Goal: Task Accomplishment & Management: Manage account settings

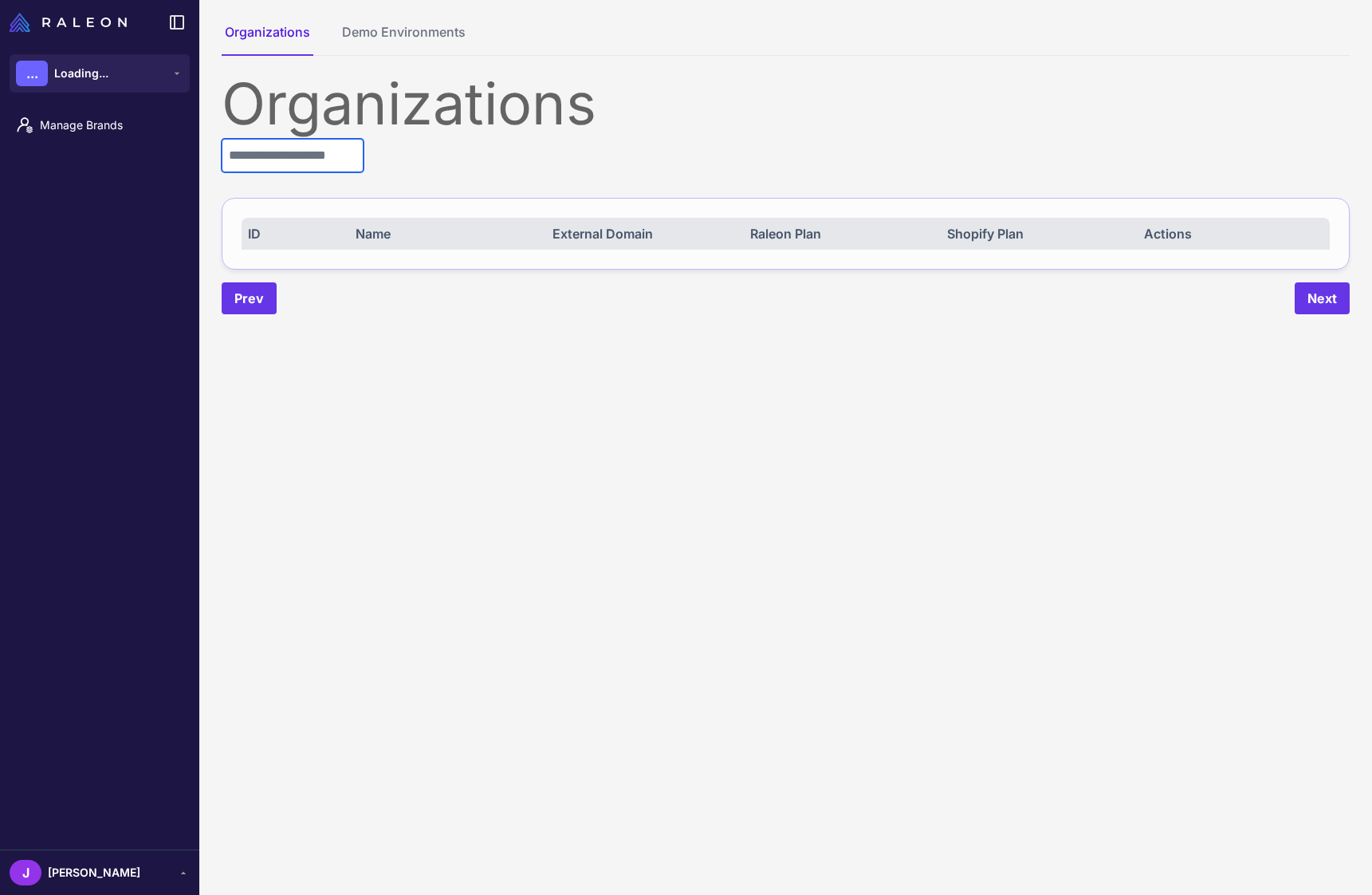
click at [270, 159] on input "text" at bounding box center [292, 155] width 142 height 33
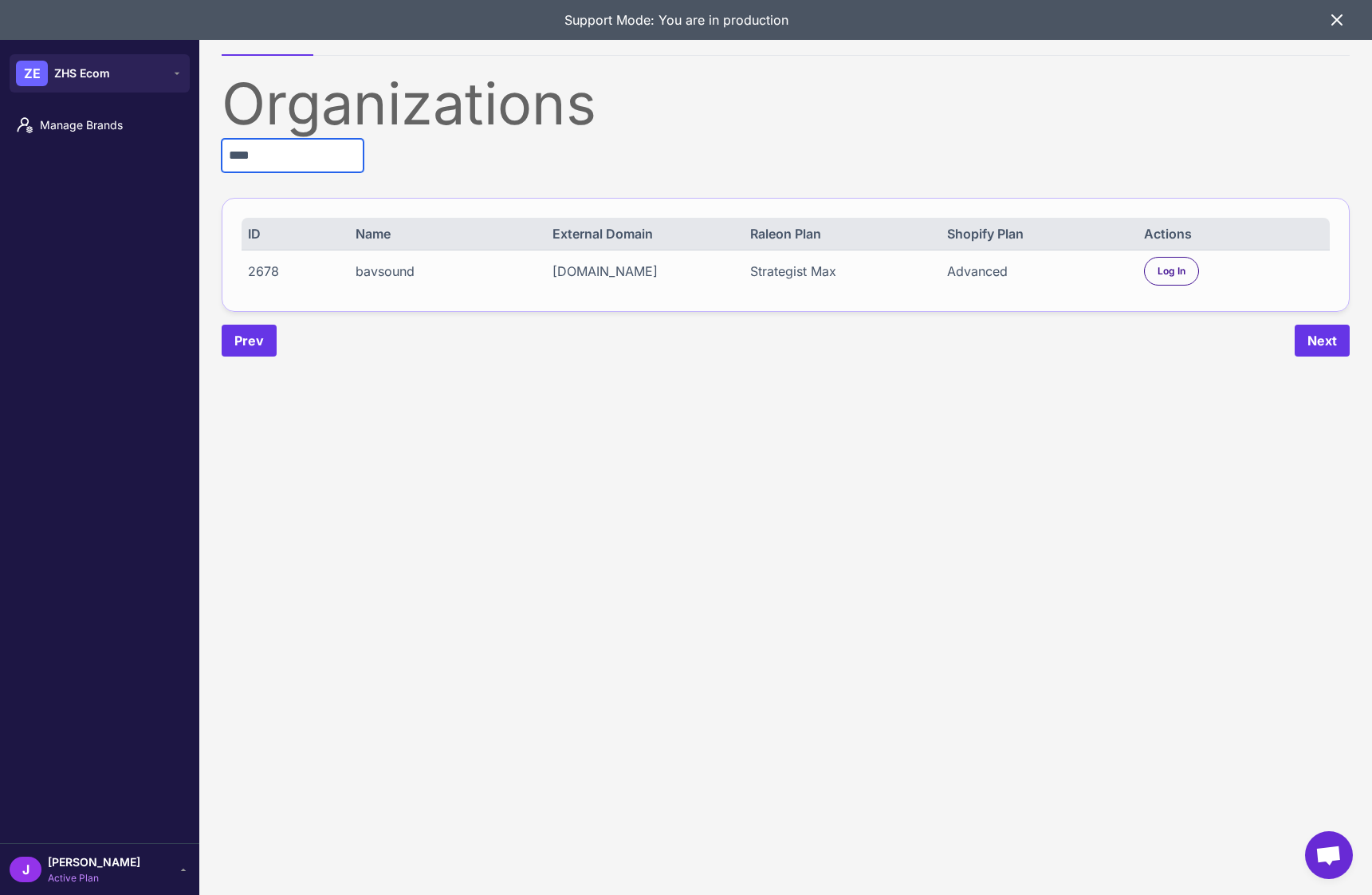
type input "****"
click at [807, 276] on div "Strategist Max" at bounding box center [840, 271] width 180 height 19
click at [805, 276] on div "Strategist Max" at bounding box center [840, 271] width 180 height 19
click at [773, 316] on div "Organizations **** ID Name External Domain Raleon Plan Shopify Plan Actions 267…" at bounding box center [785, 216] width 1128 height 281
click at [1178, 268] on span "Log In" at bounding box center [1172, 271] width 28 height 14
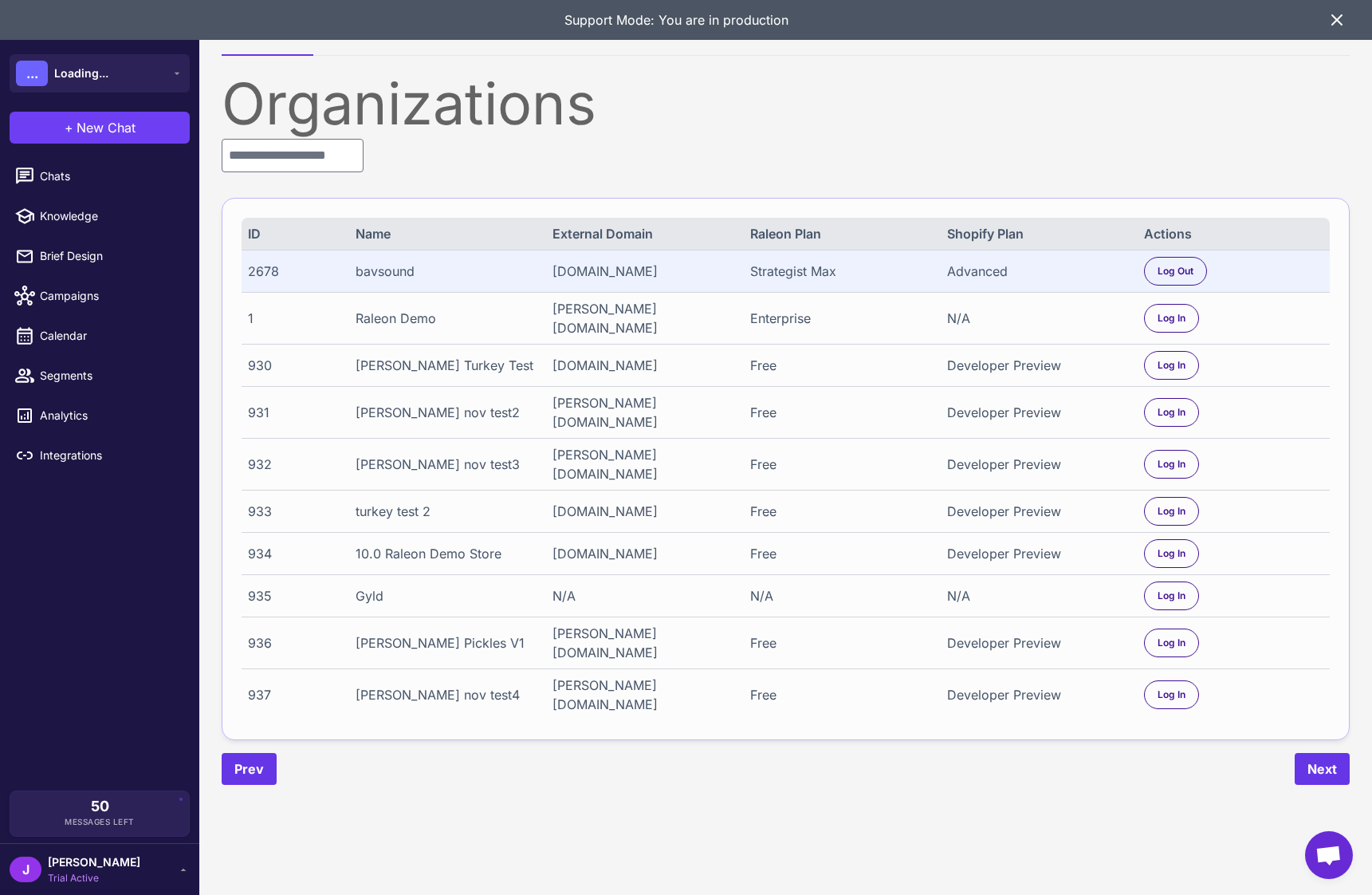
click at [58, 872] on span "Trial Active" at bounding box center [93, 877] width 92 height 14
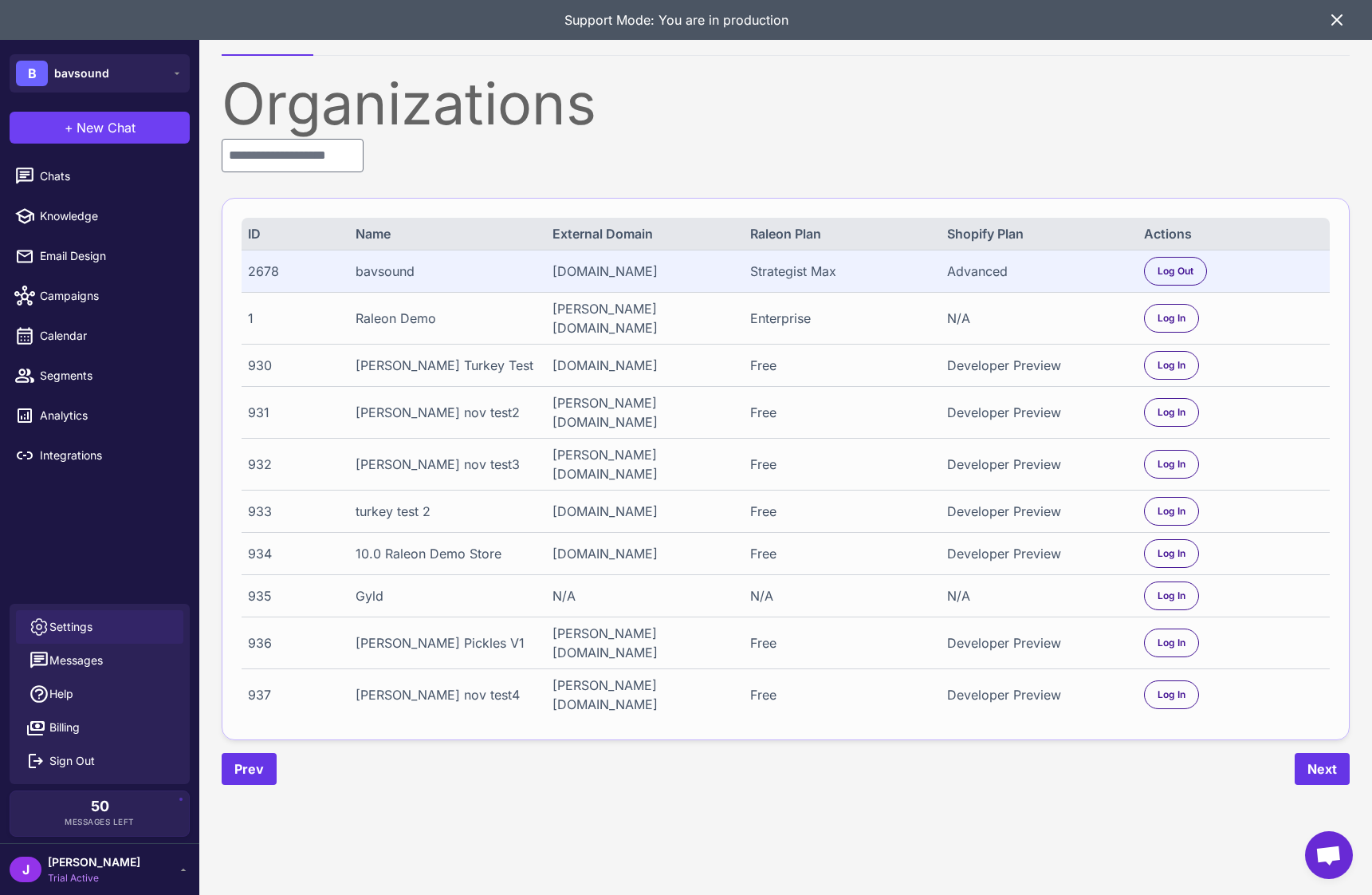
click at [77, 625] on span "Settings" at bounding box center [70, 626] width 43 height 17
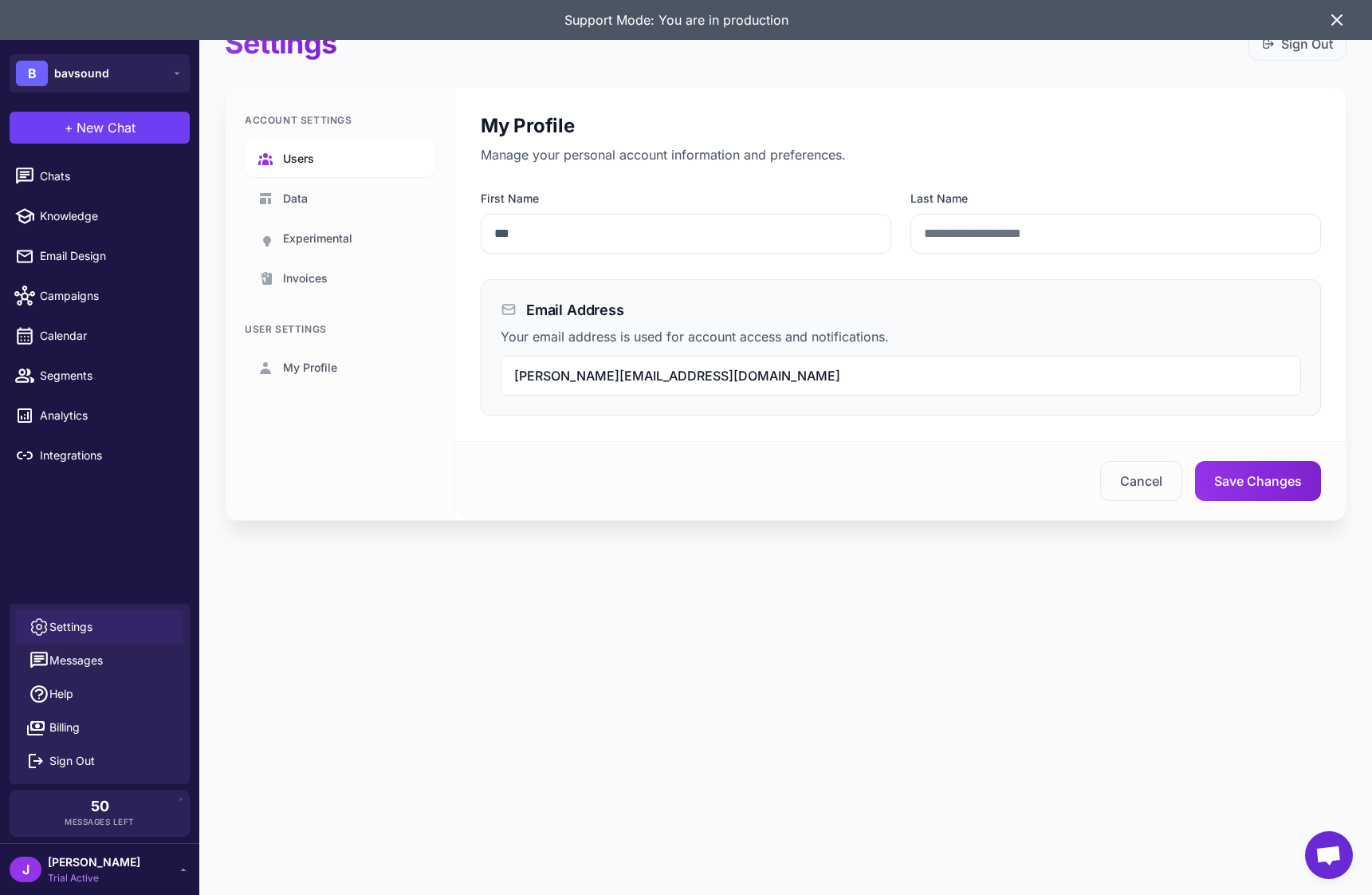
click at [308, 147] on link "Users" at bounding box center [340, 159] width 191 height 37
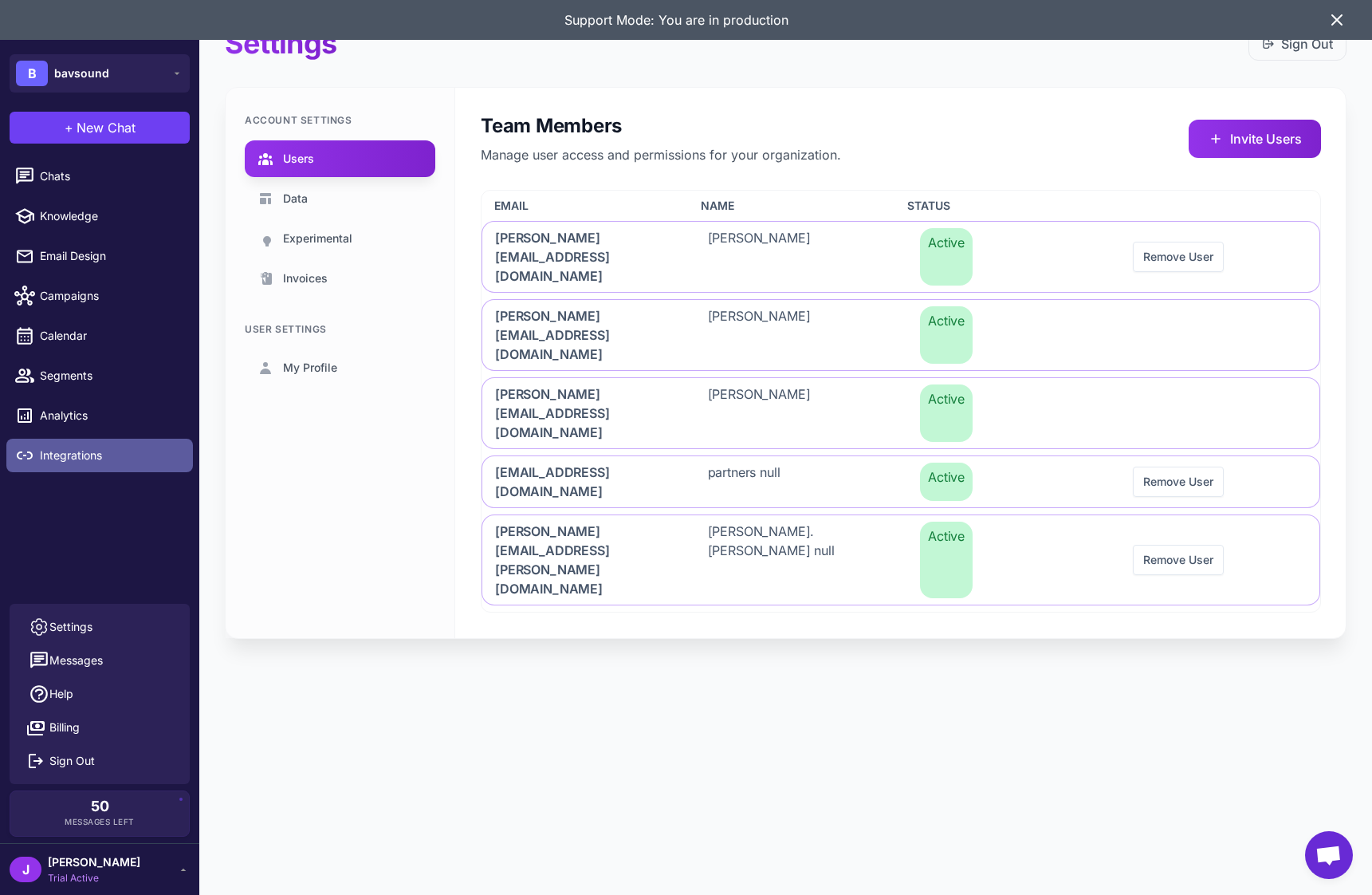
click at [67, 448] on span "Integrations" at bounding box center [110, 455] width 141 height 17
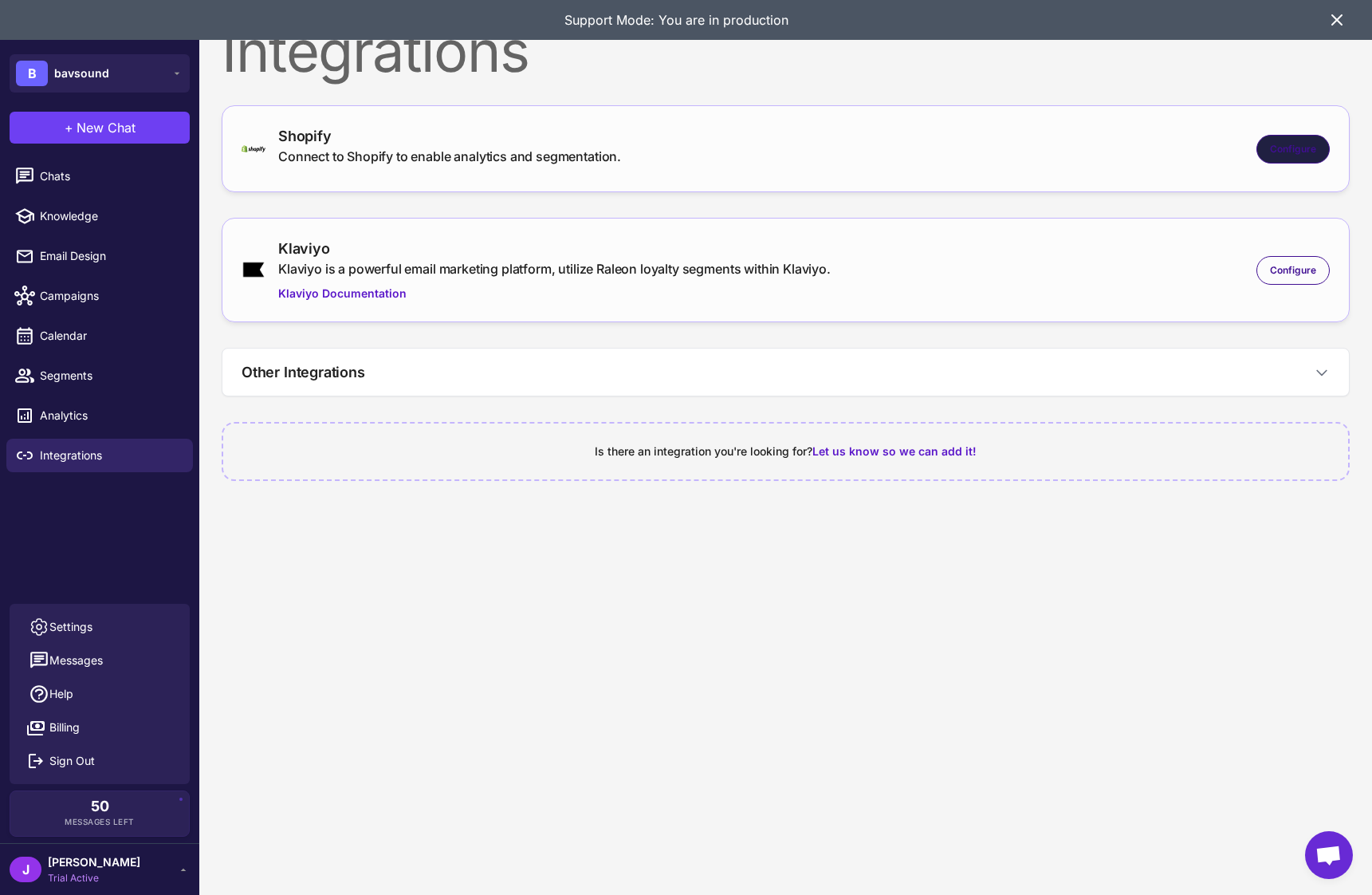
click at [1289, 139] on div "Configure" at bounding box center [1293, 149] width 73 height 29
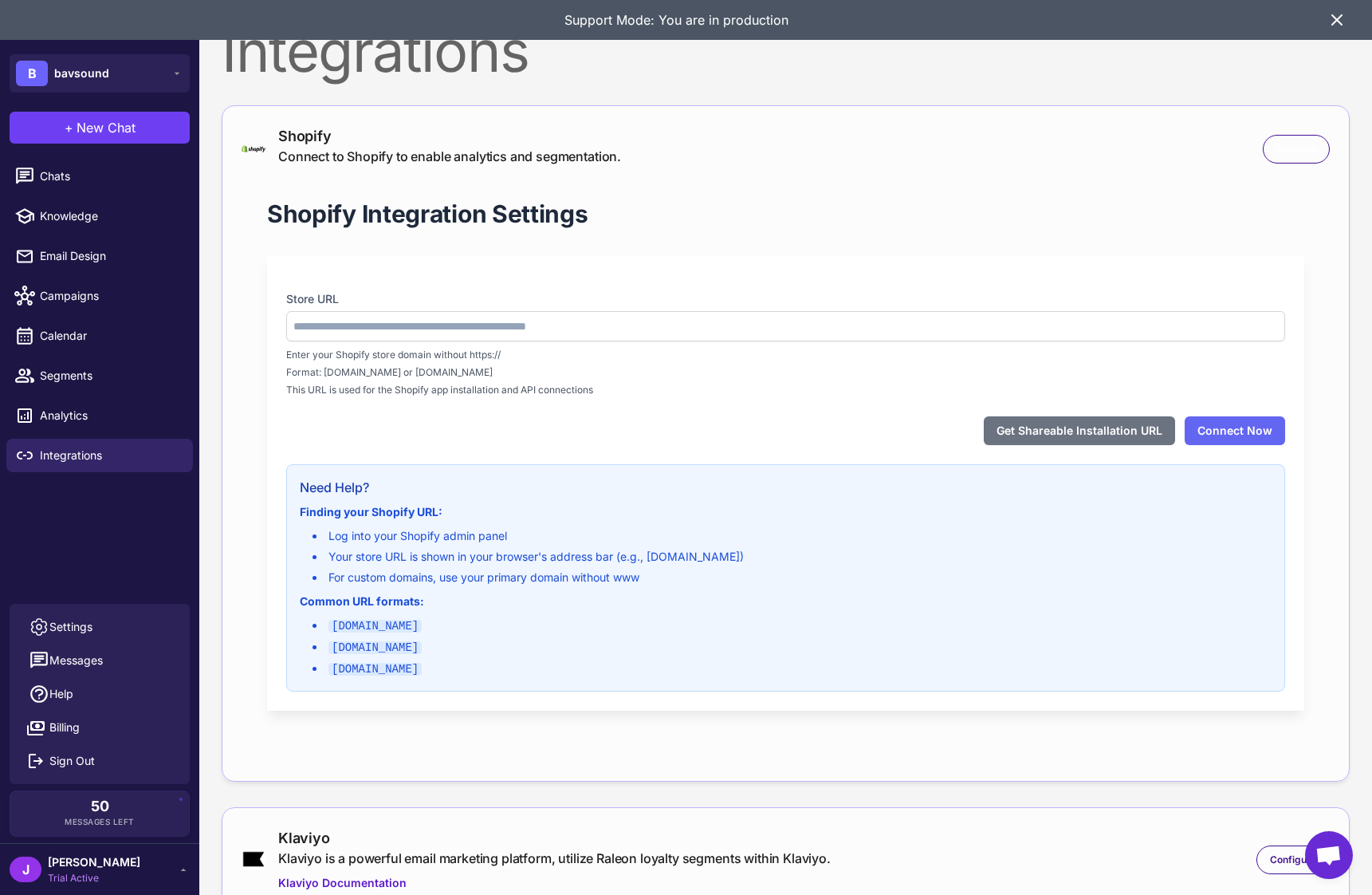
type input "**********"
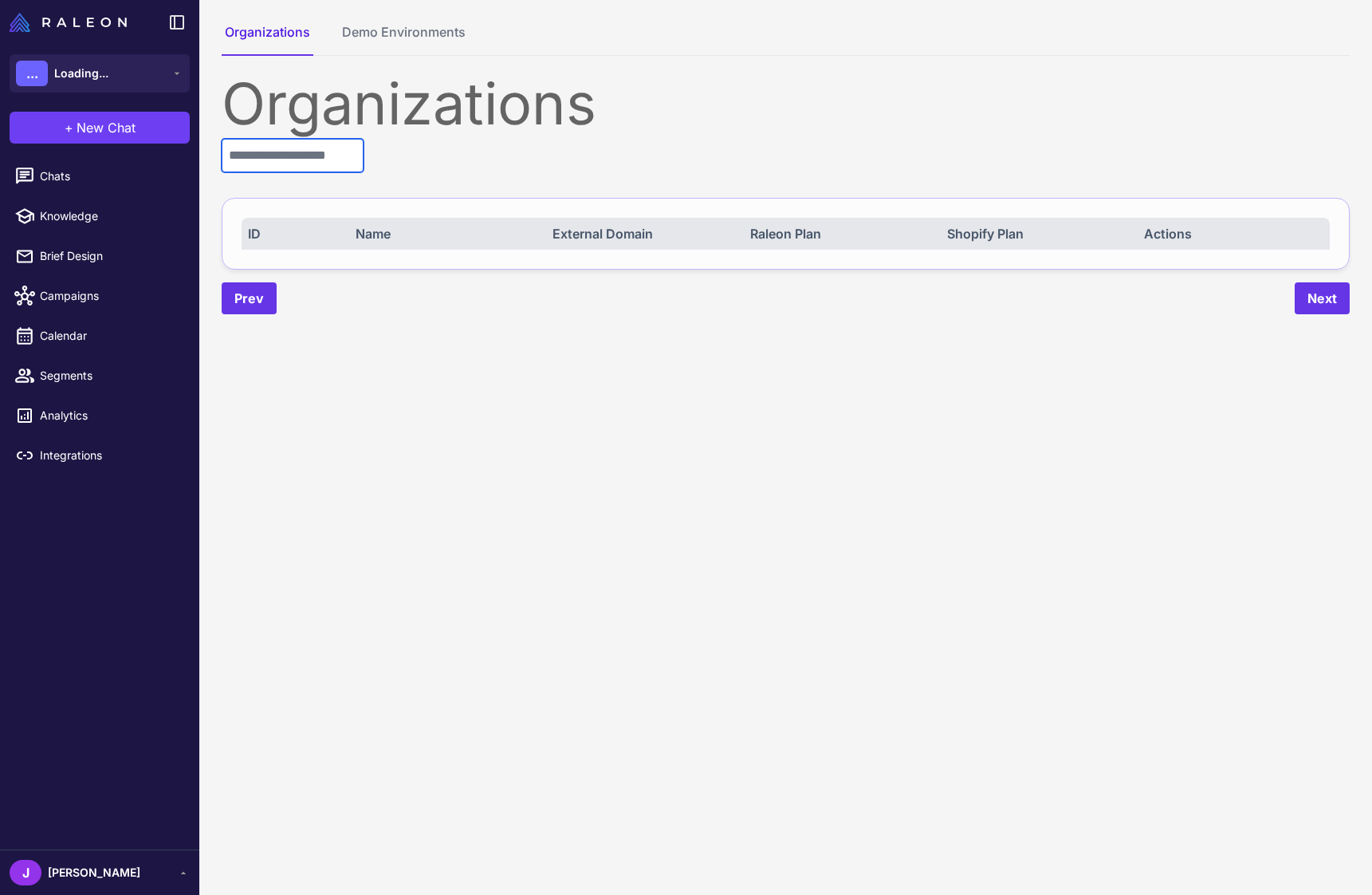
click at [299, 158] on input "text" at bounding box center [292, 155] width 142 height 33
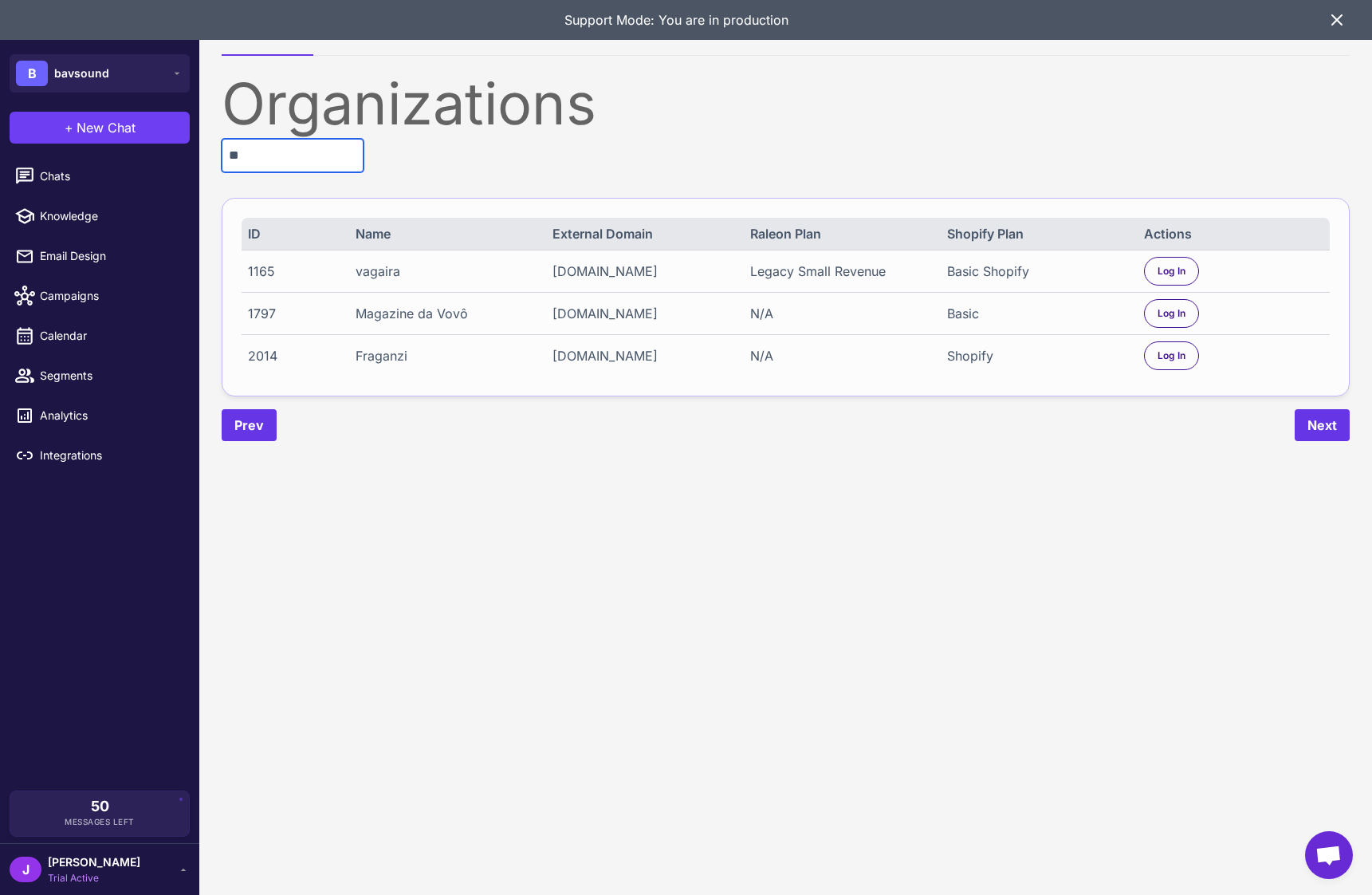
type input "*"
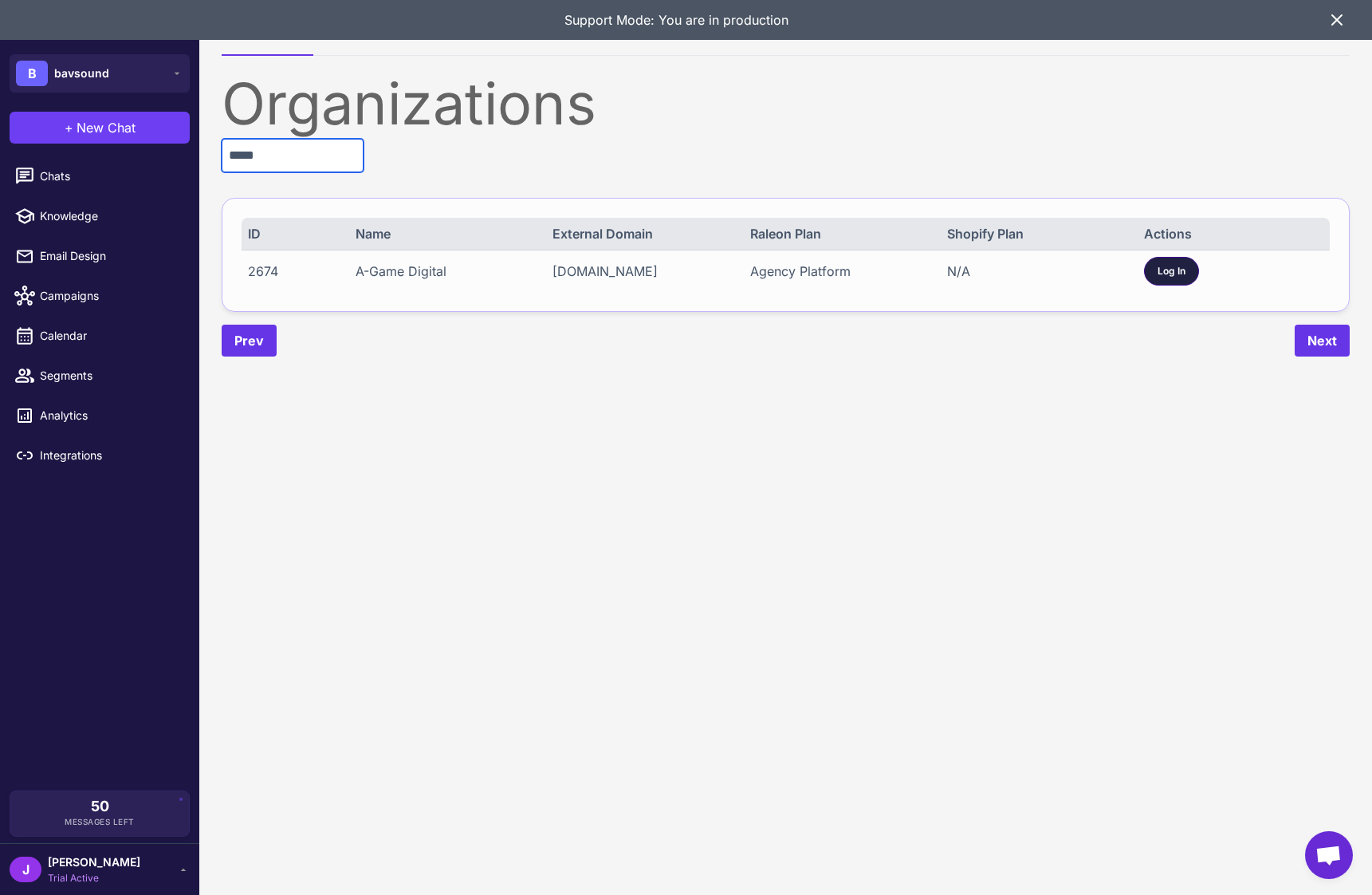
type input "*****"
click at [1172, 275] on span "Log In" at bounding box center [1172, 271] width 28 height 14
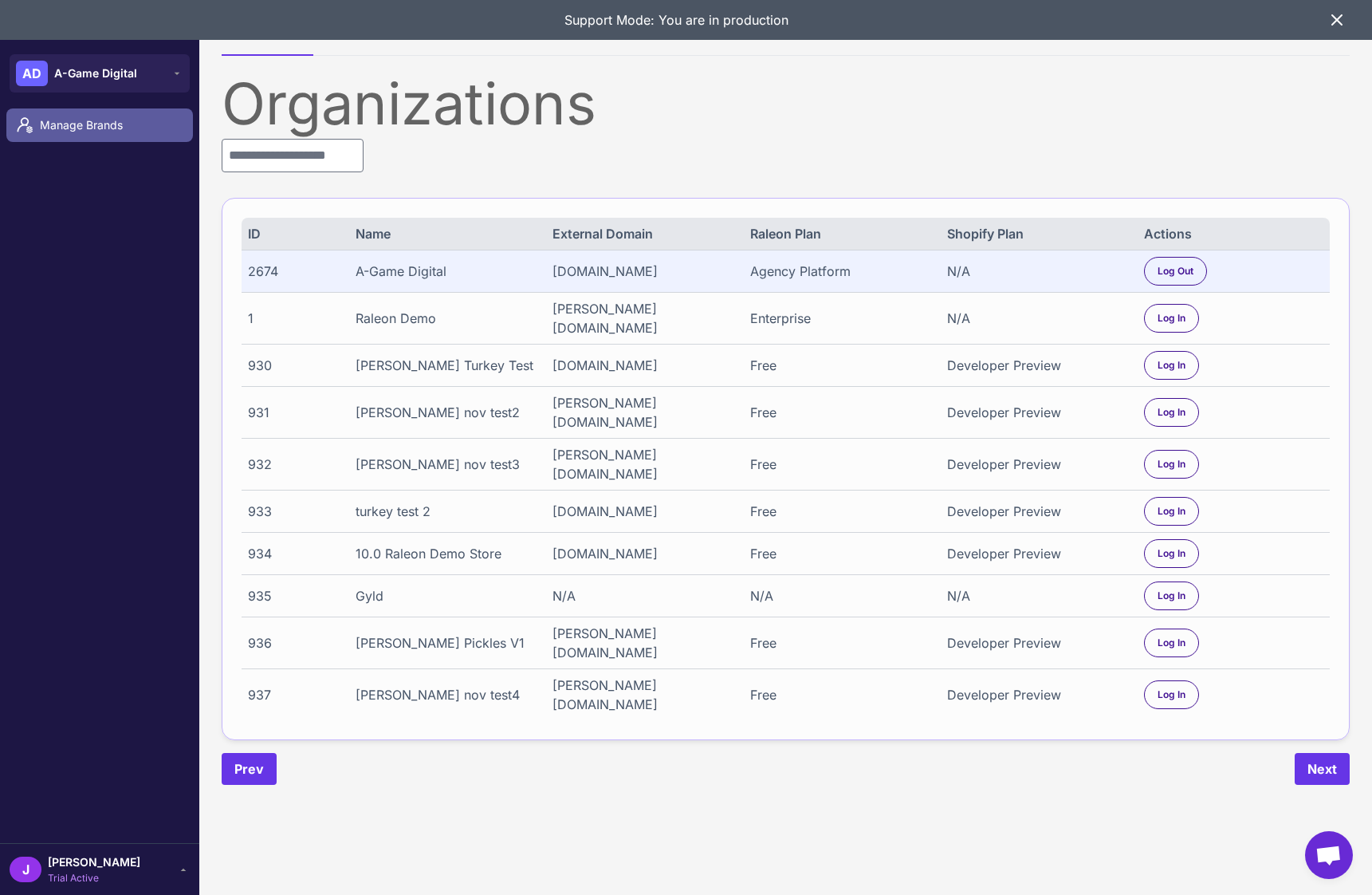
click at [95, 135] on link "Manage Brands" at bounding box center [100, 124] width 186 height 33
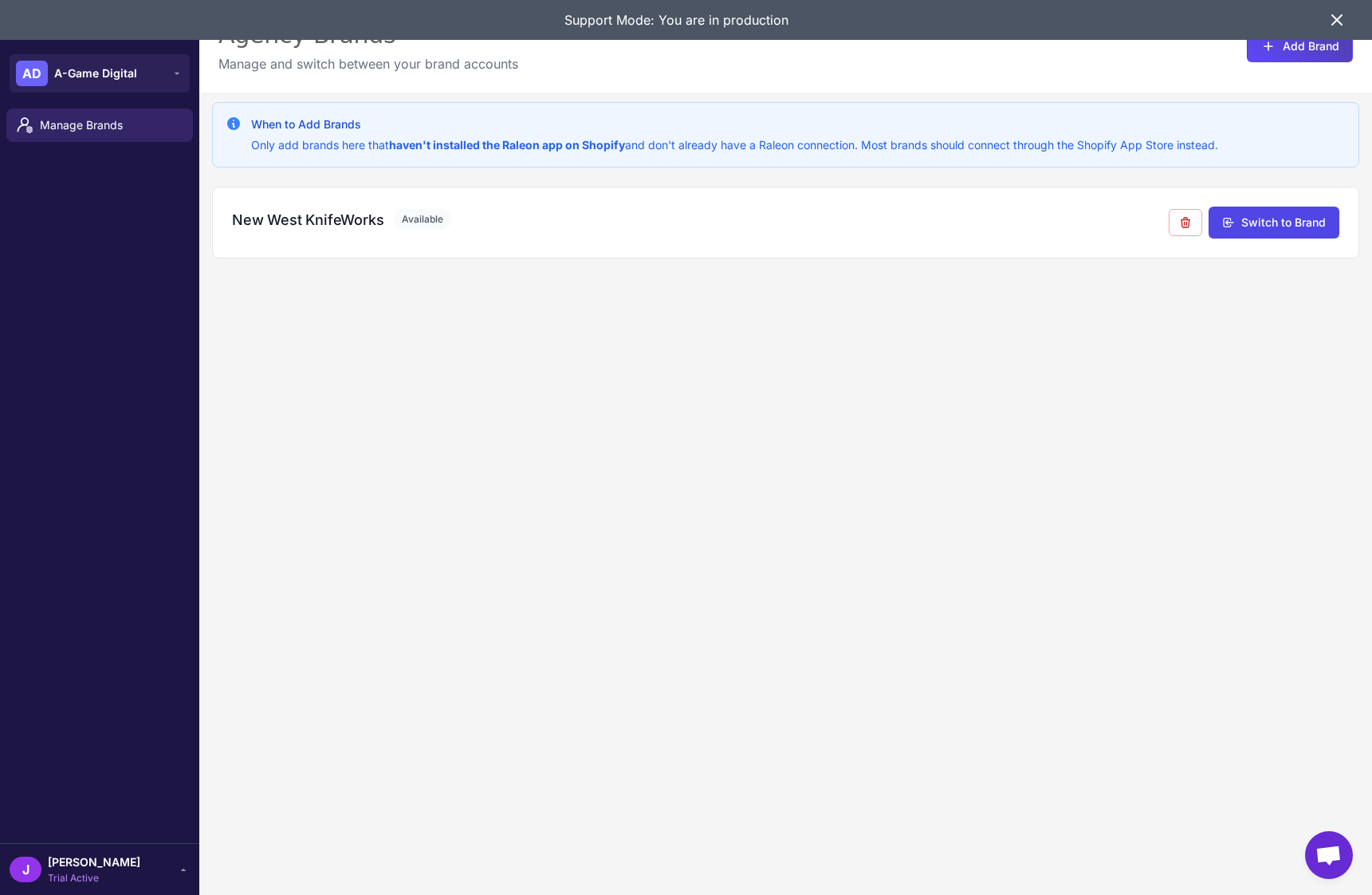
click at [75, 863] on span "[PERSON_NAME]" at bounding box center [93, 862] width 92 height 17
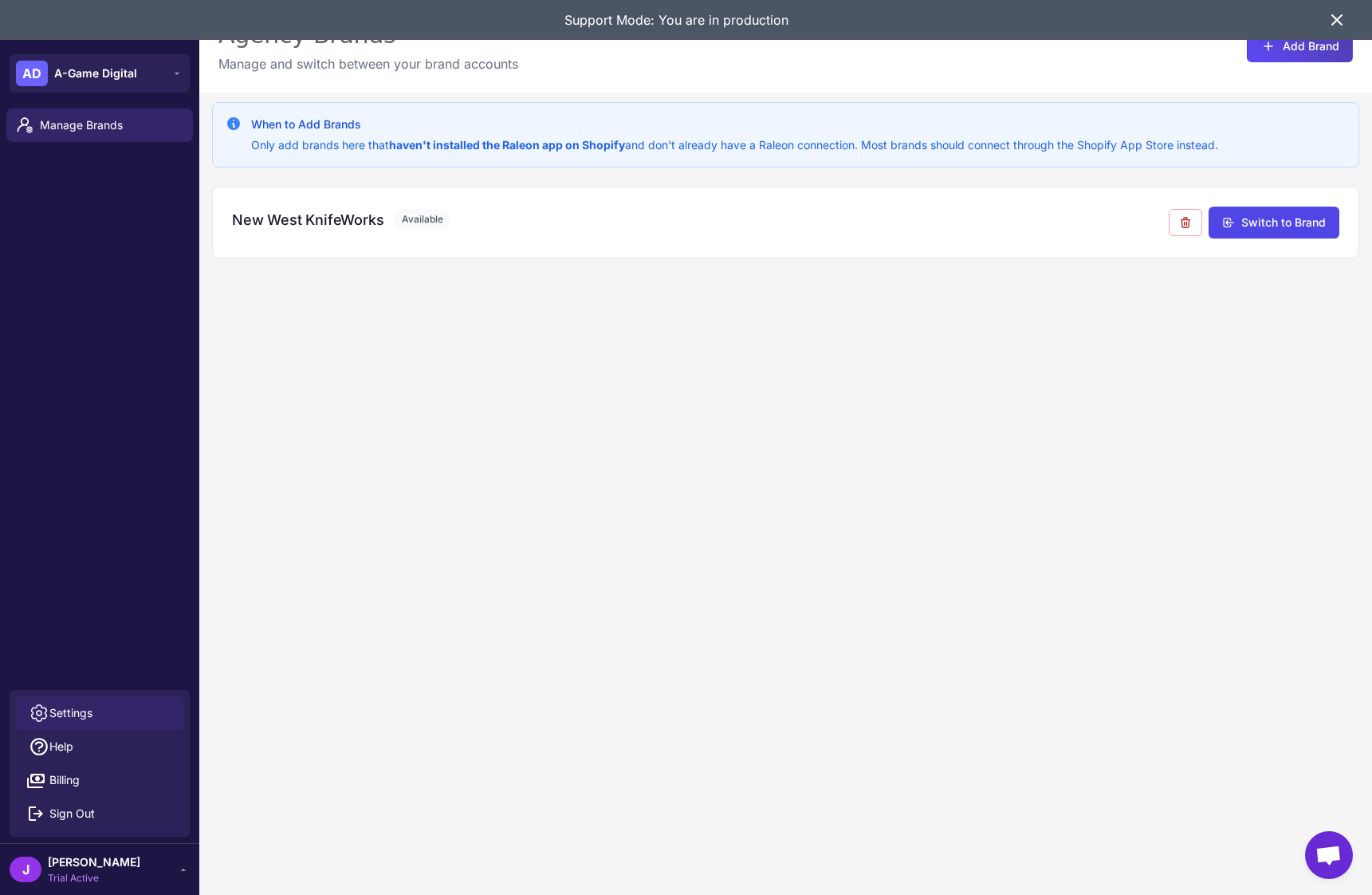
click at [65, 707] on span "Settings" at bounding box center [70, 713] width 43 height 17
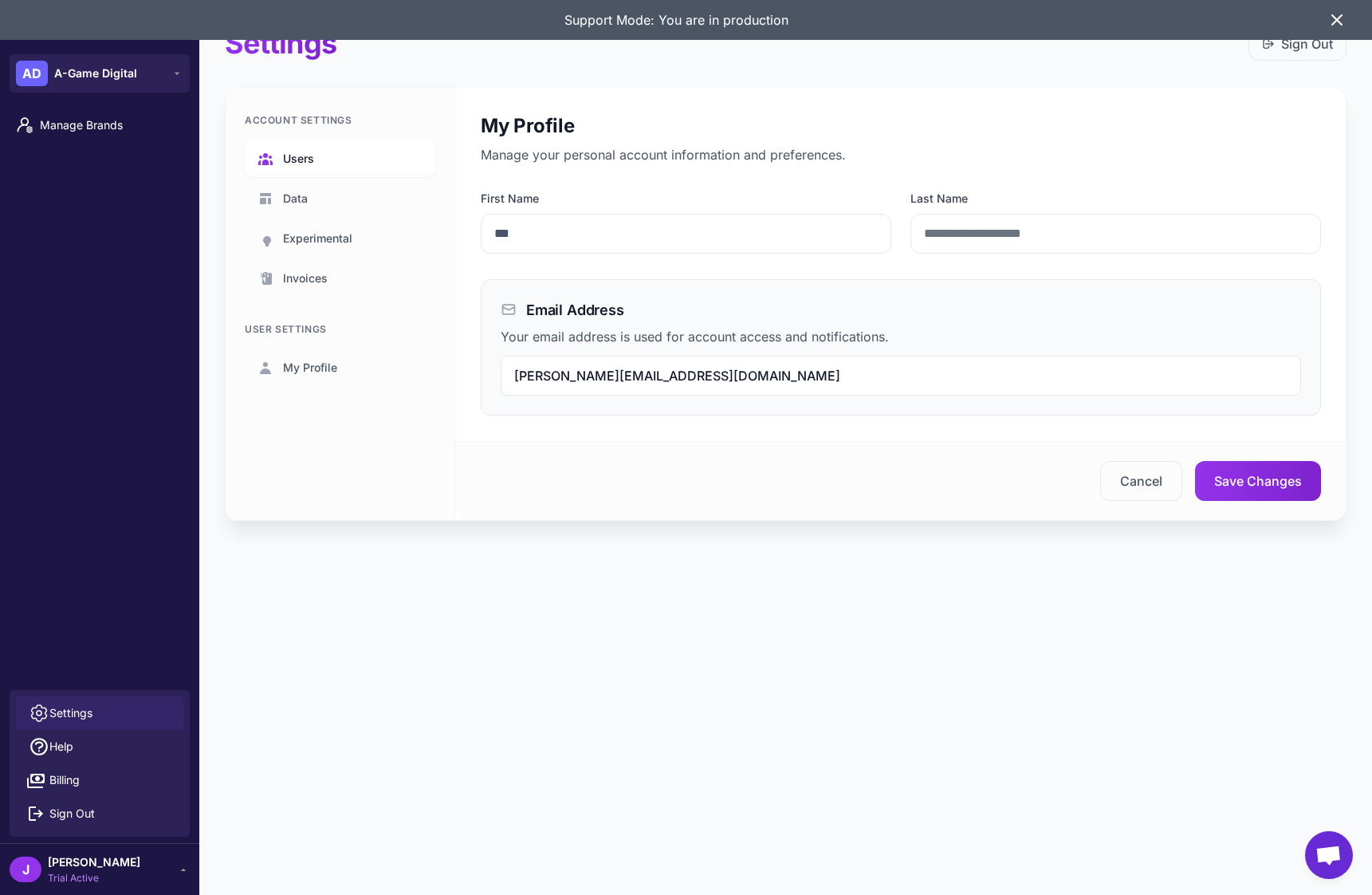
click at [295, 145] on link "Users" at bounding box center [340, 159] width 191 height 37
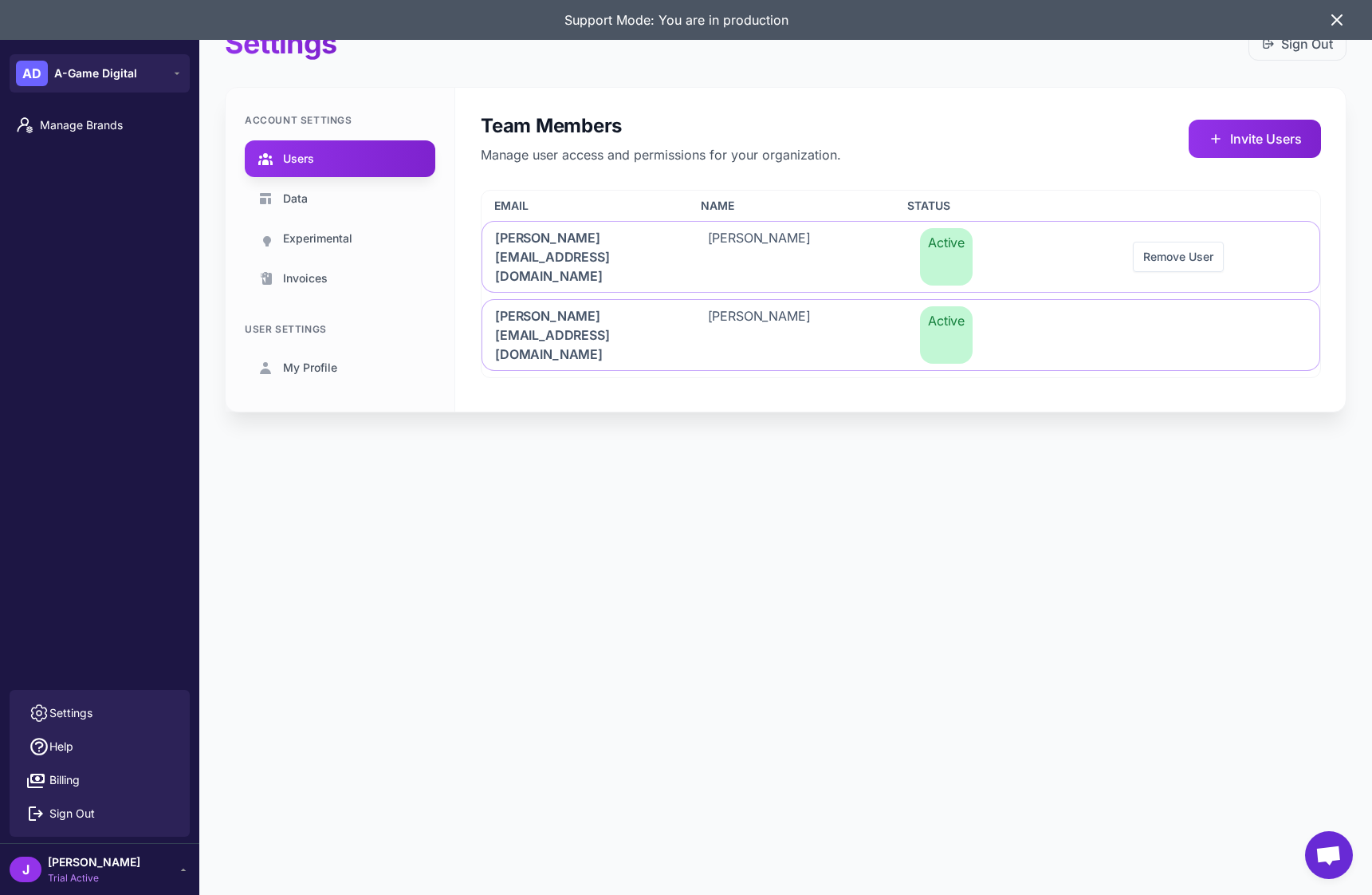
click at [1338, 21] on icon at bounding box center [1337, 20] width 10 height 10
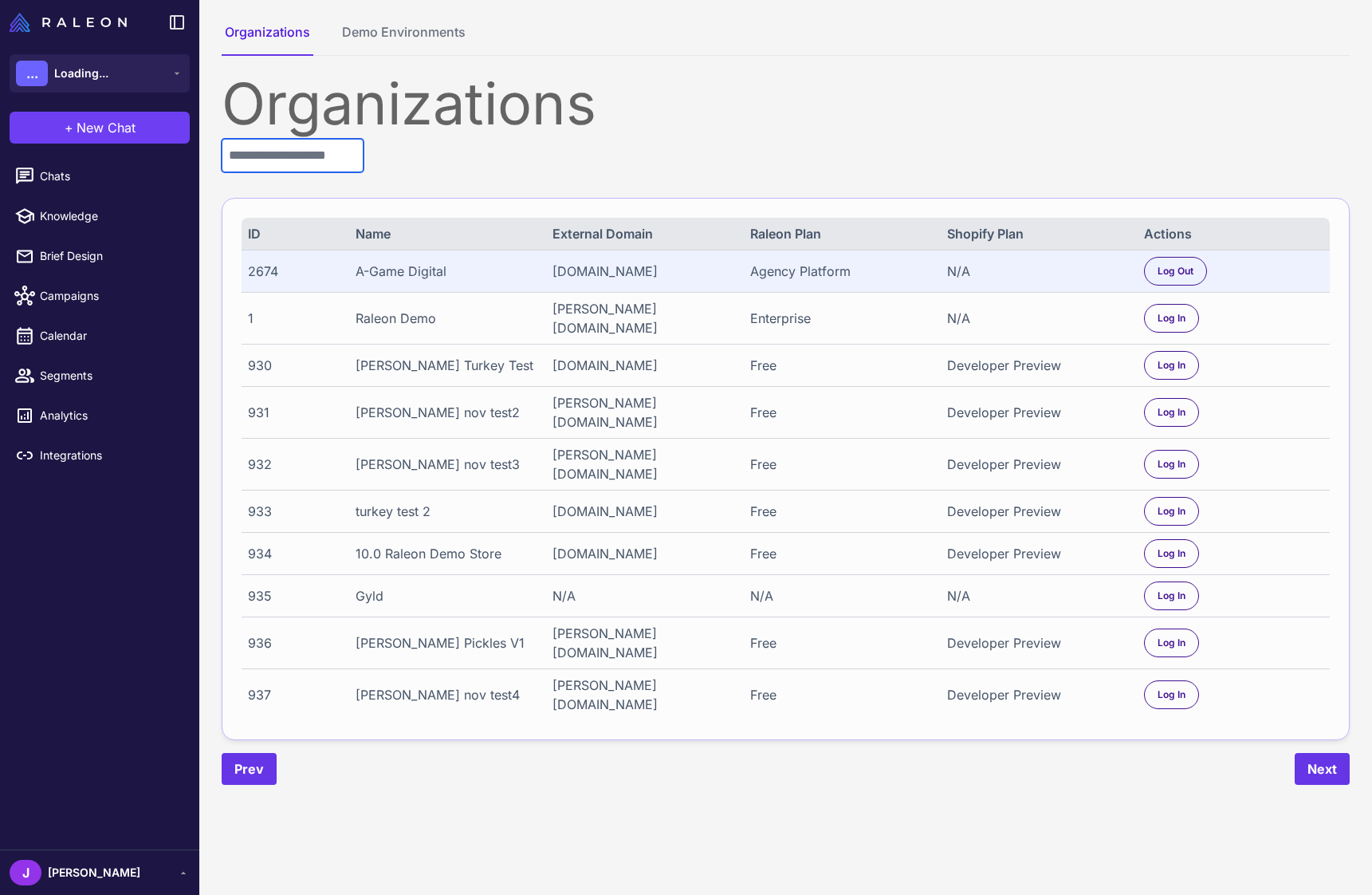
click at [301, 160] on input "text" at bounding box center [292, 155] width 142 height 33
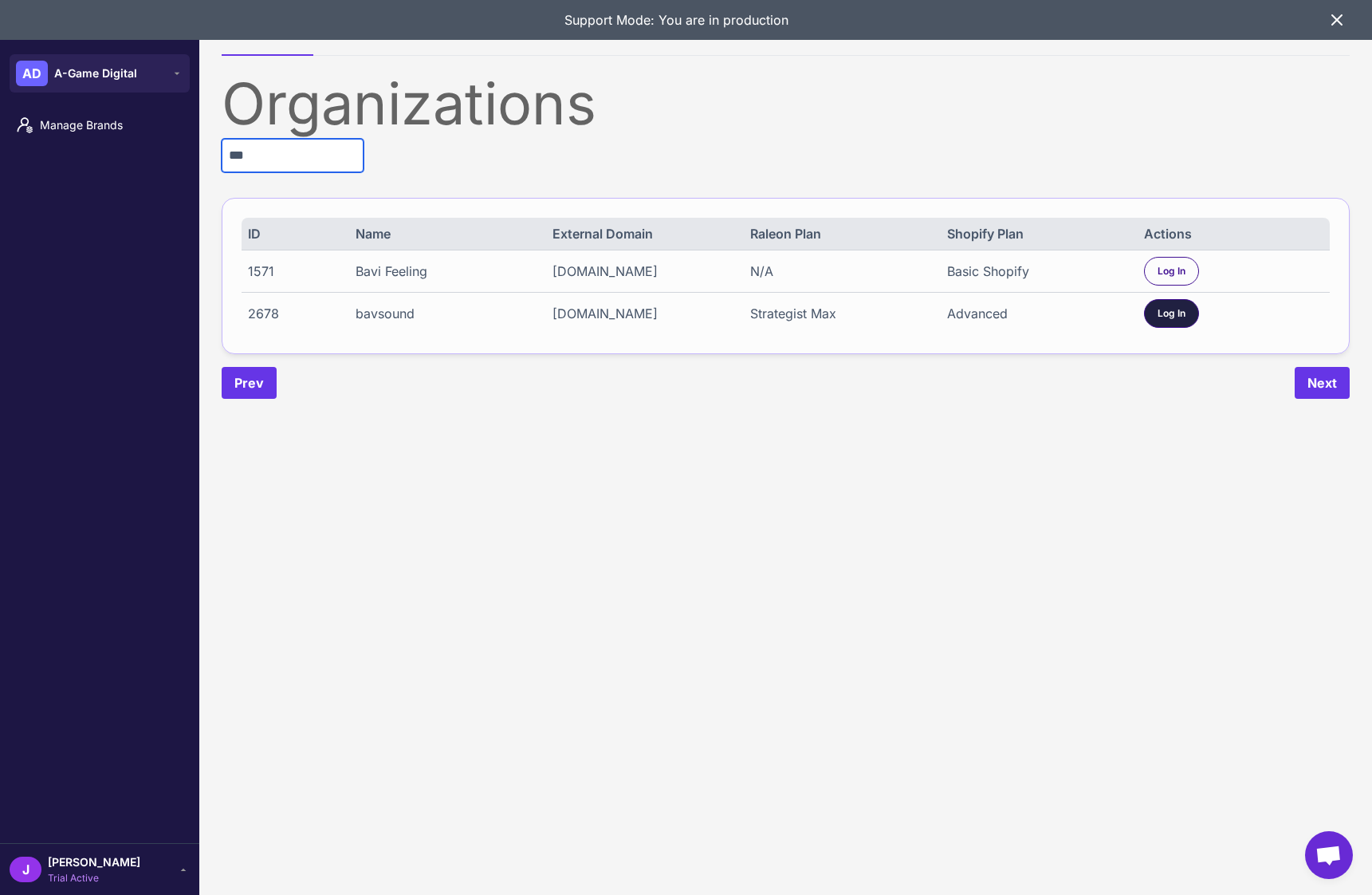
type input "***"
click at [1158, 309] on span "Log In" at bounding box center [1172, 313] width 28 height 14
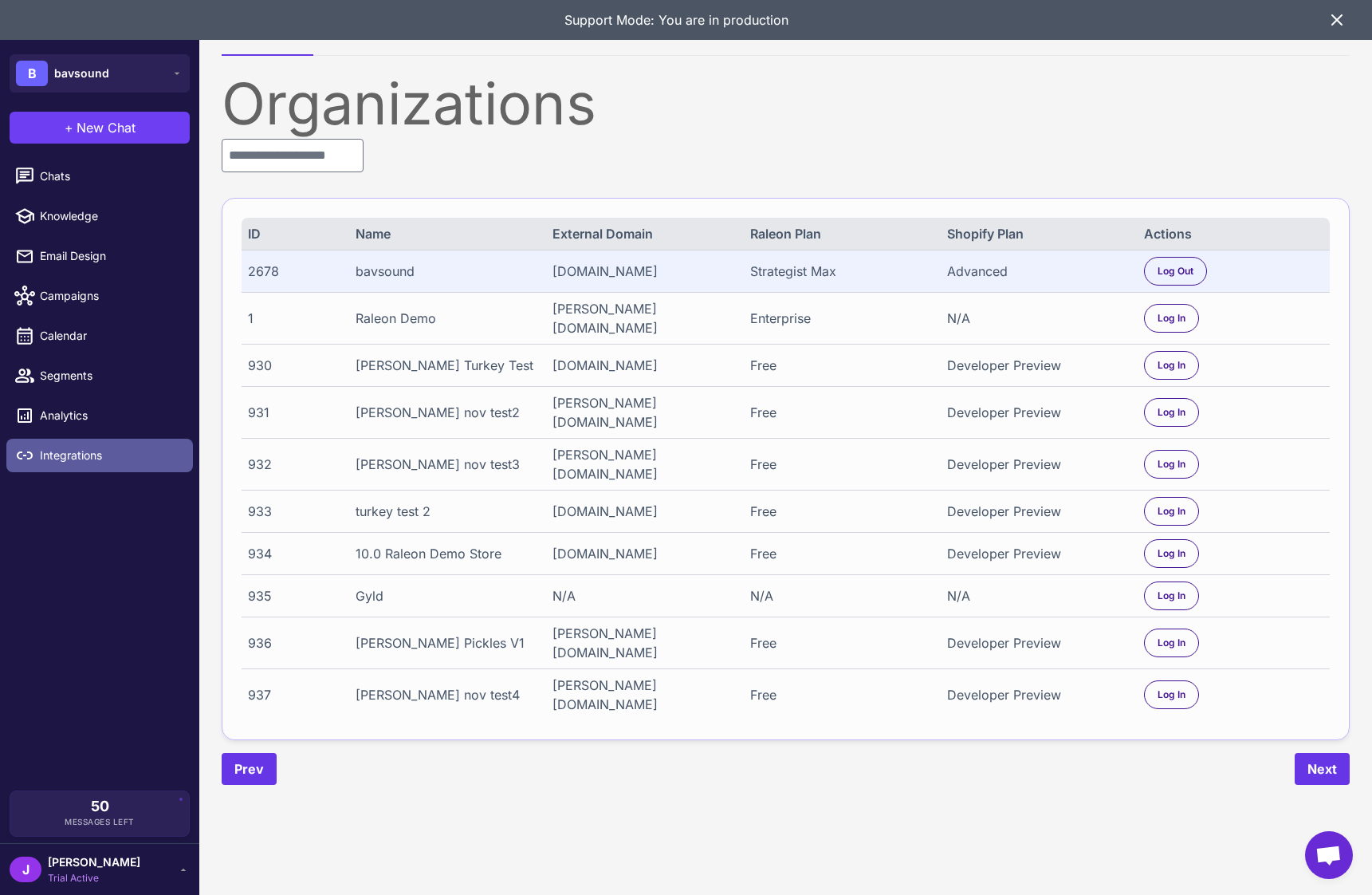
click at [70, 463] on span "Integrations" at bounding box center [110, 455] width 141 height 17
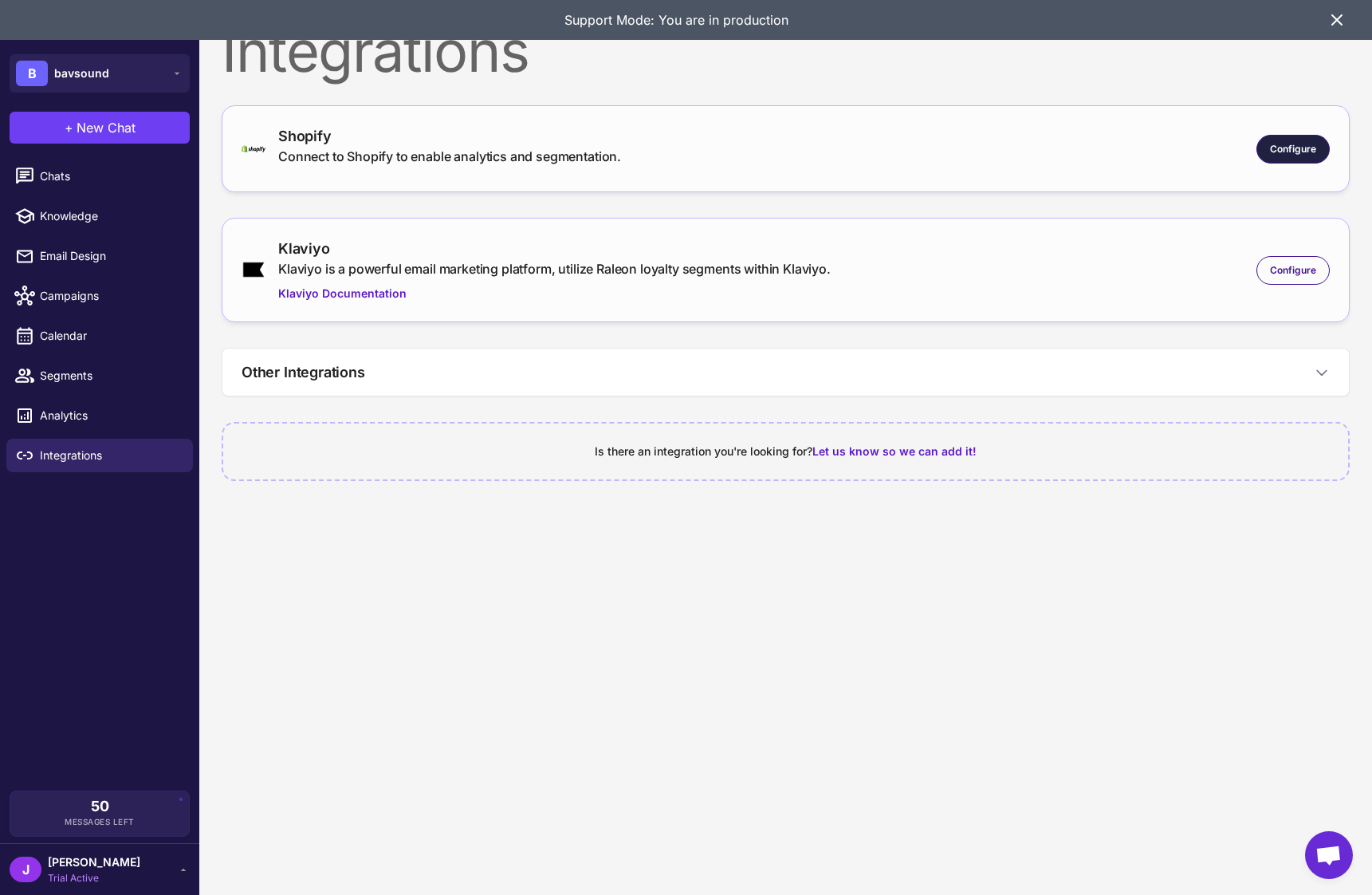
click at [1293, 143] on span "Configure" at bounding box center [1293, 148] width 47 height 14
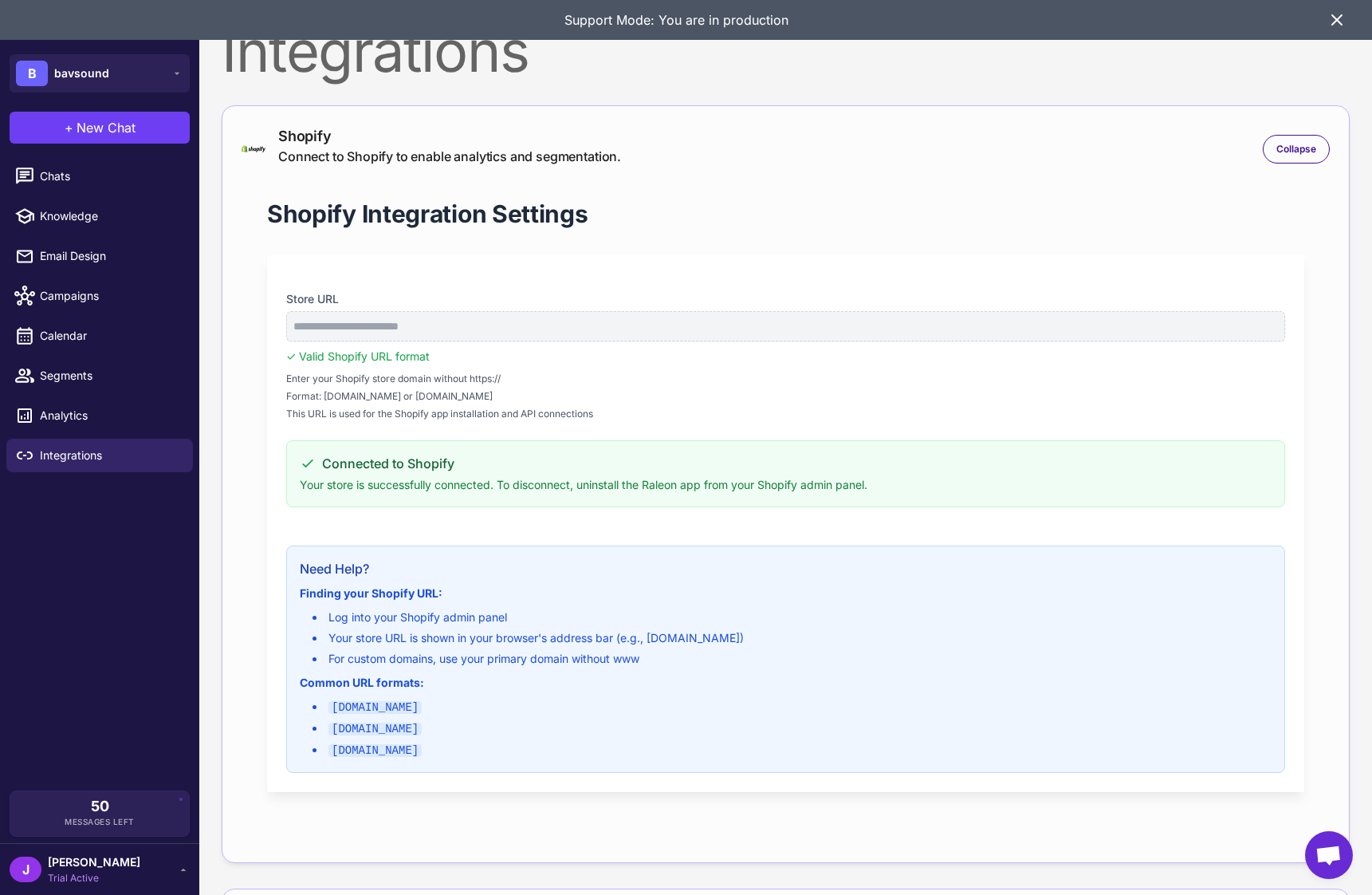
click at [1338, 26] on icon at bounding box center [1337, 20] width 19 height 19
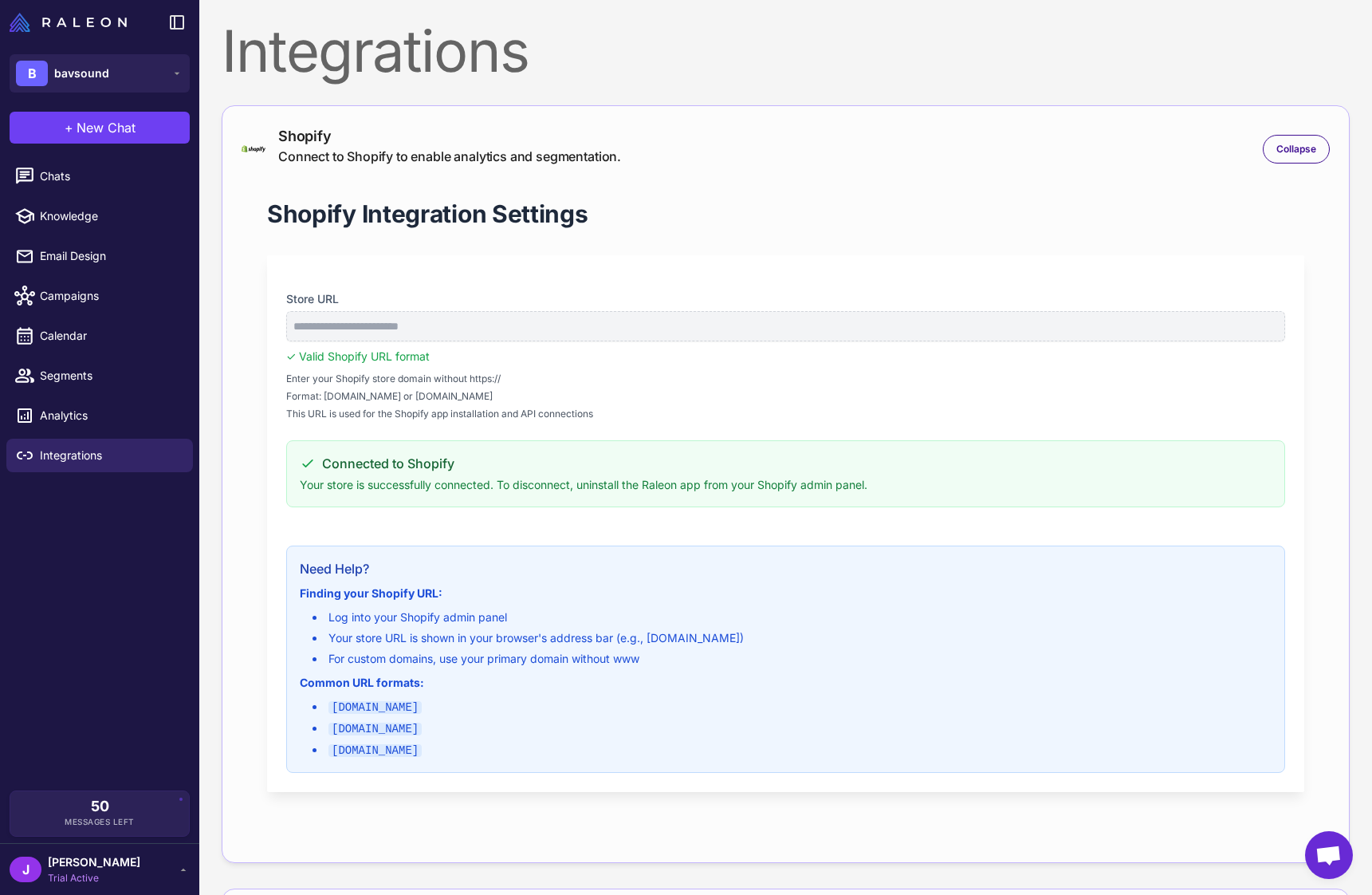
click at [848, 219] on div "Shopify Integration Settings" at bounding box center [786, 214] width 1038 height 32
click at [101, 867] on div "J Jay Trial Active" at bounding box center [100, 869] width 181 height 32
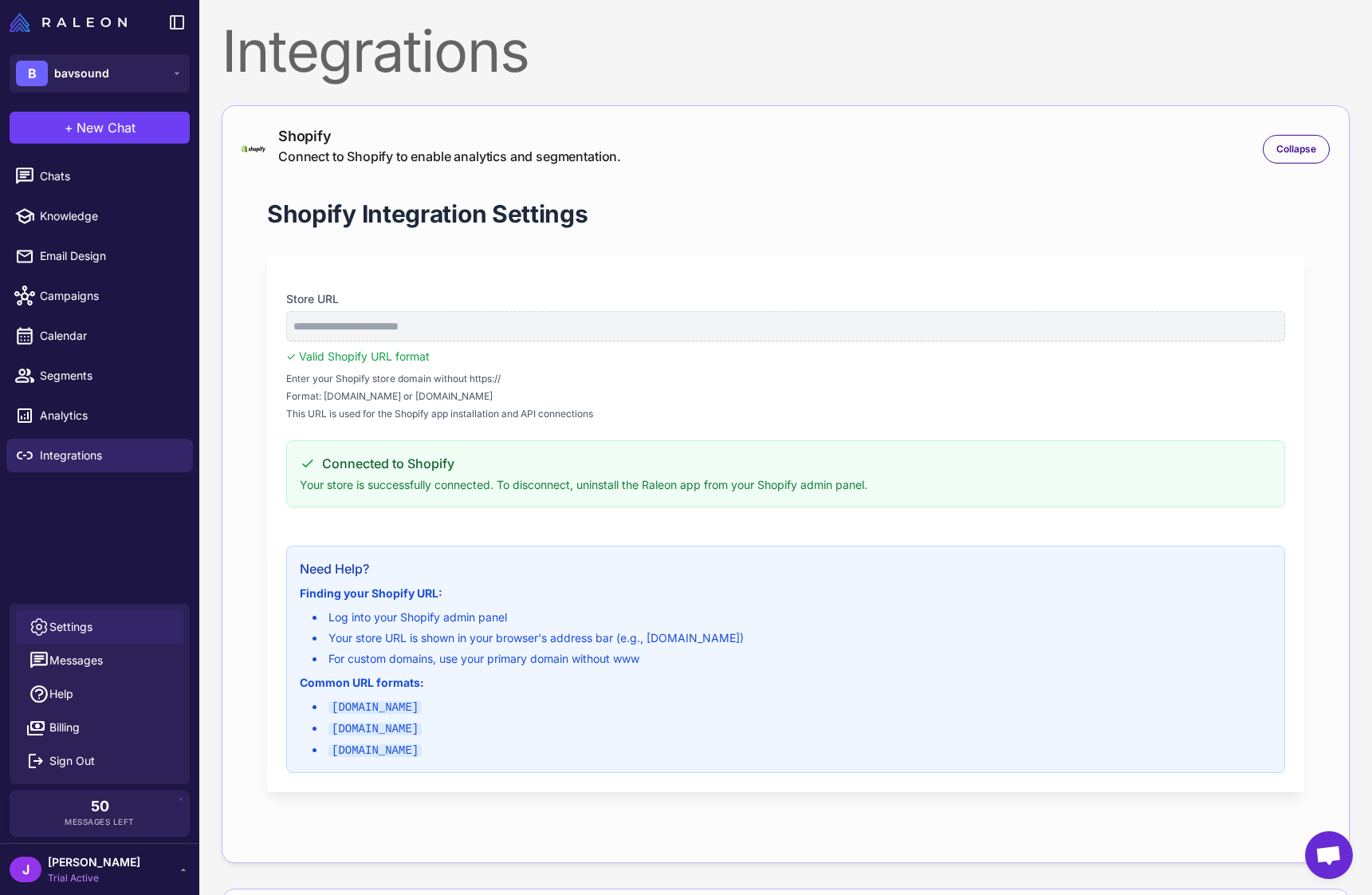
click at [67, 621] on span "Settings" at bounding box center [70, 626] width 43 height 17
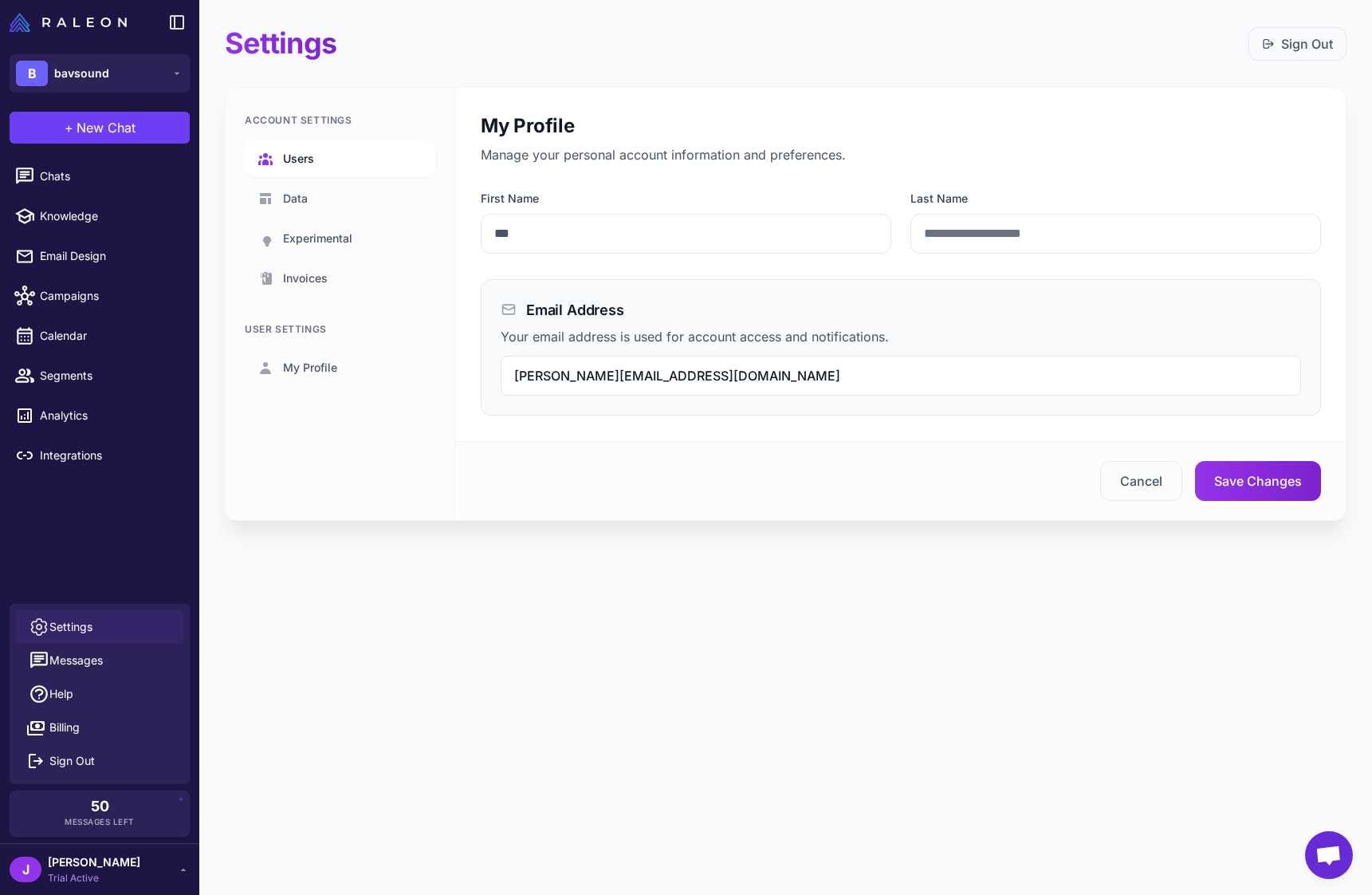
click at [314, 159] on span "Users" at bounding box center [298, 159] width 31 height 17
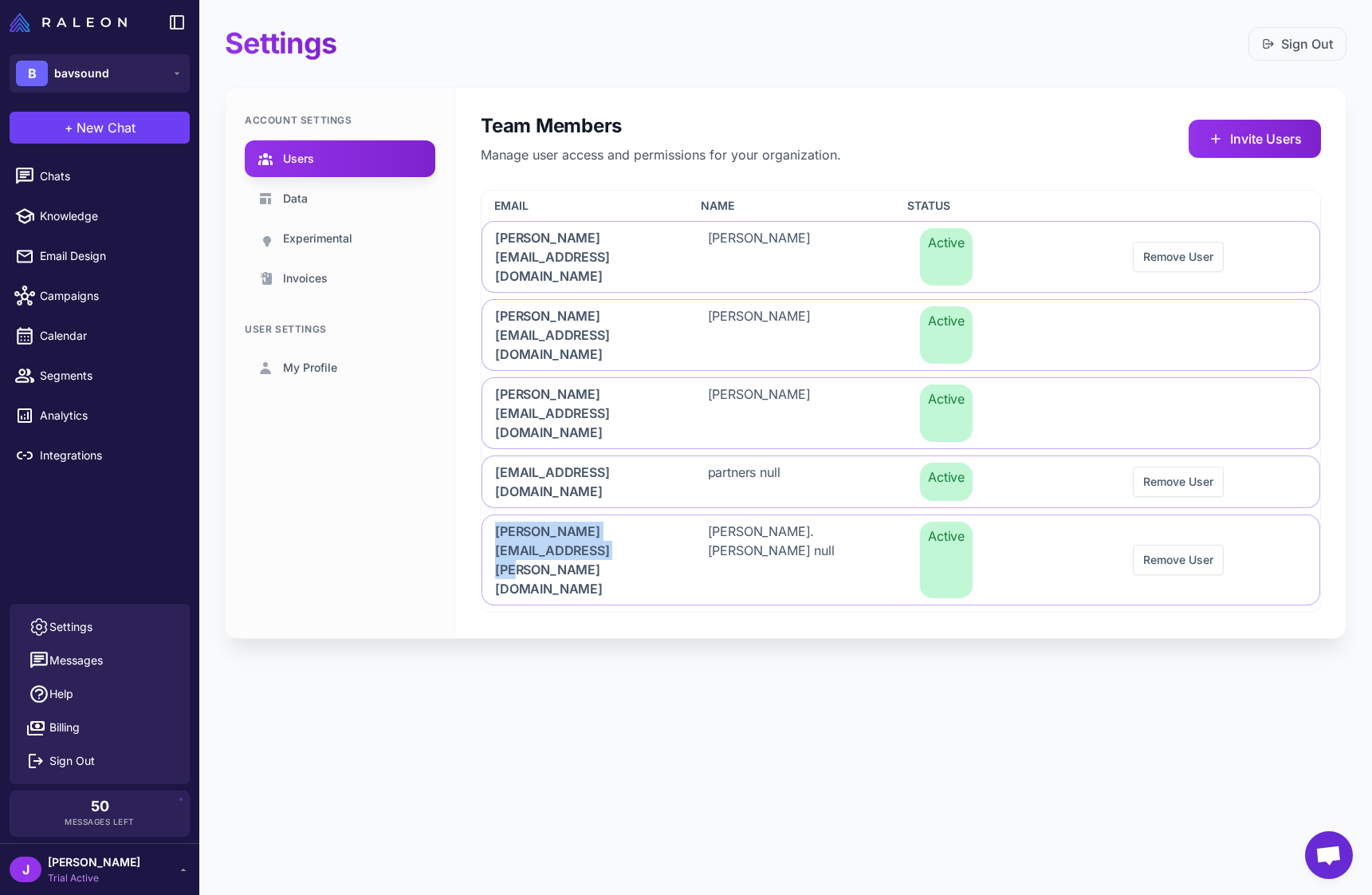
drag, startPoint x: 545, startPoint y: 458, endPoint x: 465, endPoint y: 483, distance: 83.8
click at [478, 432] on div "Team Members Manage user access and permissions for your organization. Invite U…" at bounding box center [901, 362] width 891 height 550
click at [558, 543] on div "Settings Sign Out Account Settings Users Data Experimental Invoices User Settin…" at bounding box center [786, 345] width 1172 height 690
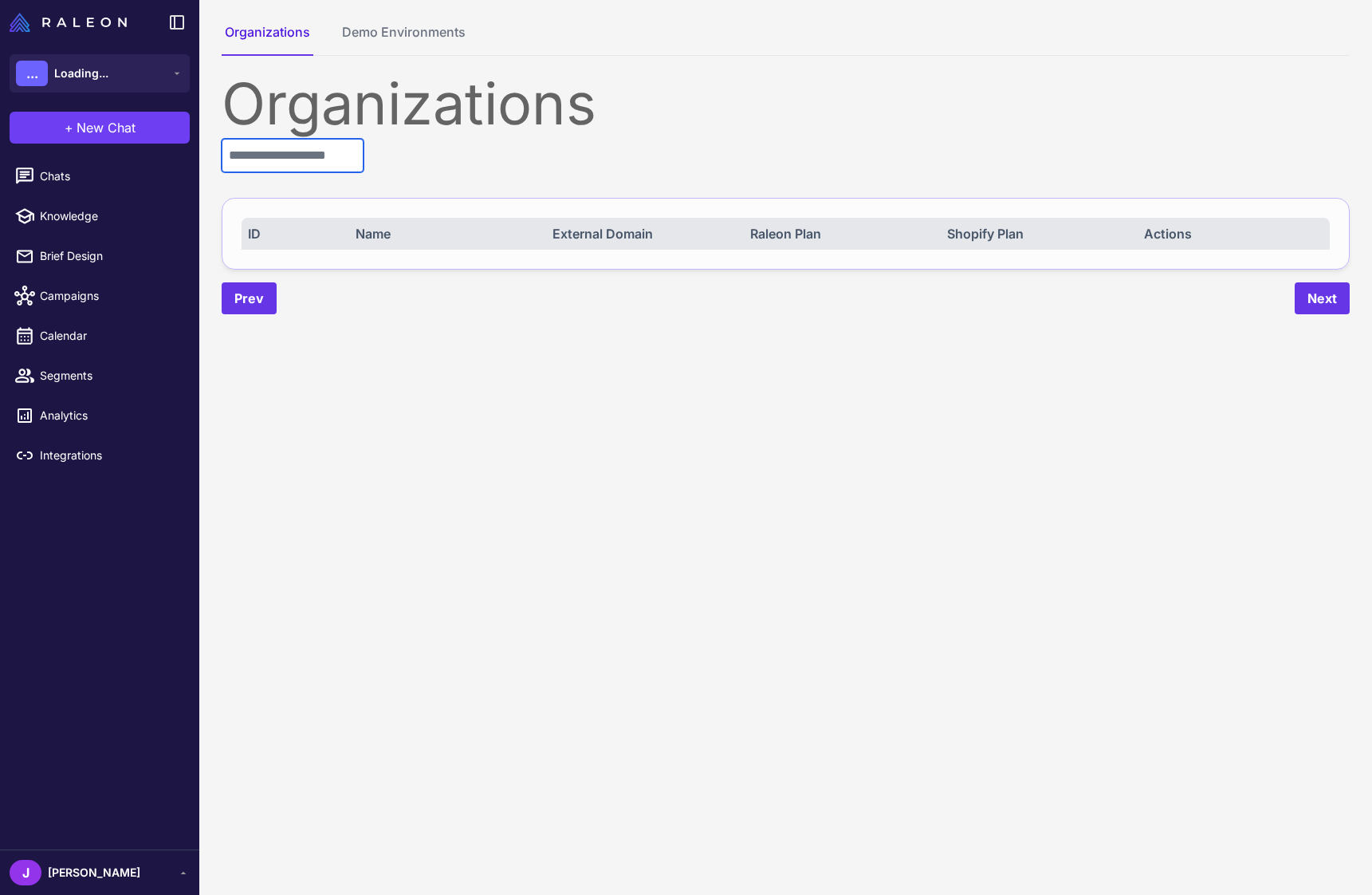
click at [288, 162] on input "text" at bounding box center [292, 155] width 142 height 33
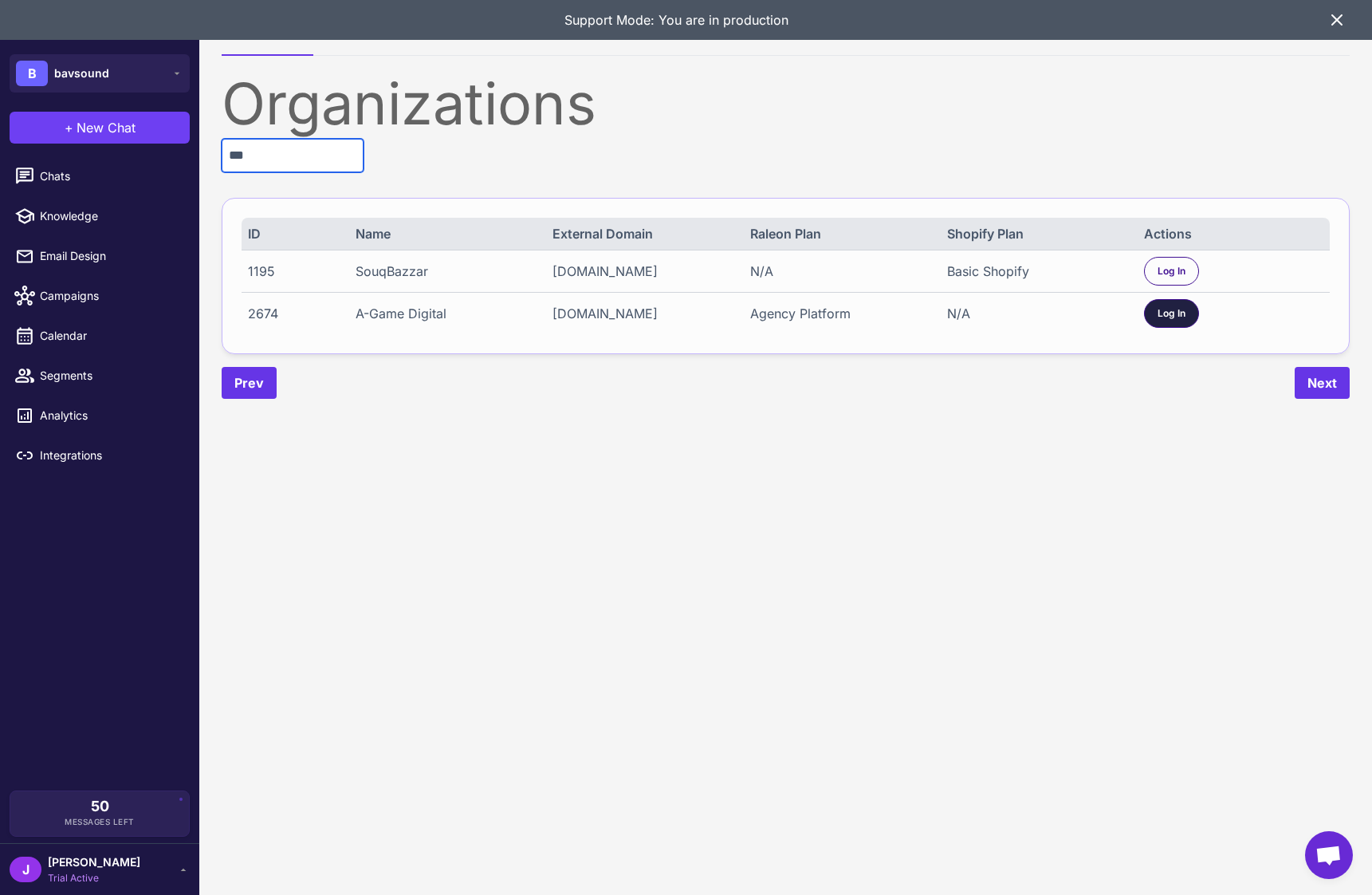
type input "***"
click at [1160, 320] on span "Log In" at bounding box center [1172, 313] width 28 height 14
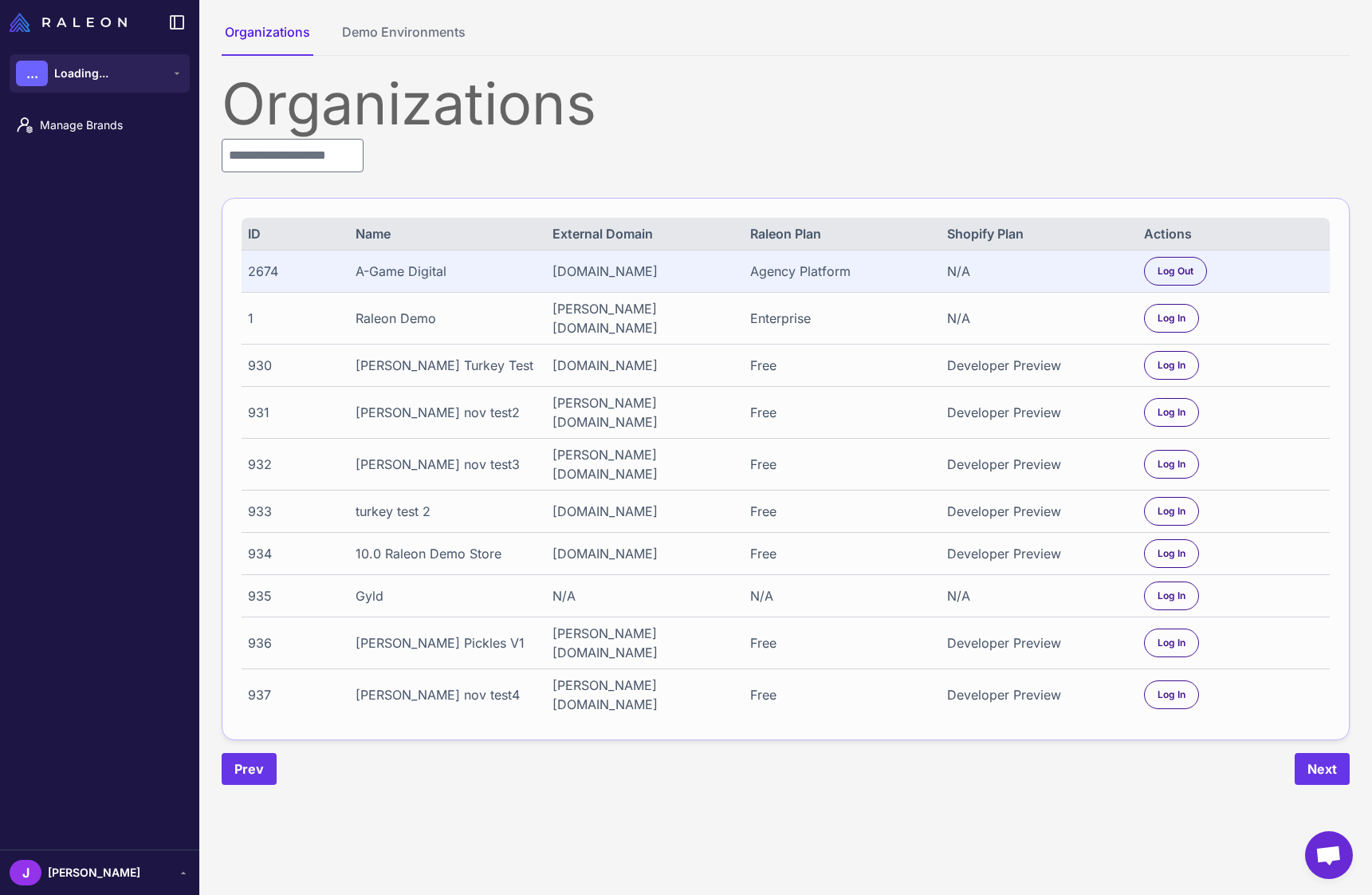
click at [62, 872] on span "[PERSON_NAME]" at bounding box center [93, 872] width 92 height 17
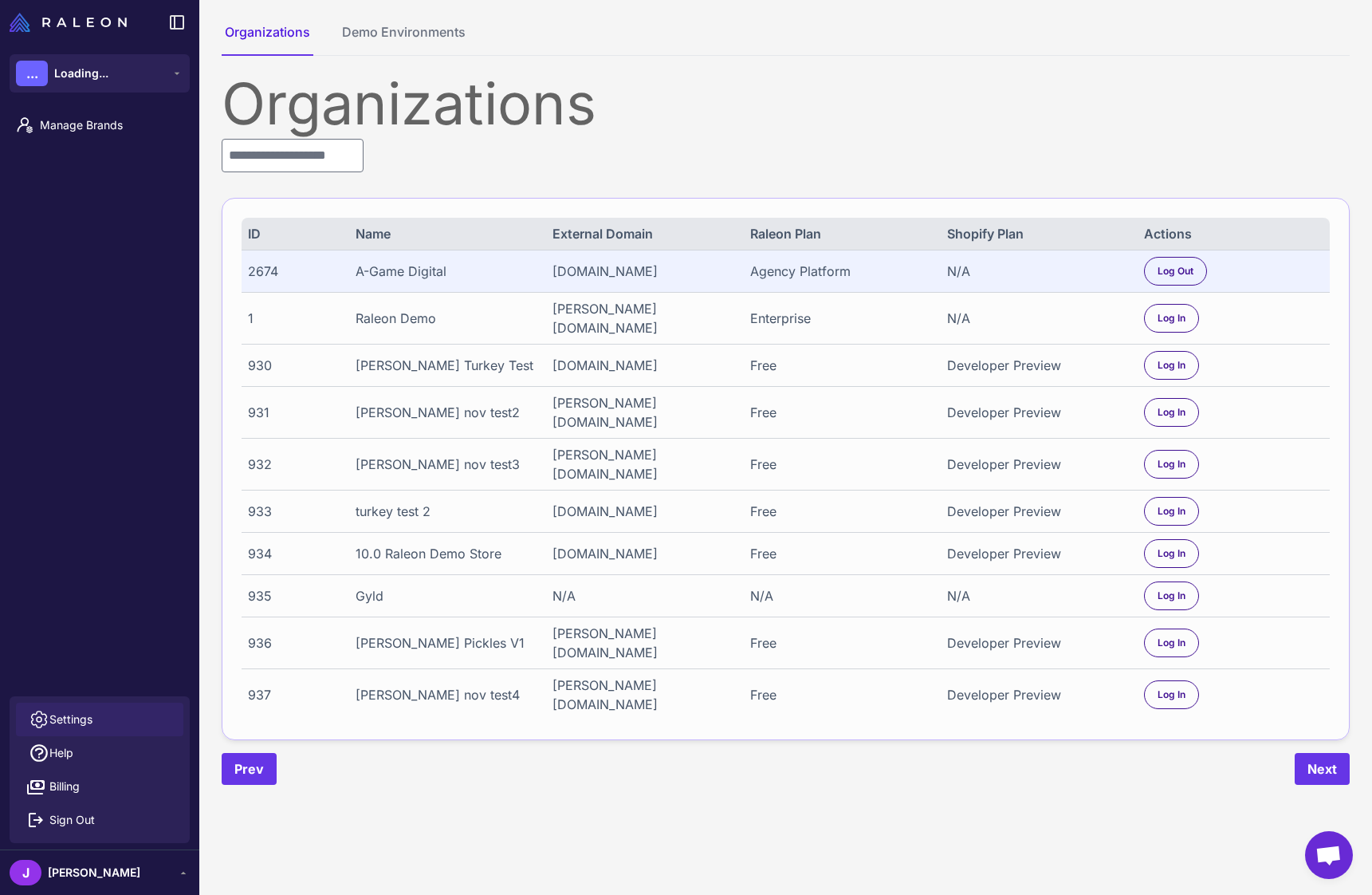
click at [79, 717] on span "Settings" at bounding box center [70, 719] width 43 height 17
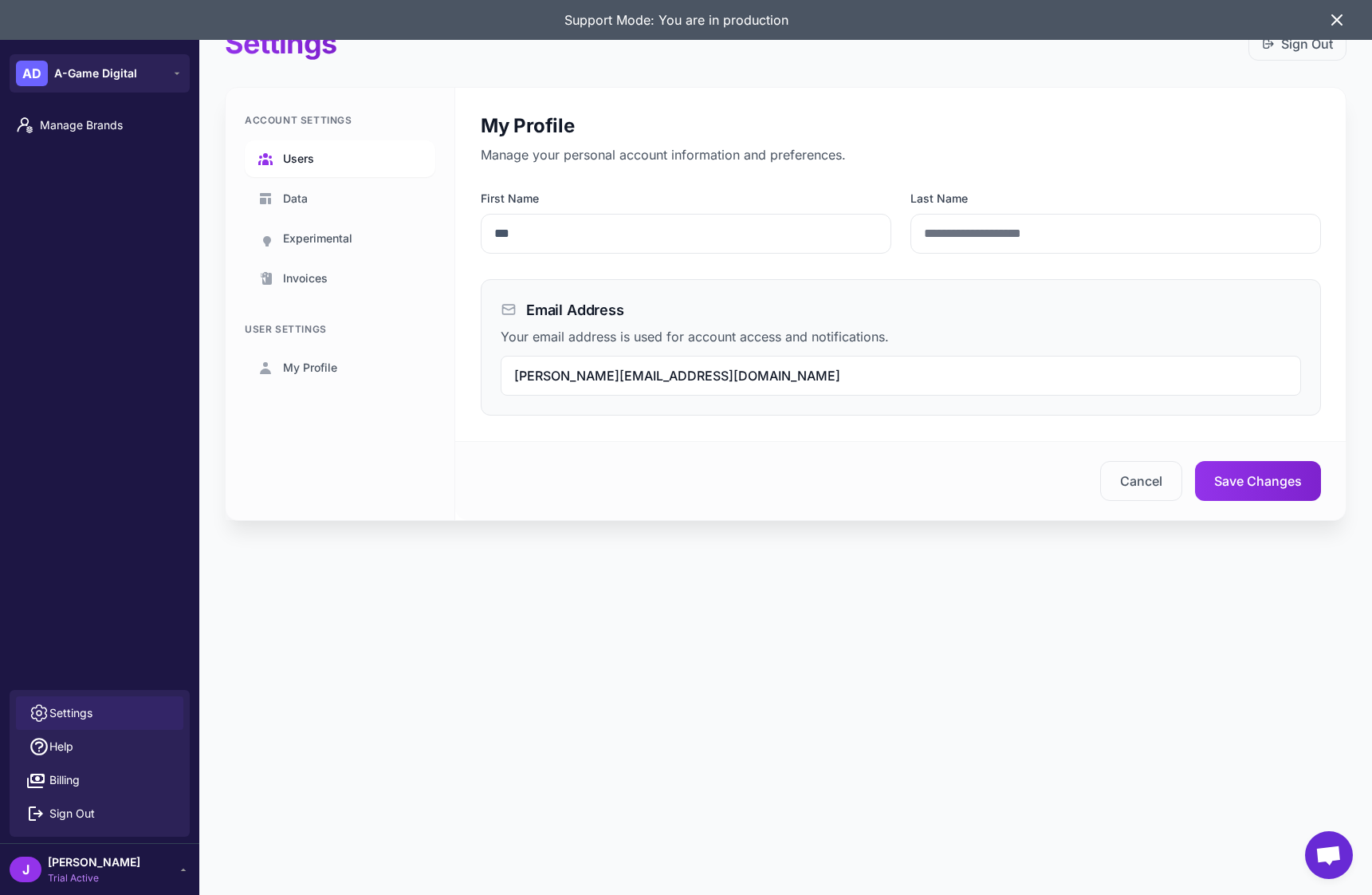
click at [302, 164] on span "Users" at bounding box center [298, 159] width 31 height 17
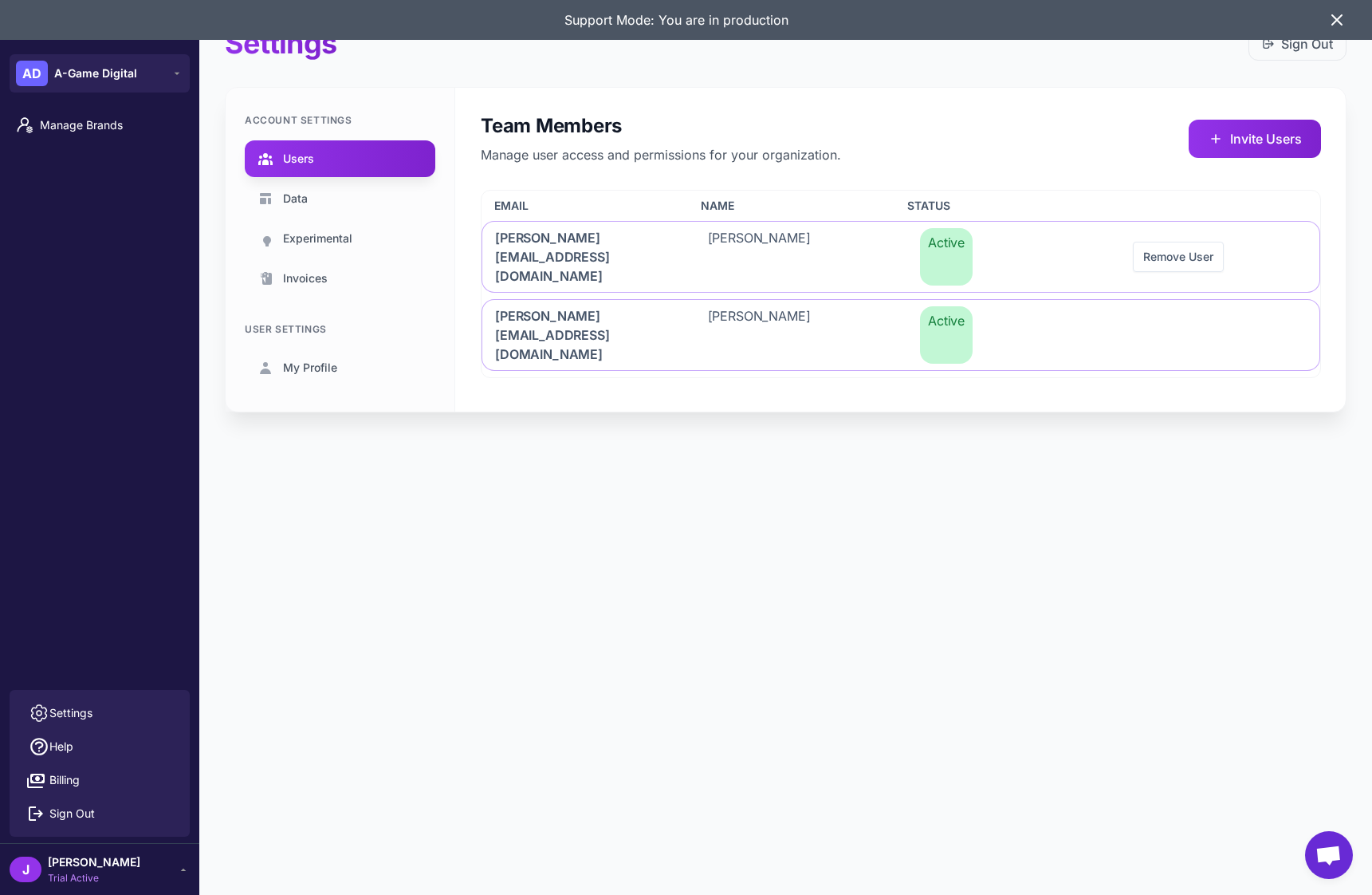
drag, startPoint x: 489, startPoint y: 322, endPoint x: 562, endPoint y: 333, distance: 73.8
click at [562, 333] on div "Team Members Manage user access and permissions for your organization. Invite U…" at bounding box center [901, 245] width 891 height 315
click at [568, 343] on div "Team Members Manage user access and permissions for your organization. Invite U…" at bounding box center [901, 245] width 891 height 315
click at [76, 130] on span "Manage Brands" at bounding box center [110, 125] width 141 height 17
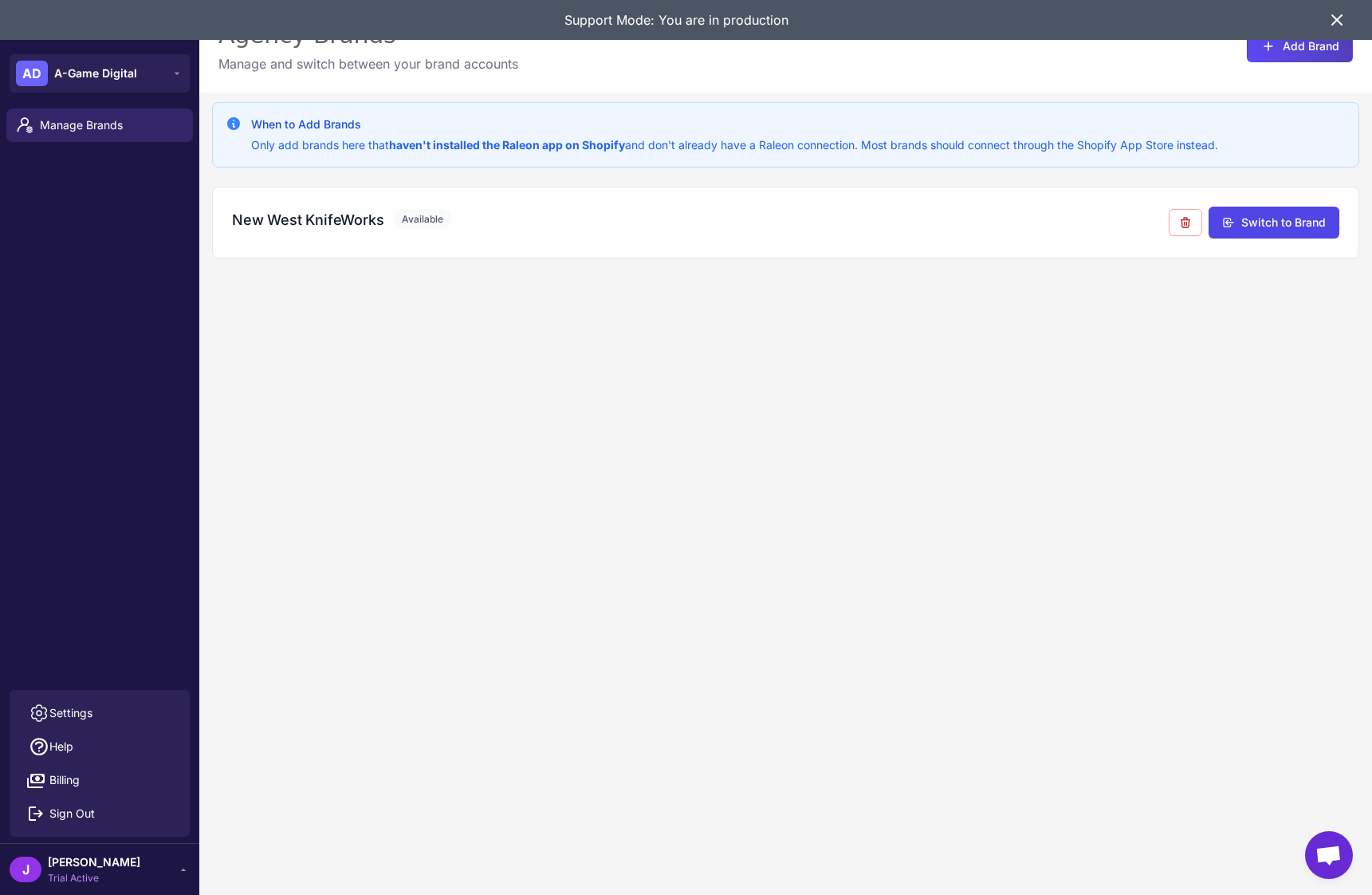
click at [493, 336] on div "When to Add Brands Only add brands here that haven't installed the Raleon app o…" at bounding box center [786, 540] width 1172 height 895
drag, startPoint x: 231, startPoint y: 219, endPoint x: 392, endPoint y: 225, distance: 161.1
click at [392, 225] on div "New West KnifeWorks Available" at bounding box center [700, 219] width 937 height 22
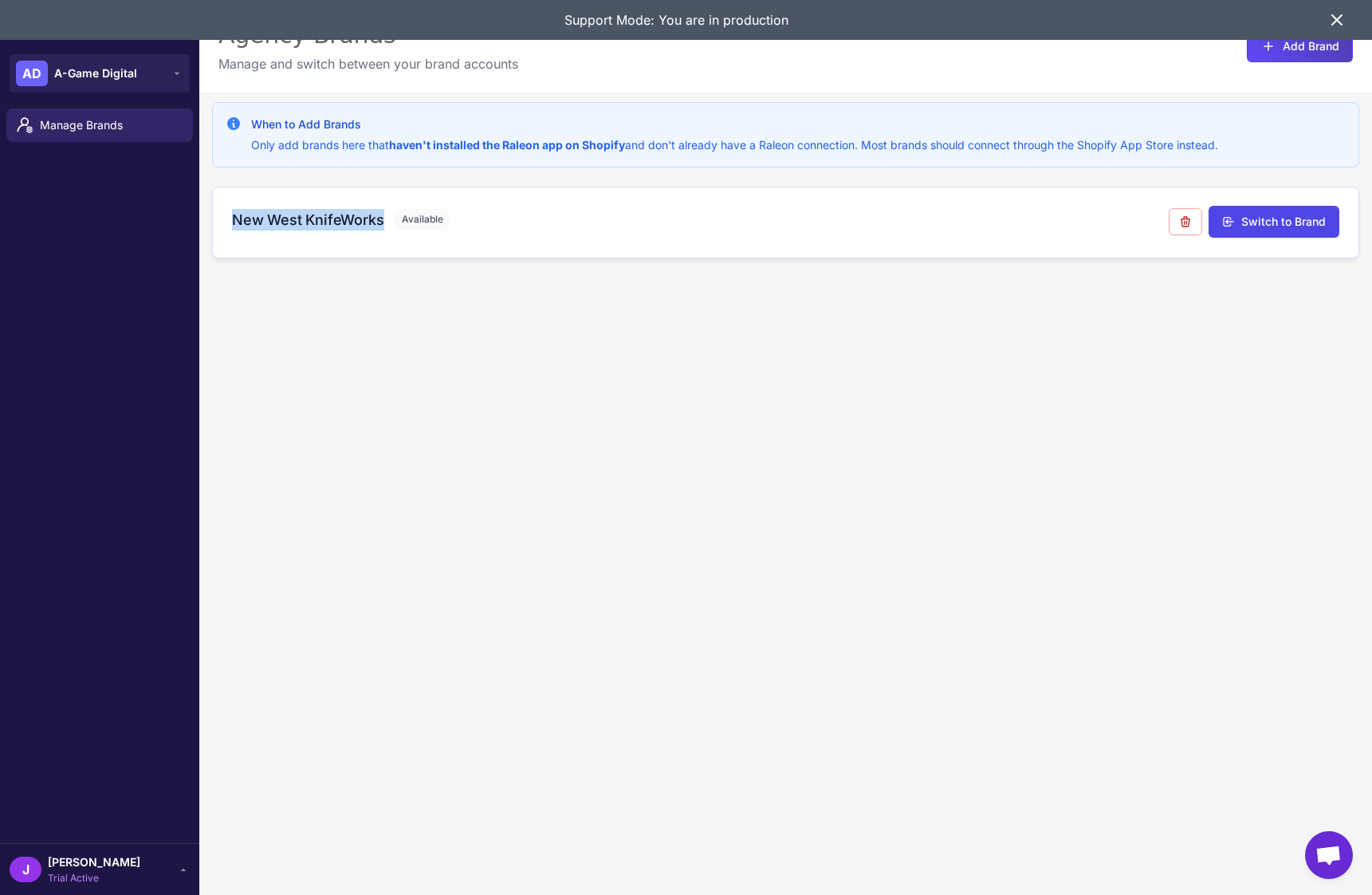
drag, startPoint x: 236, startPoint y: 220, endPoint x: 385, endPoint y: 234, distance: 149.7
click at [385, 234] on div "New West KnifeWorks Available" at bounding box center [700, 222] width 937 height 28
click at [310, 347] on div "When to Add Brands Only add brands here that haven't installed the Raleon app o…" at bounding box center [786, 540] width 1172 height 895
click at [137, 71] on button "AD A-Game Digital" at bounding box center [100, 73] width 181 height 38
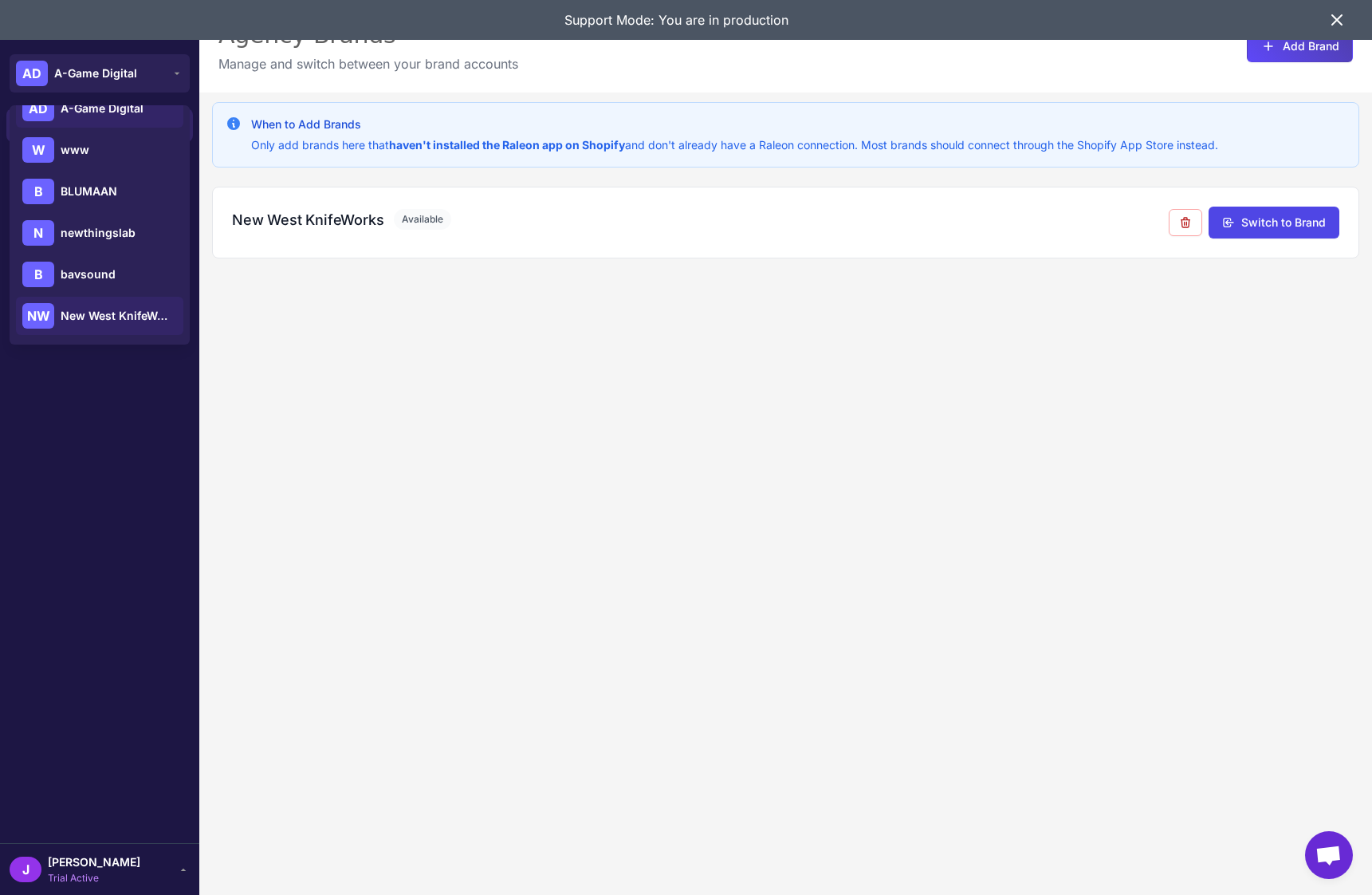
scroll to position [20, 0]
click at [117, 318] on span "New West KnifeWorks" at bounding box center [116, 318] width 111 height 17
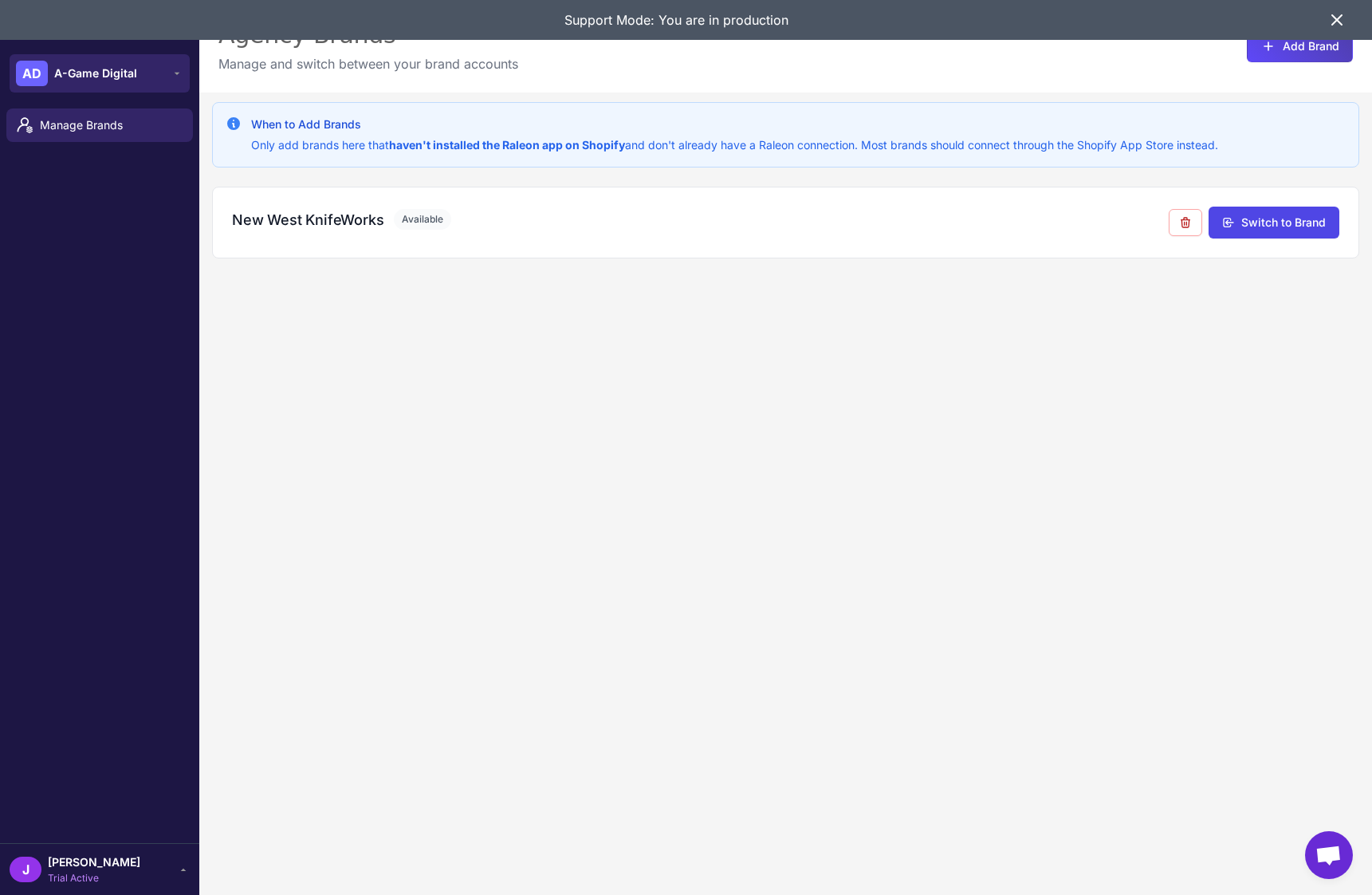
click at [68, 75] on span "A-Game Digital" at bounding box center [95, 73] width 83 height 17
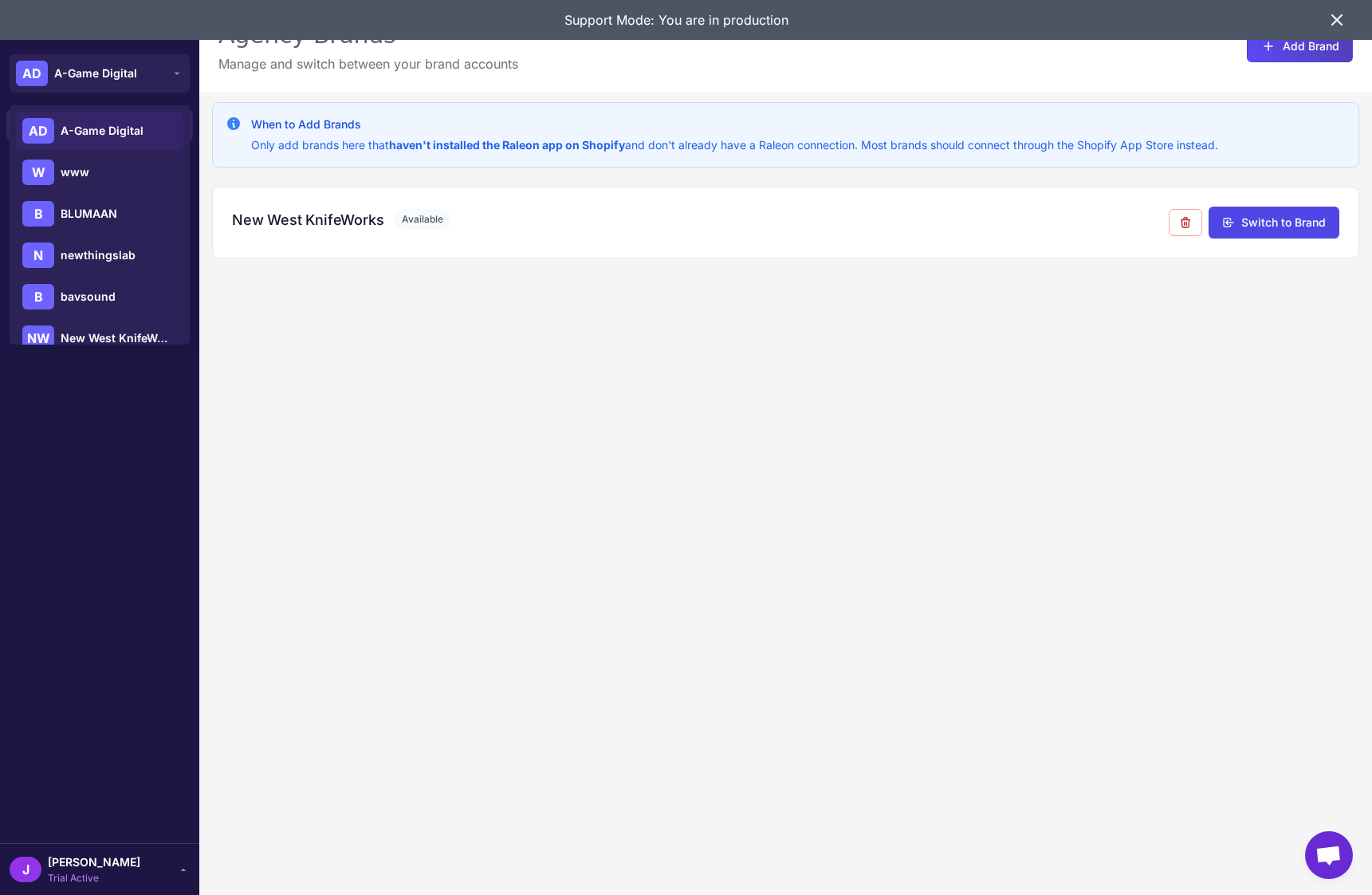
drag, startPoint x: 466, startPoint y: 281, endPoint x: 379, endPoint y: 264, distance: 88.6
click at [464, 282] on div "When to Add Brands Only add brands here that haven't installed the Raleon app o…" at bounding box center [786, 540] width 1172 height 895
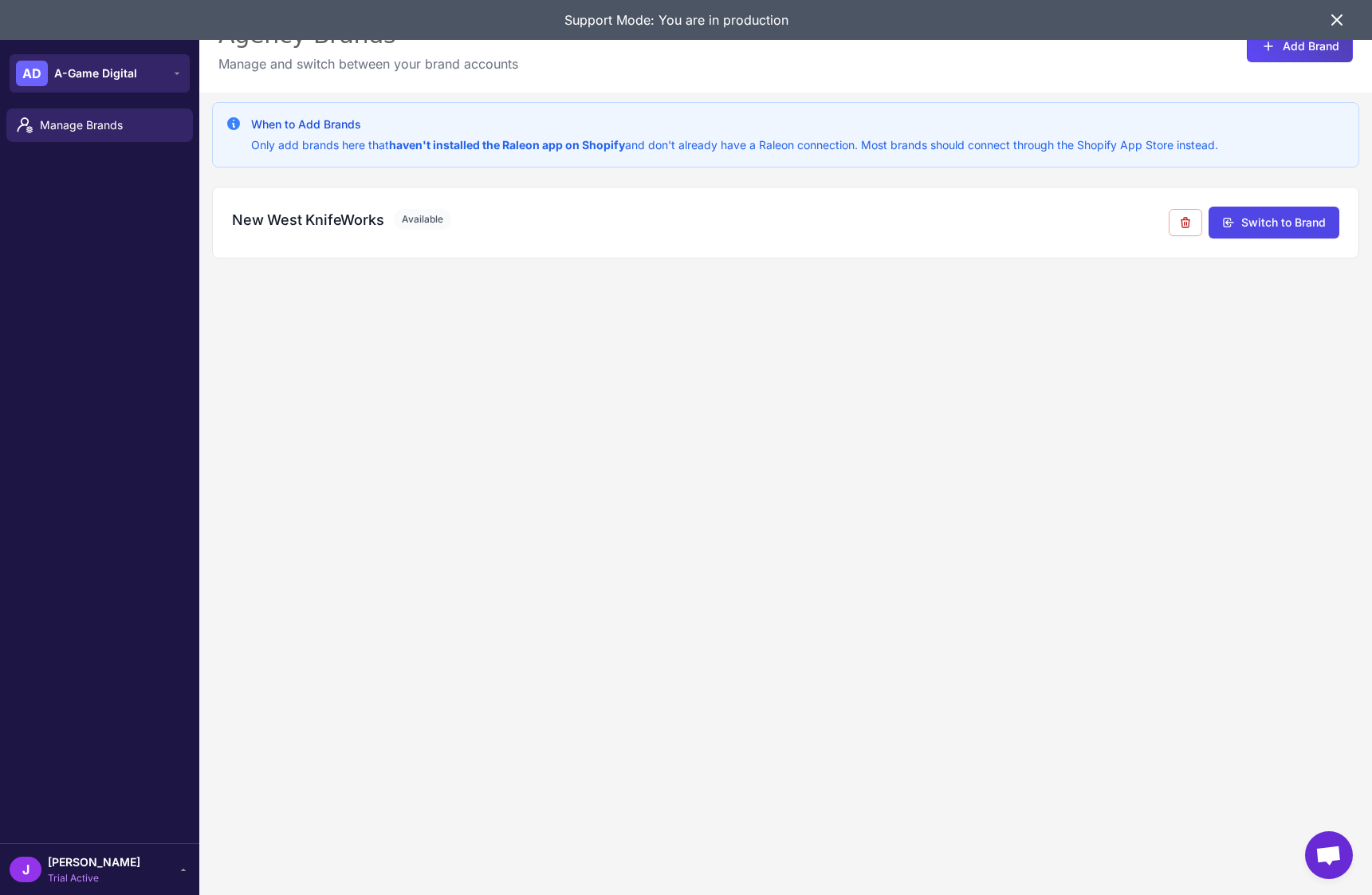
click at [109, 65] on span "A-Game Digital" at bounding box center [95, 73] width 83 height 17
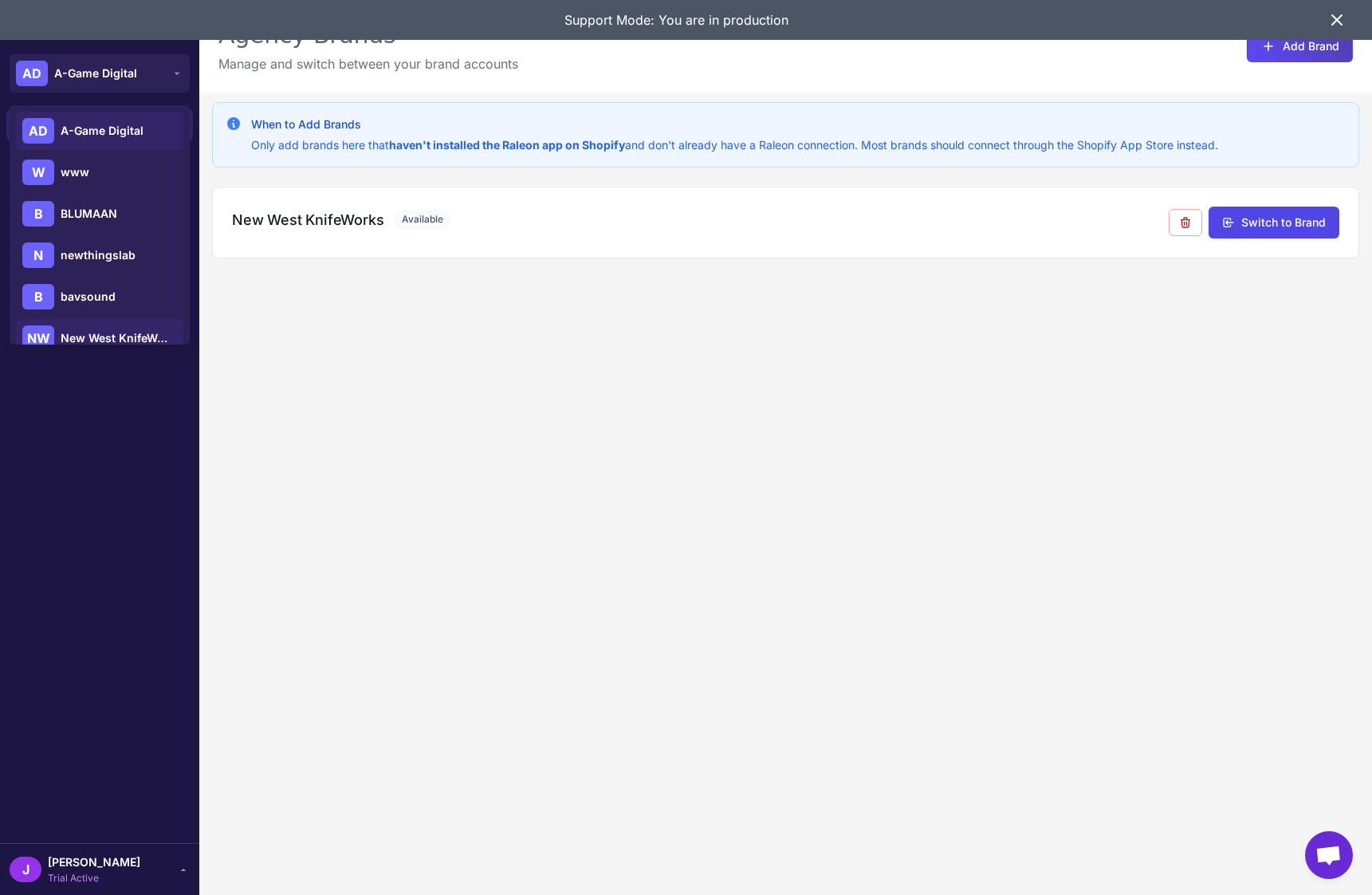
scroll to position [22, 0]
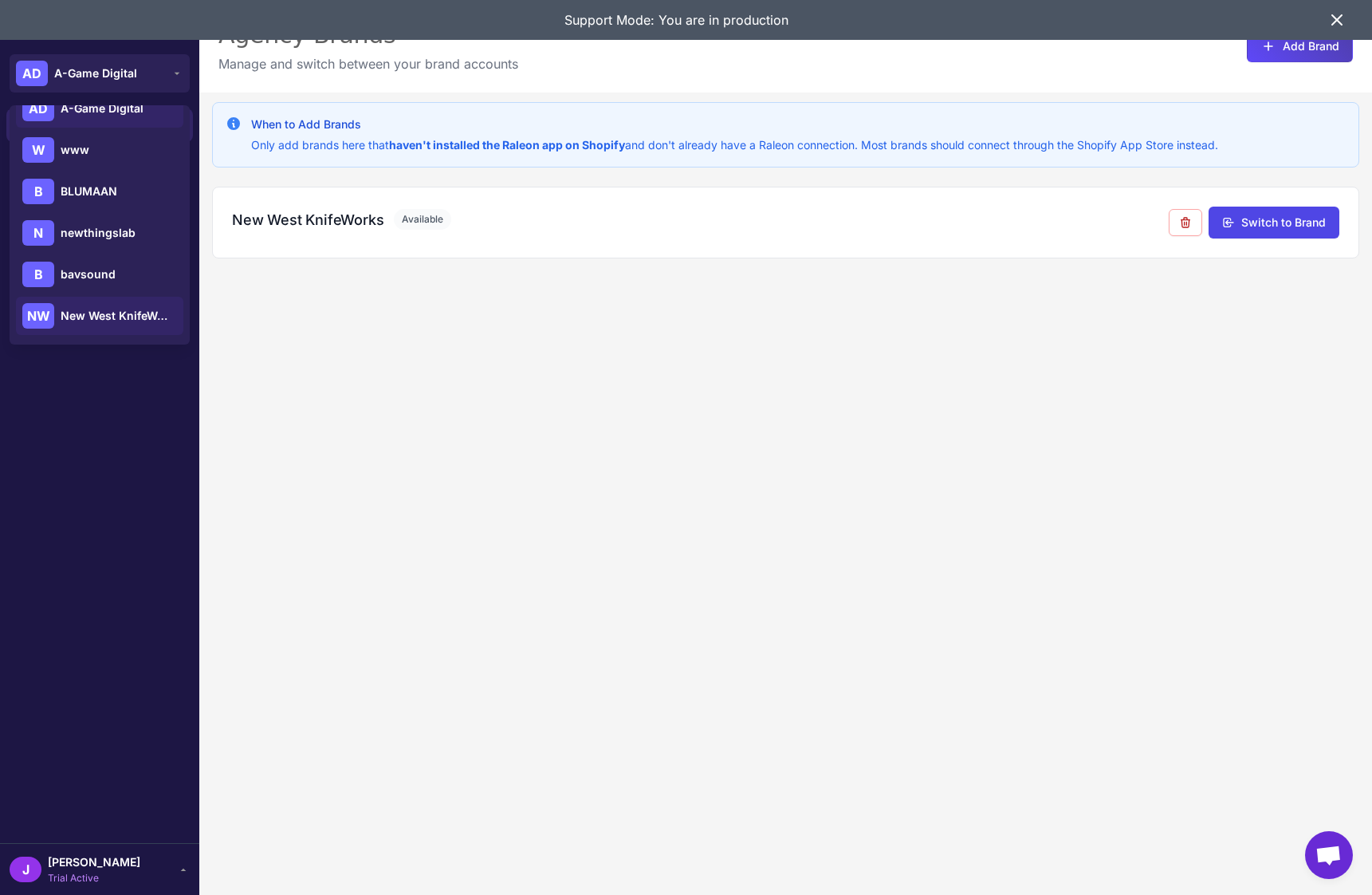
click at [95, 314] on span "New West KnifeWorks" at bounding box center [116, 315] width 111 height 17
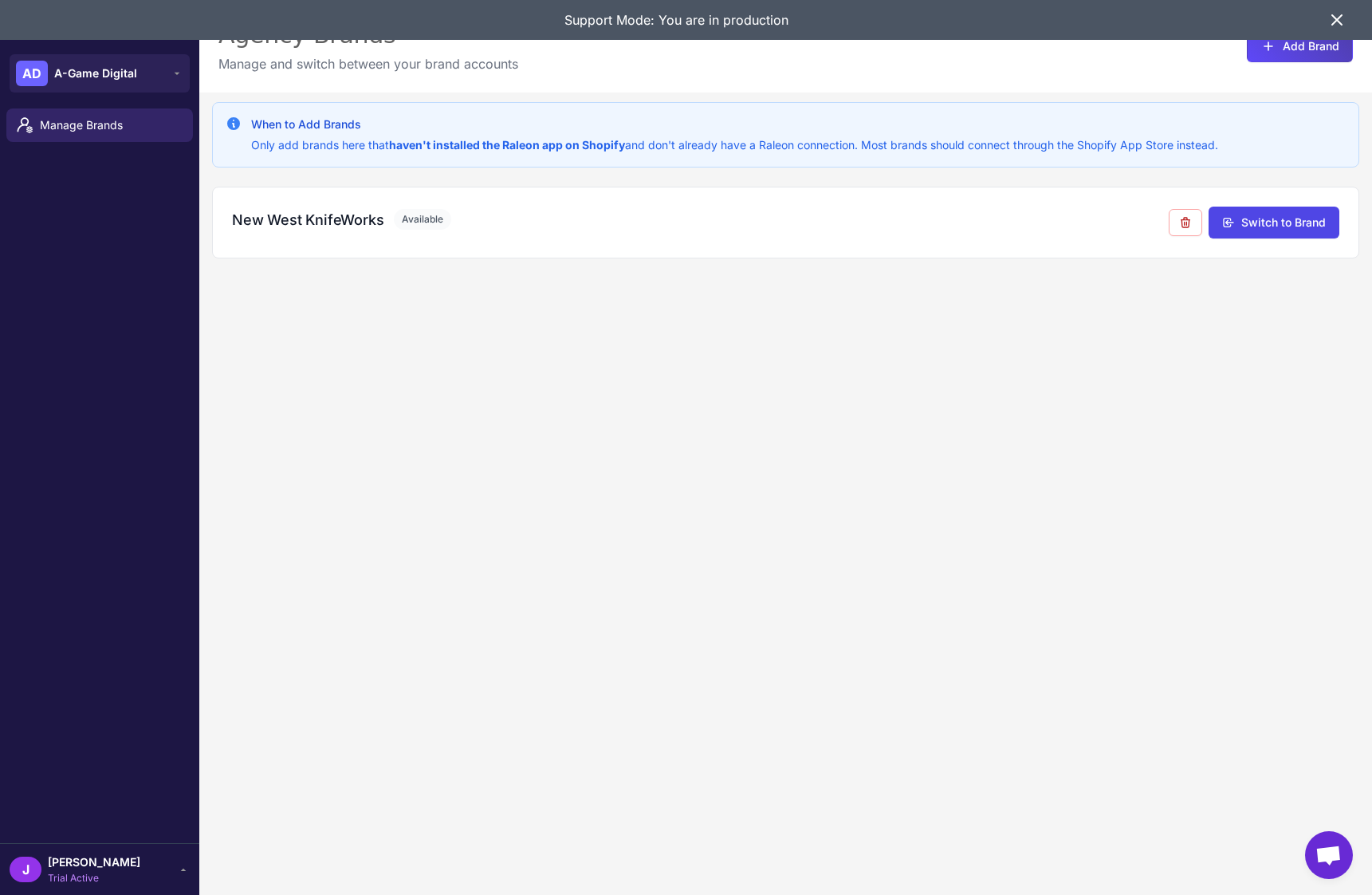
drag, startPoint x: 330, startPoint y: 405, endPoint x: 429, endPoint y: 285, distance: 155.6
click at [329, 406] on div "When to Add Brands Only add brands here that haven't installed the Raleon app o…" at bounding box center [786, 540] width 1172 height 895
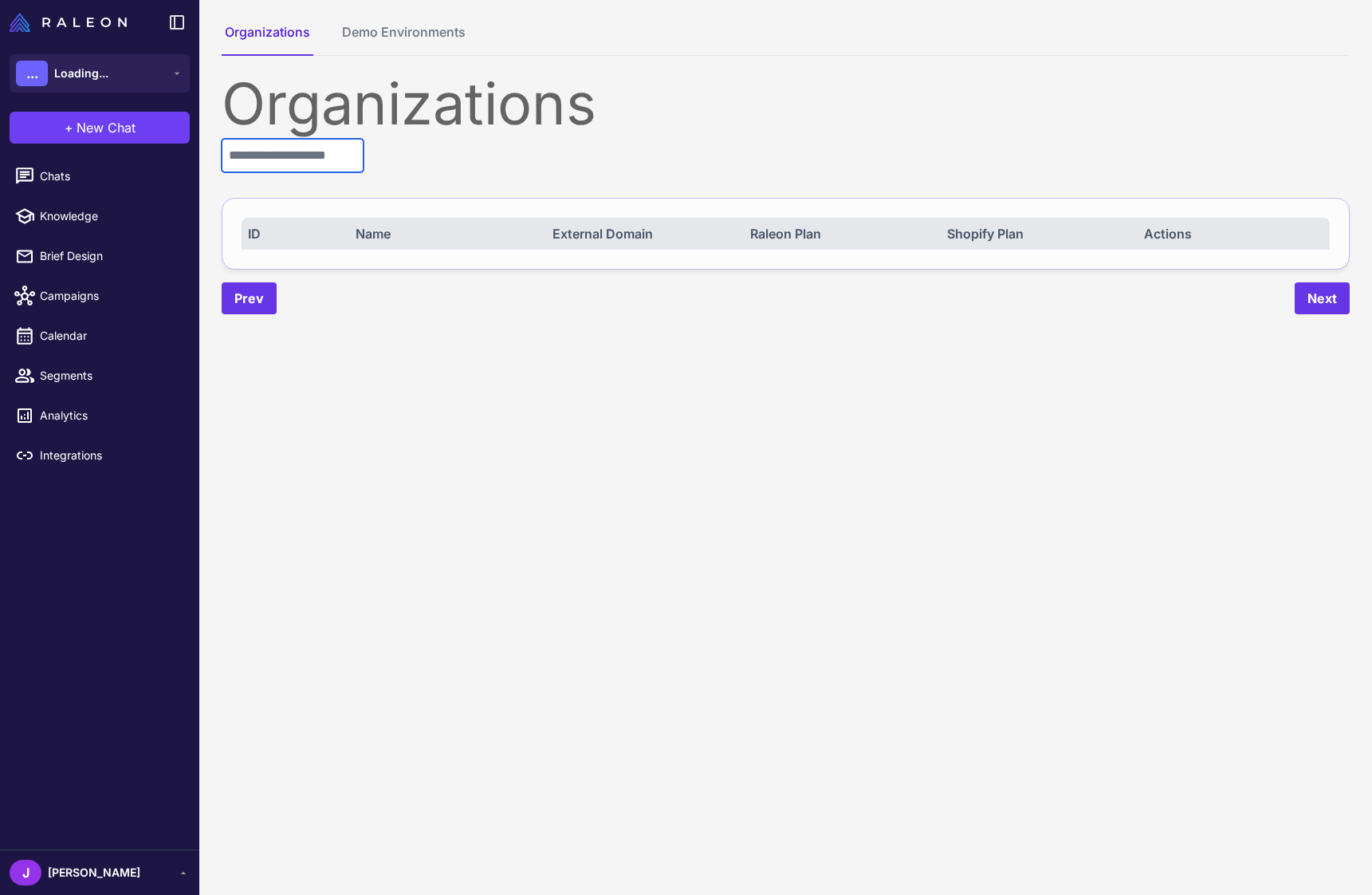
click at [311, 160] on input "text" at bounding box center [292, 155] width 142 height 33
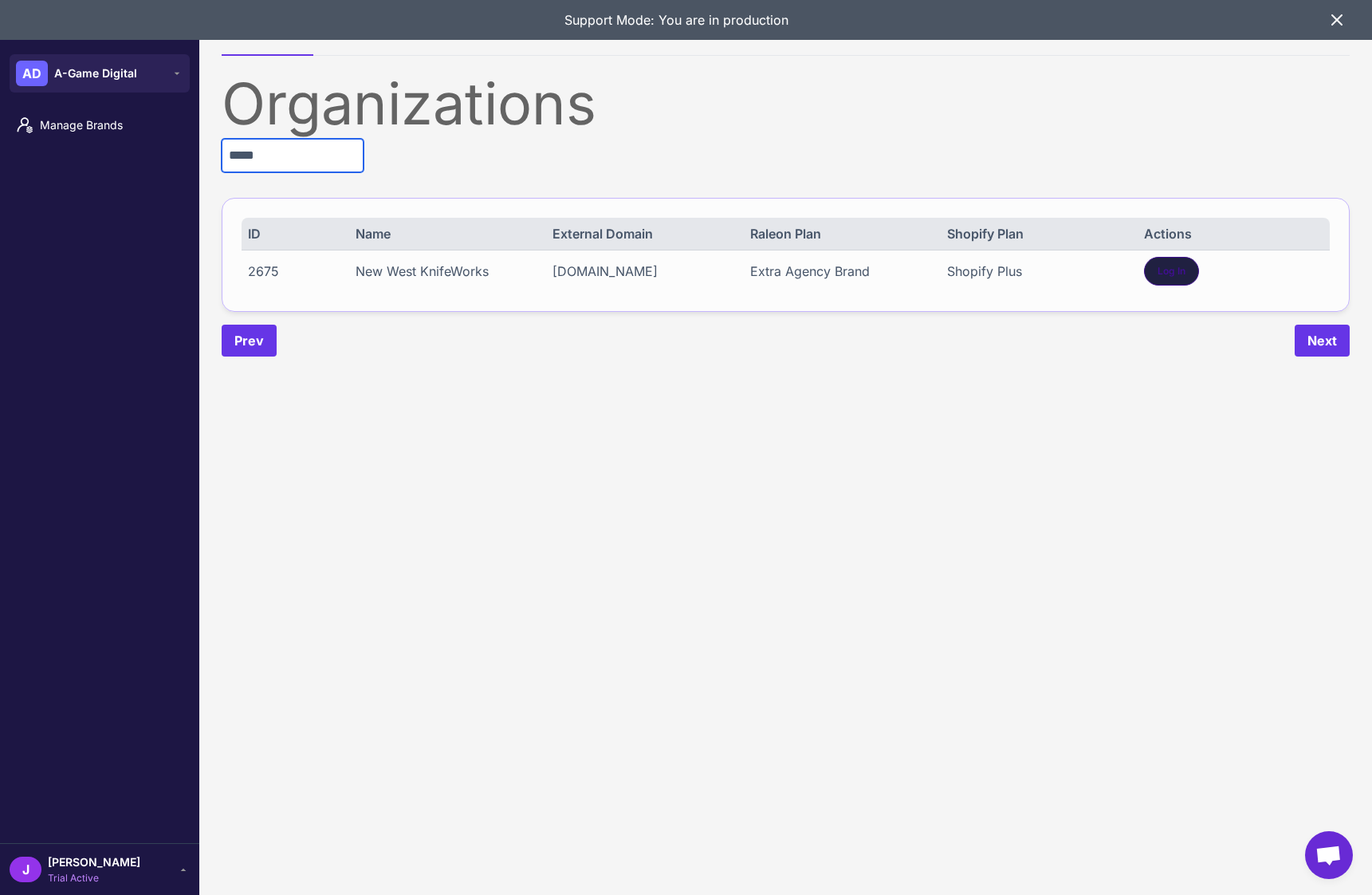
type input "*****"
click at [1188, 270] on div "Log In" at bounding box center [1172, 271] width 55 height 29
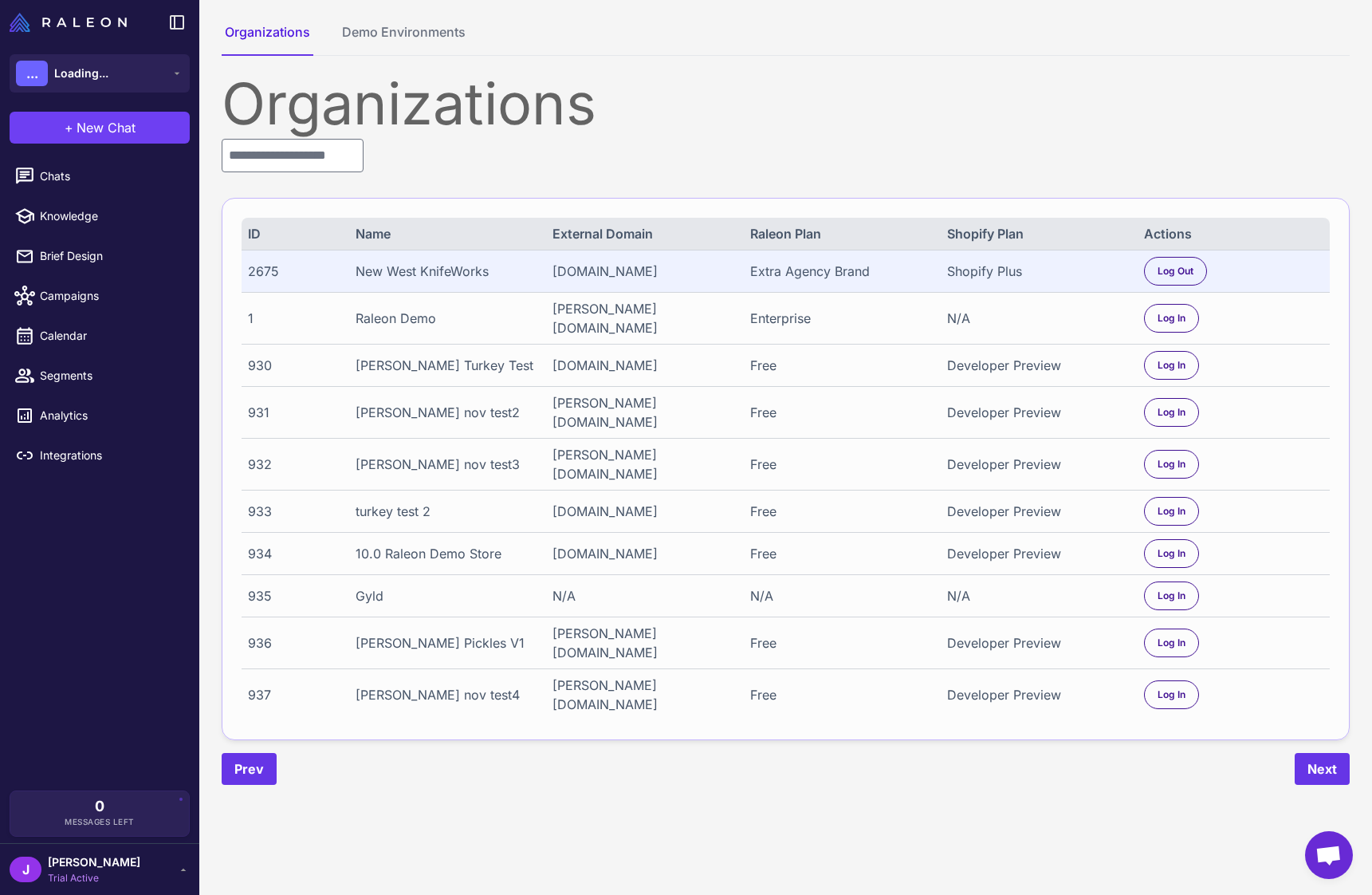
click at [90, 883] on div "J Jay Trial Active" at bounding box center [100, 869] width 181 height 32
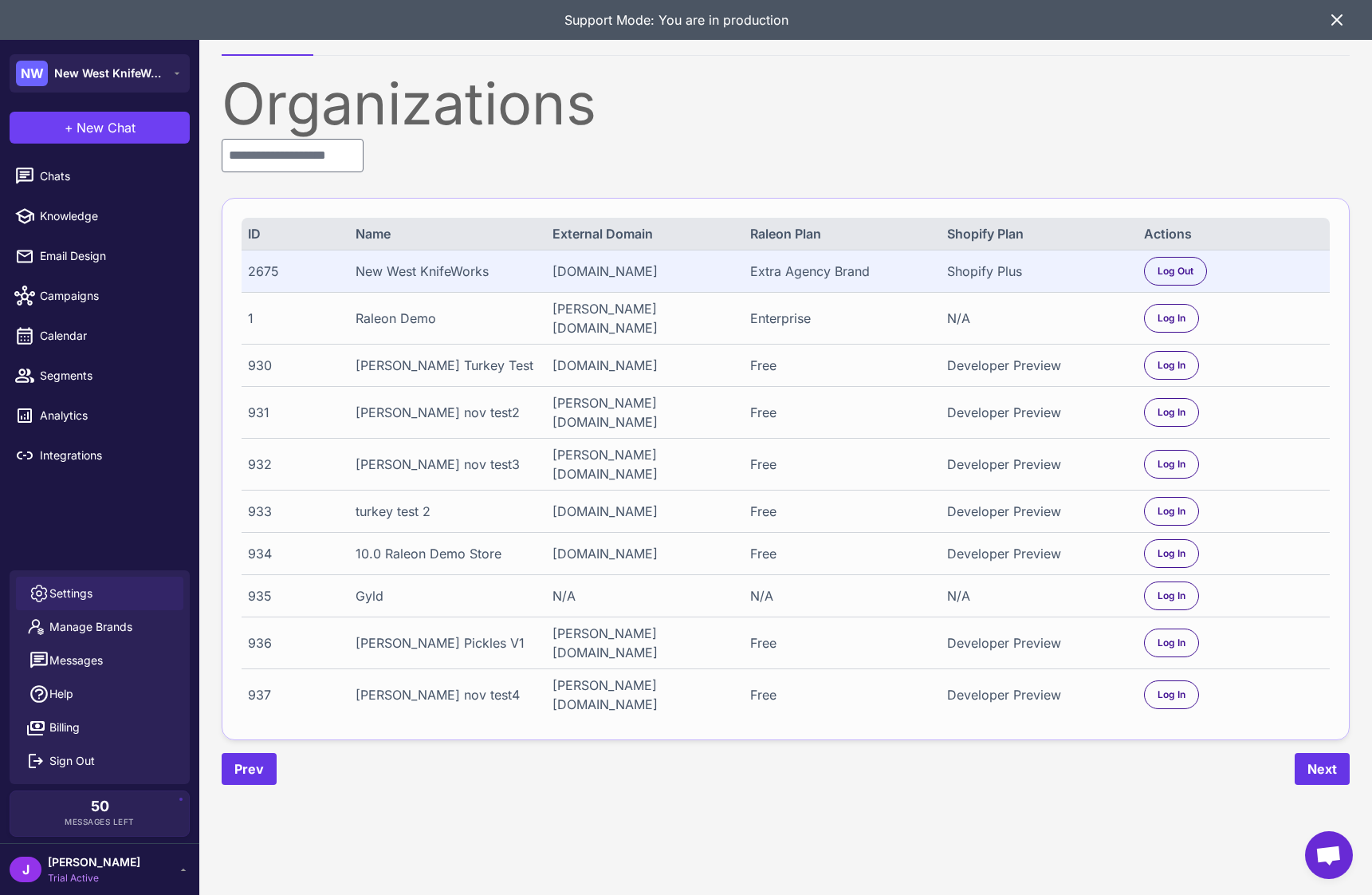
click at [68, 590] on span "Settings" at bounding box center [70, 593] width 43 height 17
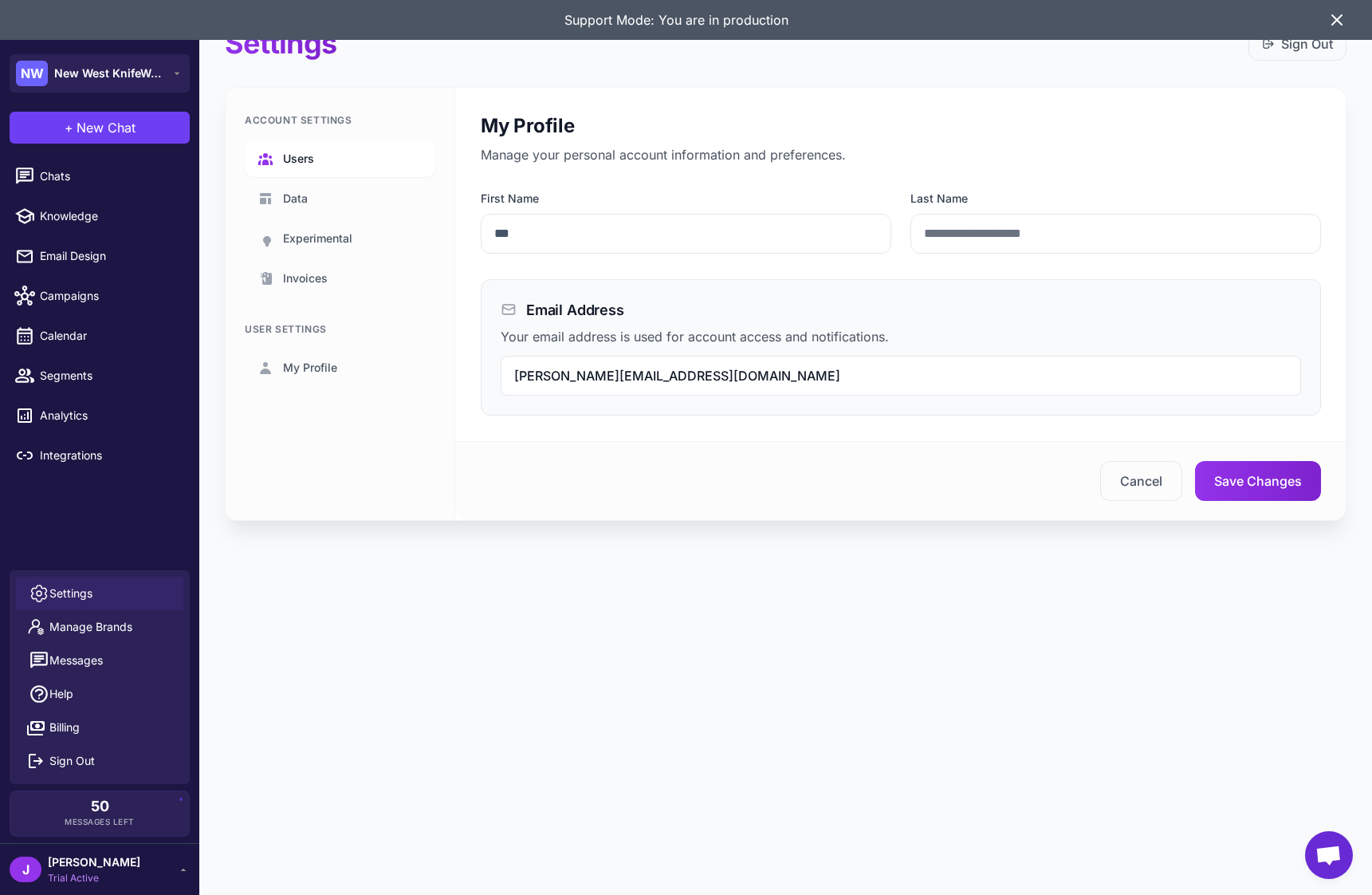
click at [287, 153] on span "Users" at bounding box center [298, 159] width 31 height 17
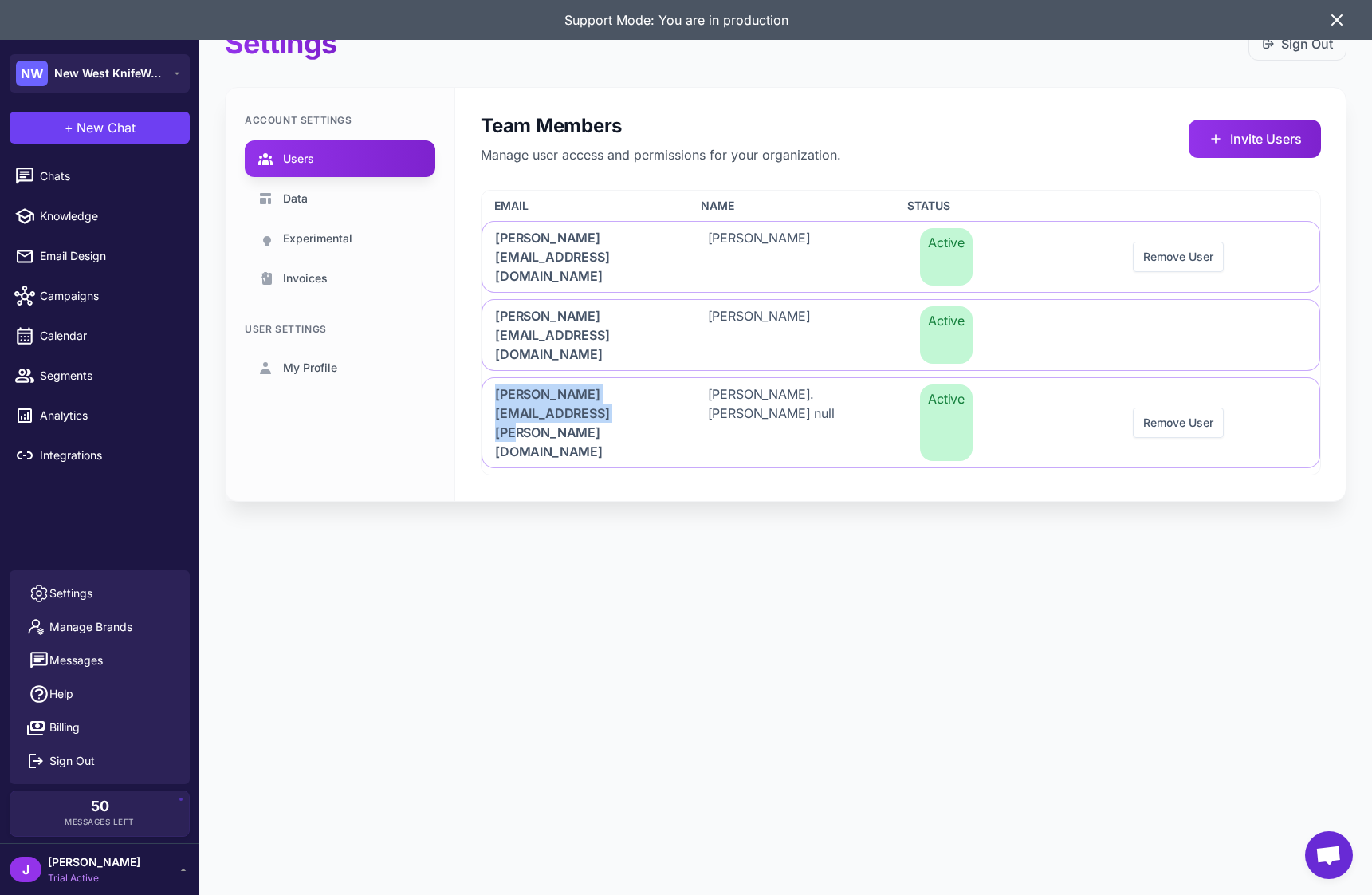
drag, startPoint x: 563, startPoint y: 363, endPoint x: 472, endPoint y: 348, distance: 92.2
click at [479, 333] on div "Team Members Manage user access and permissions for your organization. Invite U…" at bounding box center [901, 294] width 891 height 413
click at [553, 480] on div "Settings Sign Out Account Settings Users Data Experimental Invoices User Settin…" at bounding box center [786, 448] width 1172 height 895
click at [164, 873] on div "J Jay Trial Active" at bounding box center [100, 869] width 181 height 32
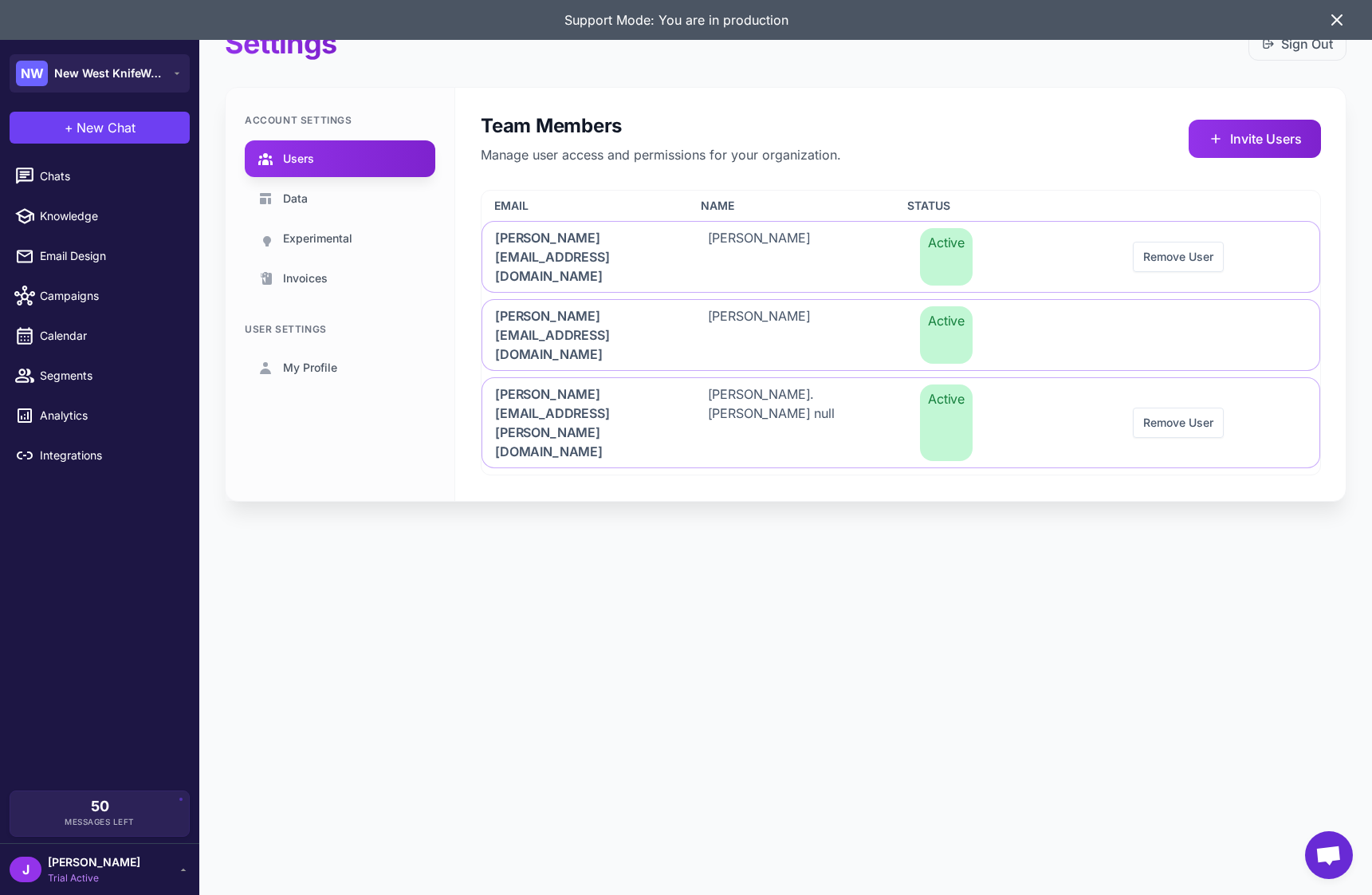
drag, startPoint x: 100, startPoint y: 864, endPoint x: 208, endPoint y: 870, distance: 108.2
click at [102, 866] on div "J Jay Trial Active" at bounding box center [100, 869] width 181 height 32
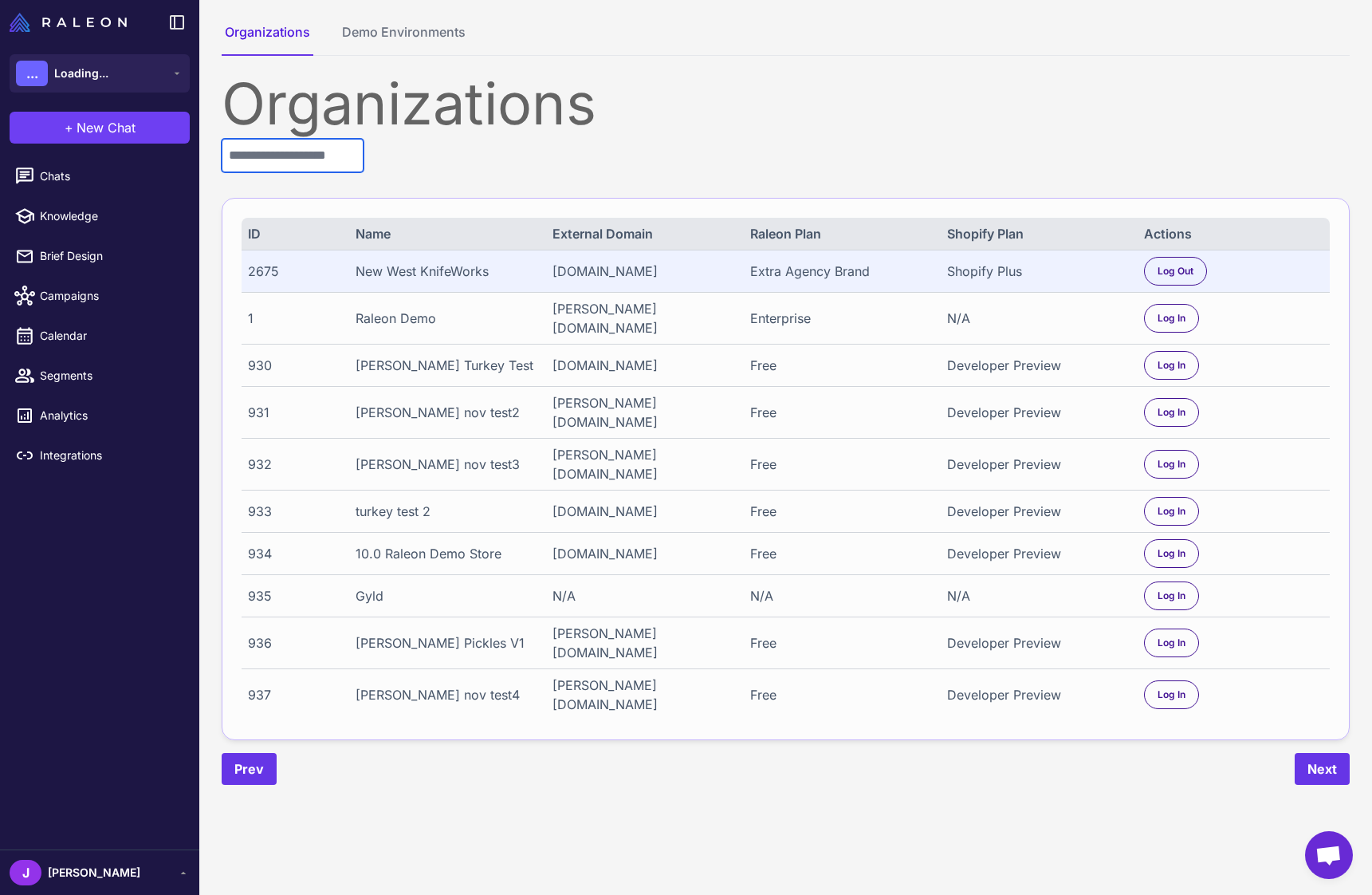
click at [286, 153] on input "text" at bounding box center [292, 155] width 142 height 33
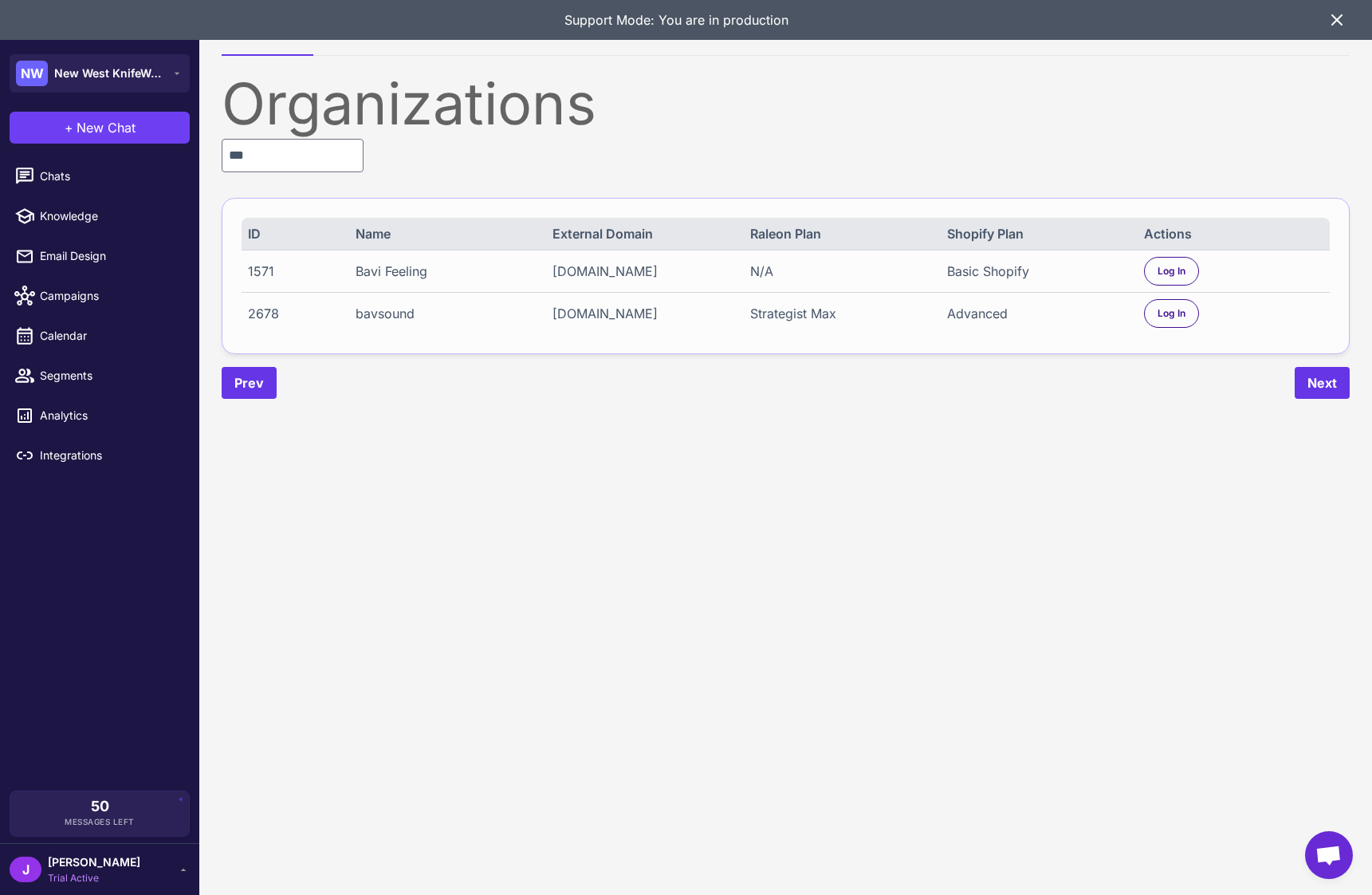
click at [251, 316] on div "2678" at bounding box center [293, 314] width 89 height 19
click at [619, 600] on content "Organizations Demo Environments Organizations *** ID Name External Domain Raleo…" at bounding box center [786, 448] width 1172 height 895
click at [647, 583] on content "Organizations Demo Environments Organizations *** ID Name External Domain Raleo…" at bounding box center [786, 448] width 1172 height 895
click at [265, 311] on div "2678" at bounding box center [293, 314] width 89 height 19
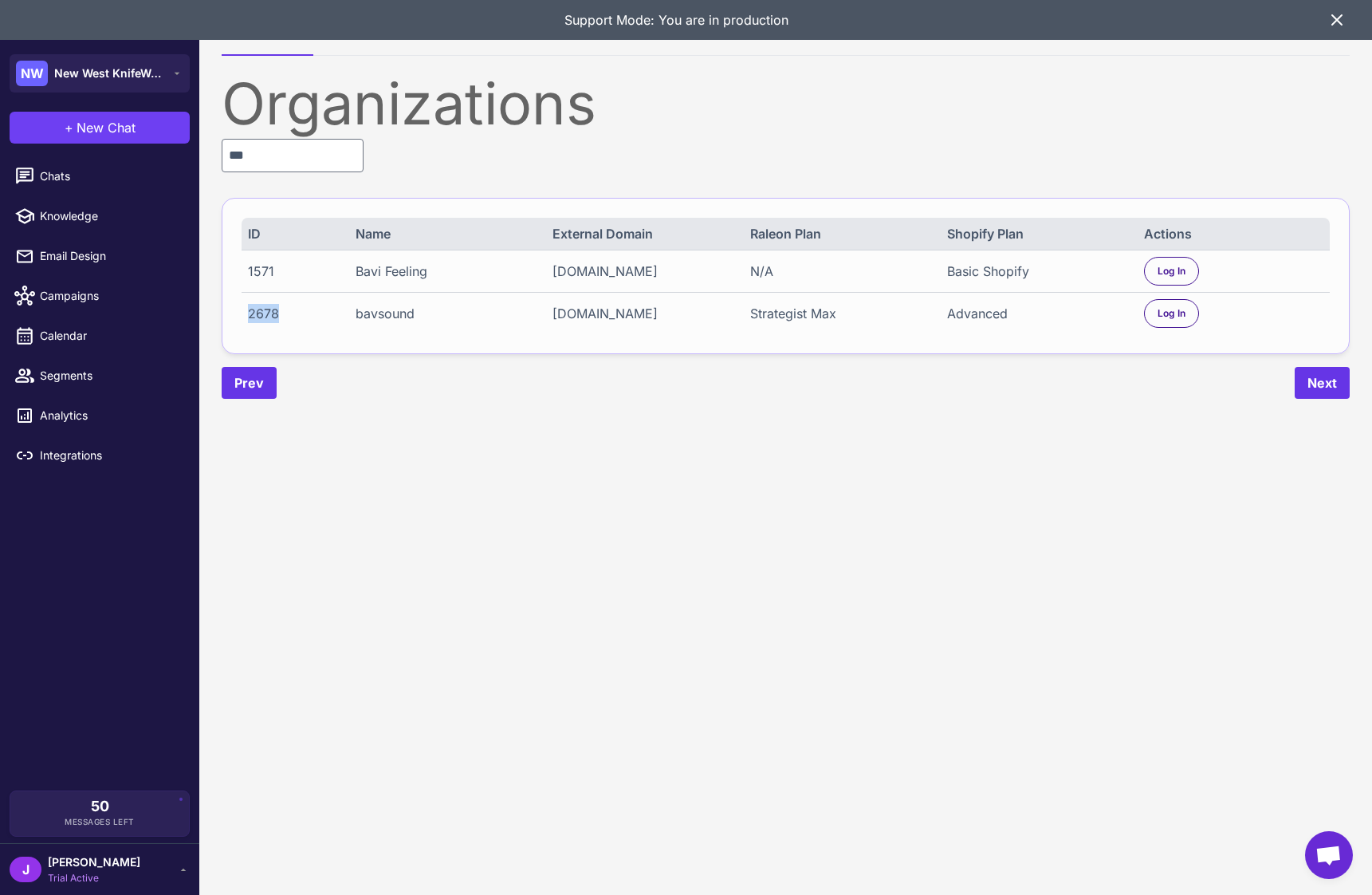
click at [265, 311] on div "2678" at bounding box center [293, 314] width 89 height 19
click at [289, 155] on input "***" at bounding box center [292, 155] width 142 height 33
click at [258, 334] on div "2674 A-Game Digital a-game.digital Agency Platform N/A Log In" at bounding box center [786, 313] width 1089 height 42
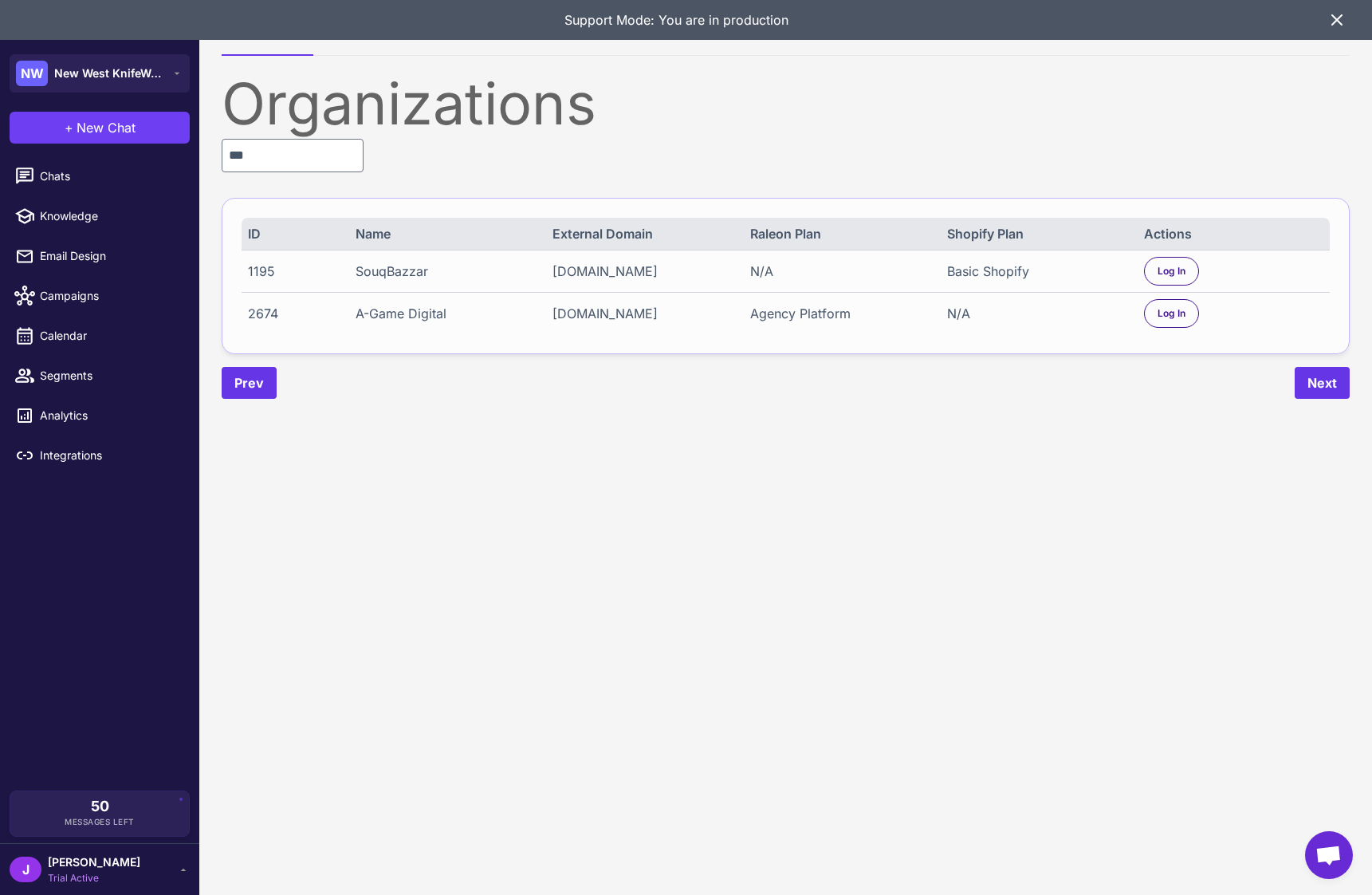
click at [261, 316] on div "2674" at bounding box center [293, 314] width 89 height 19
click at [479, 496] on content "Organizations Demo Environments Organizations *** ID Name External Domain Raleo…" at bounding box center [786, 448] width 1172 height 895
click at [269, 143] on input "***" at bounding box center [292, 155] width 142 height 33
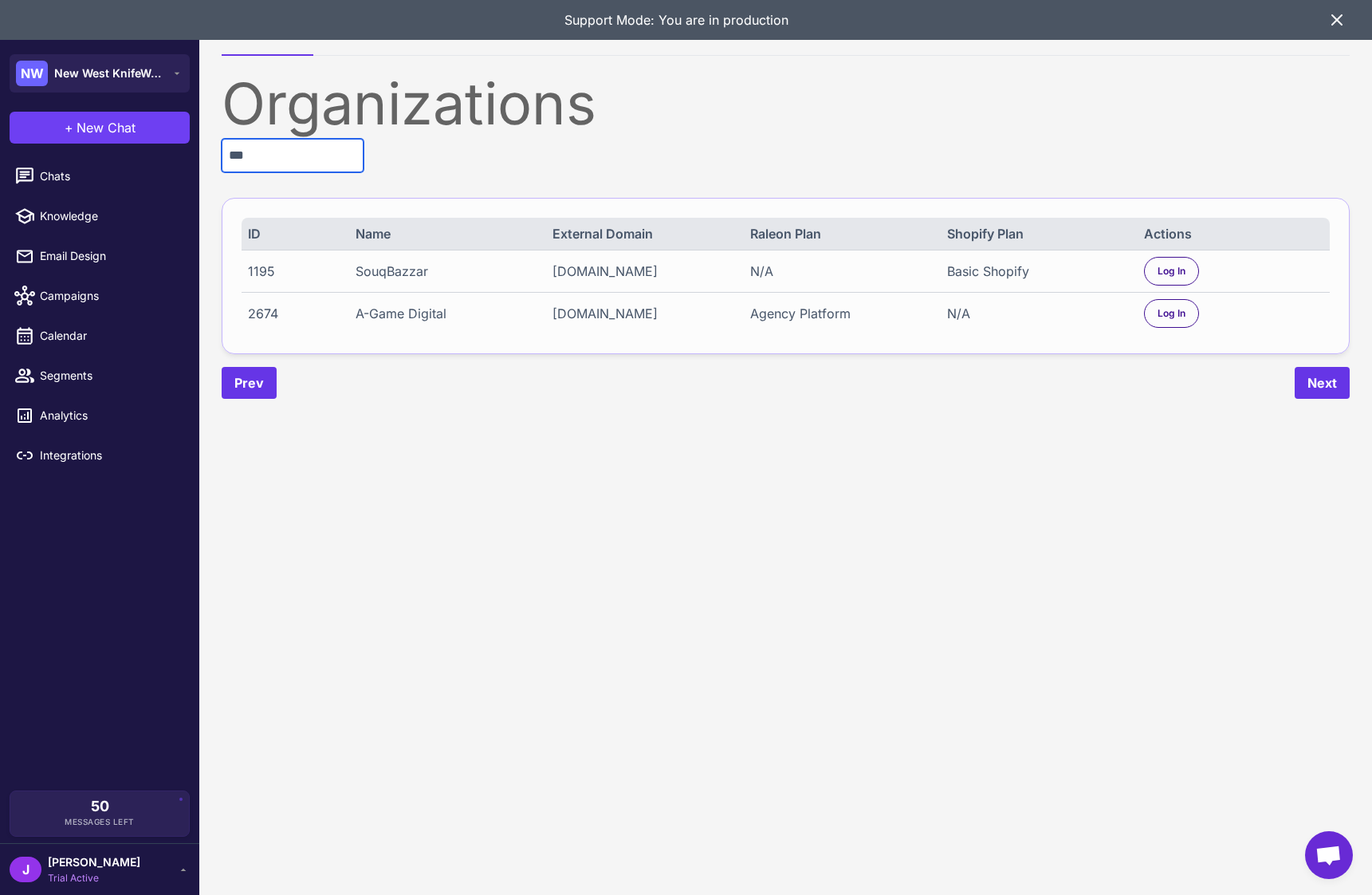
click at [279, 154] on input "***" at bounding box center [292, 155] width 142 height 33
type input "******"
click at [600, 543] on content "Organizations Demo Environments Organizations ****** ID Name External Domain Ra…" at bounding box center [786, 448] width 1172 height 895
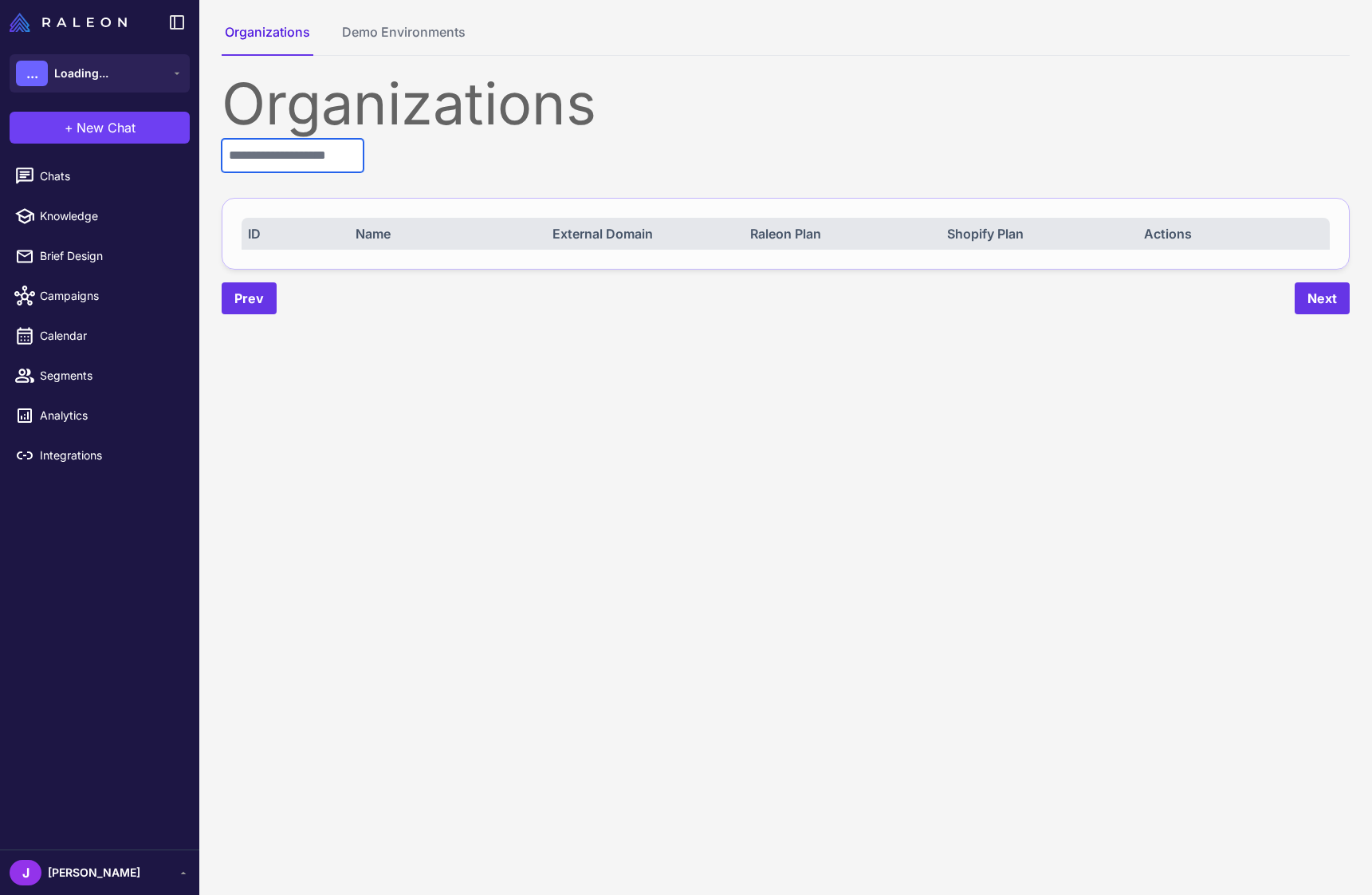
click at [263, 157] on input "text" at bounding box center [292, 155] width 142 height 33
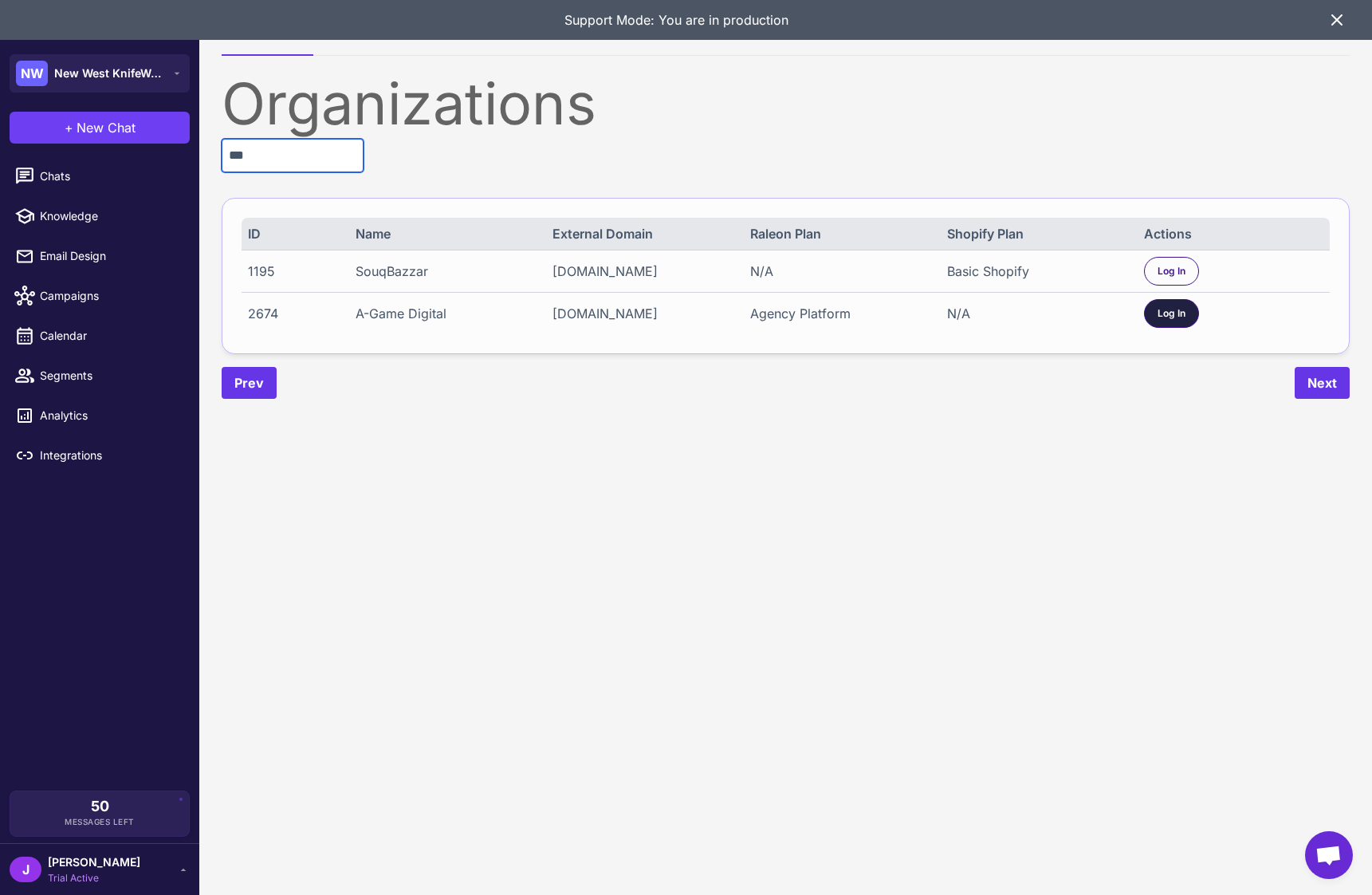
type input "***"
click at [1168, 320] on span "Log In" at bounding box center [1172, 313] width 28 height 14
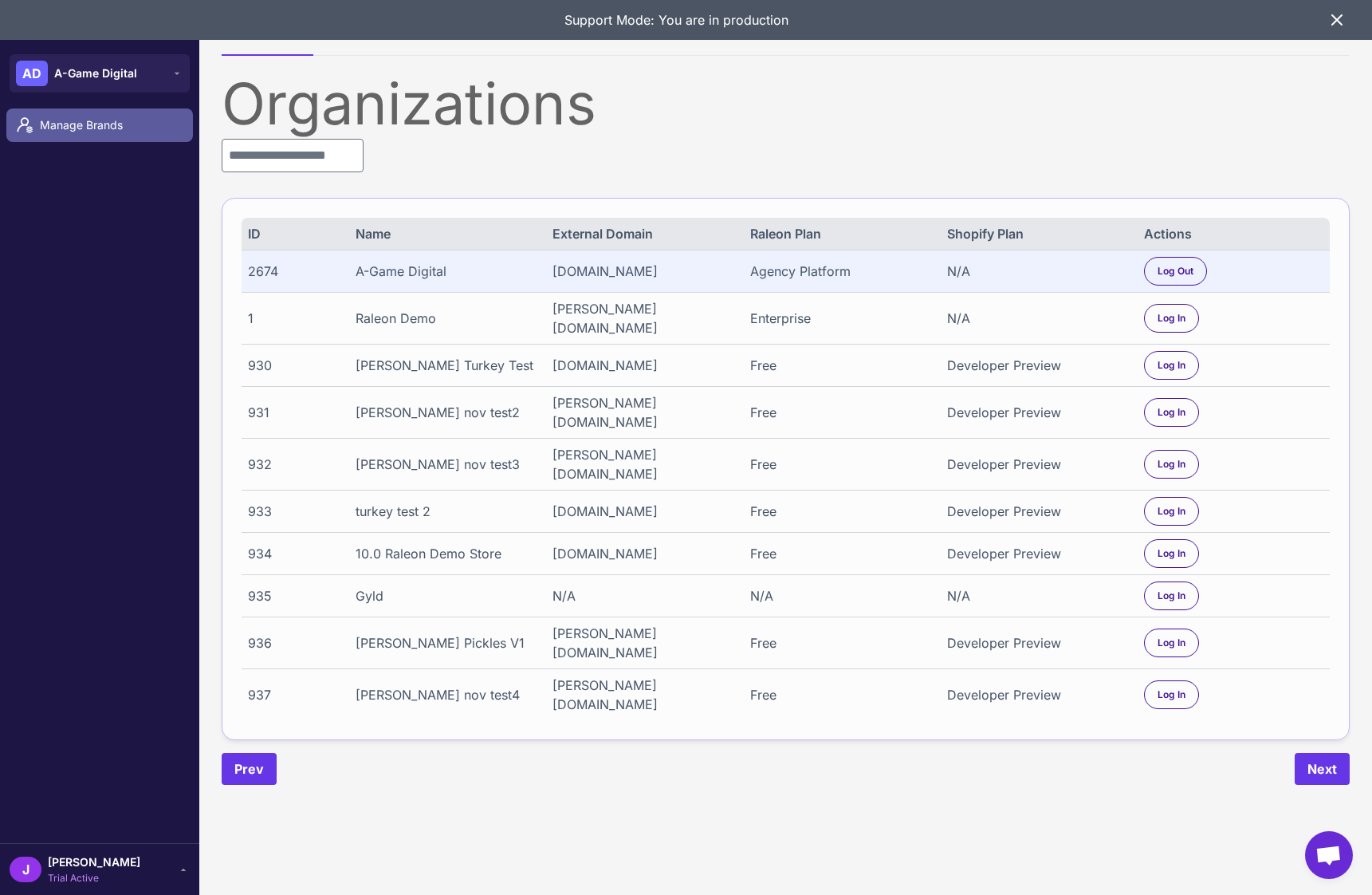
click at [67, 111] on link "Manage Brands" at bounding box center [100, 124] width 186 height 33
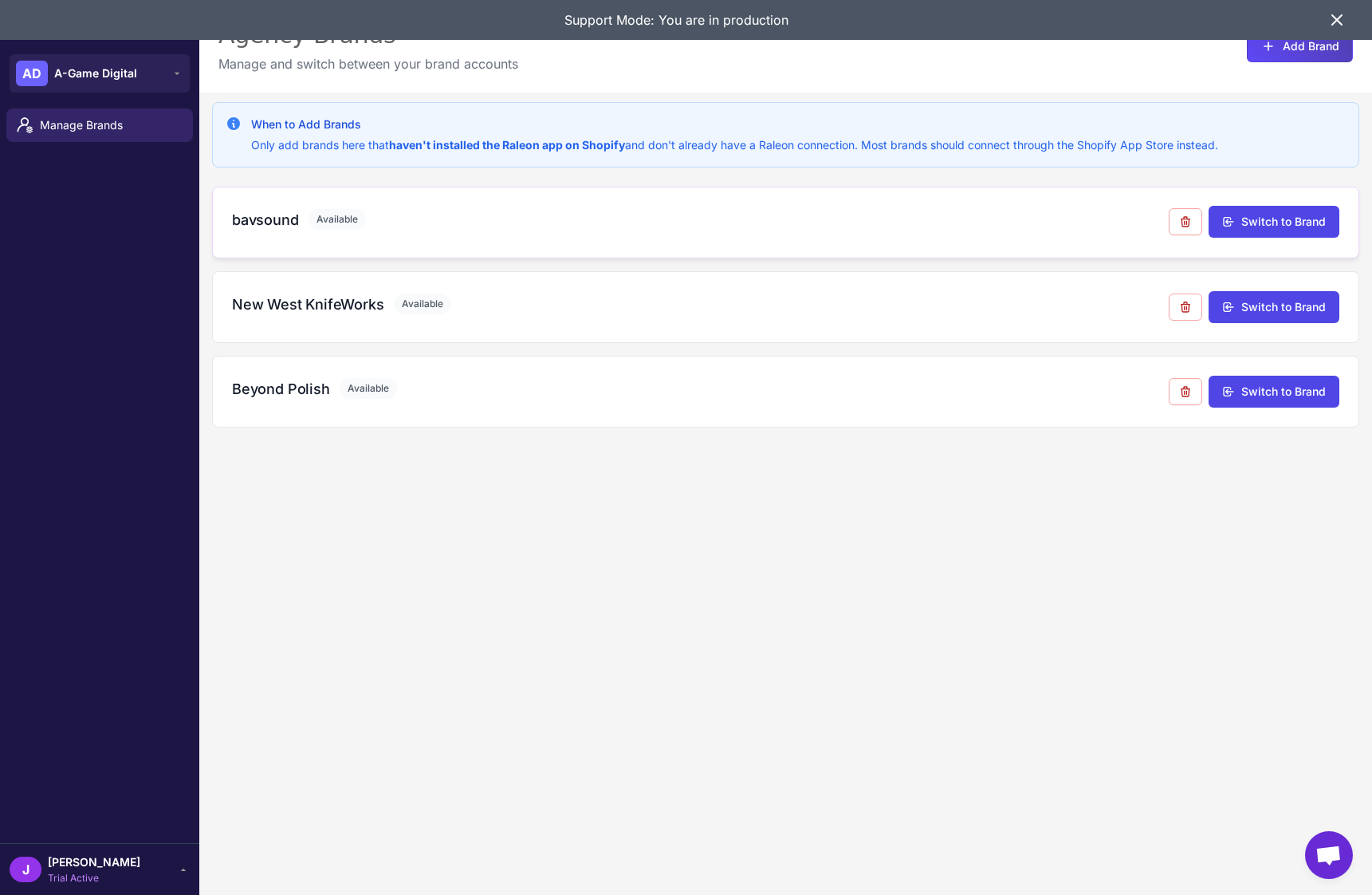
click at [273, 221] on h3 "bavsound" at bounding box center [265, 219] width 67 height 22
click at [279, 295] on h3 "New West KnifeWorks" at bounding box center [308, 304] width 152 height 22
click at [270, 390] on h3 "Beyond Polish" at bounding box center [280, 389] width 98 height 22
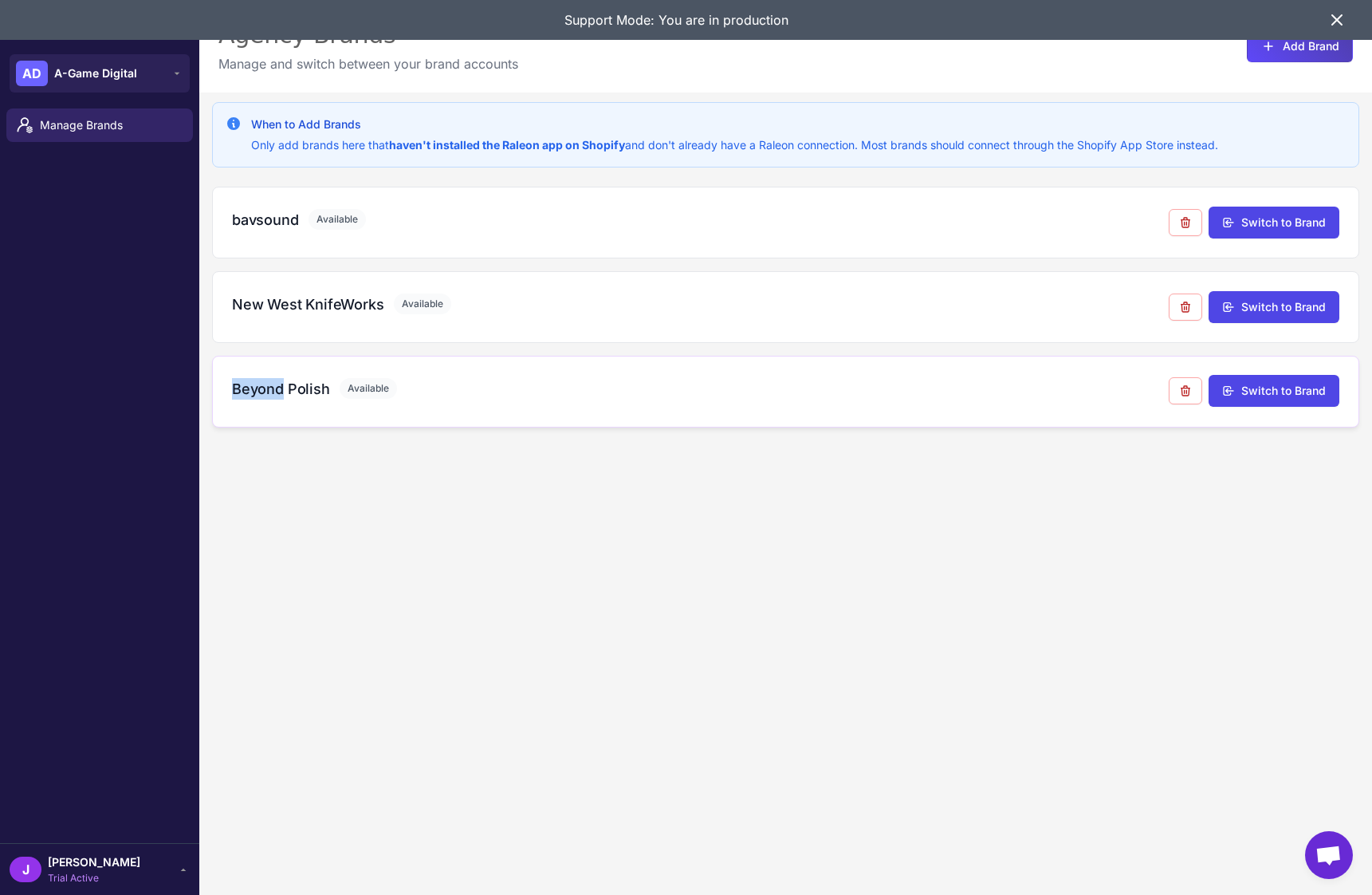
click at [270, 390] on h3 "Beyond Polish" at bounding box center [280, 389] width 98 height 22
click at [340, 581] on div "When to Add Brands Only add brands here that haven't installed the Raleon app o…" at bounding box center [786, 540] width 1172 height 895
click at [1277, 371] on div "Beyond Polish Available Switch to Brand" at bounding box center [786, 391] width 1148 height 72
click at [1299, 391] on button "Switch to Brand" at bounding box center [1274, 390] width 131 height 32
click at [522, 587] on div "When to Add Brands Only add brands here that haven't installed the Raleon app o…" at bounding box center [786, 540] width 1172 height 895
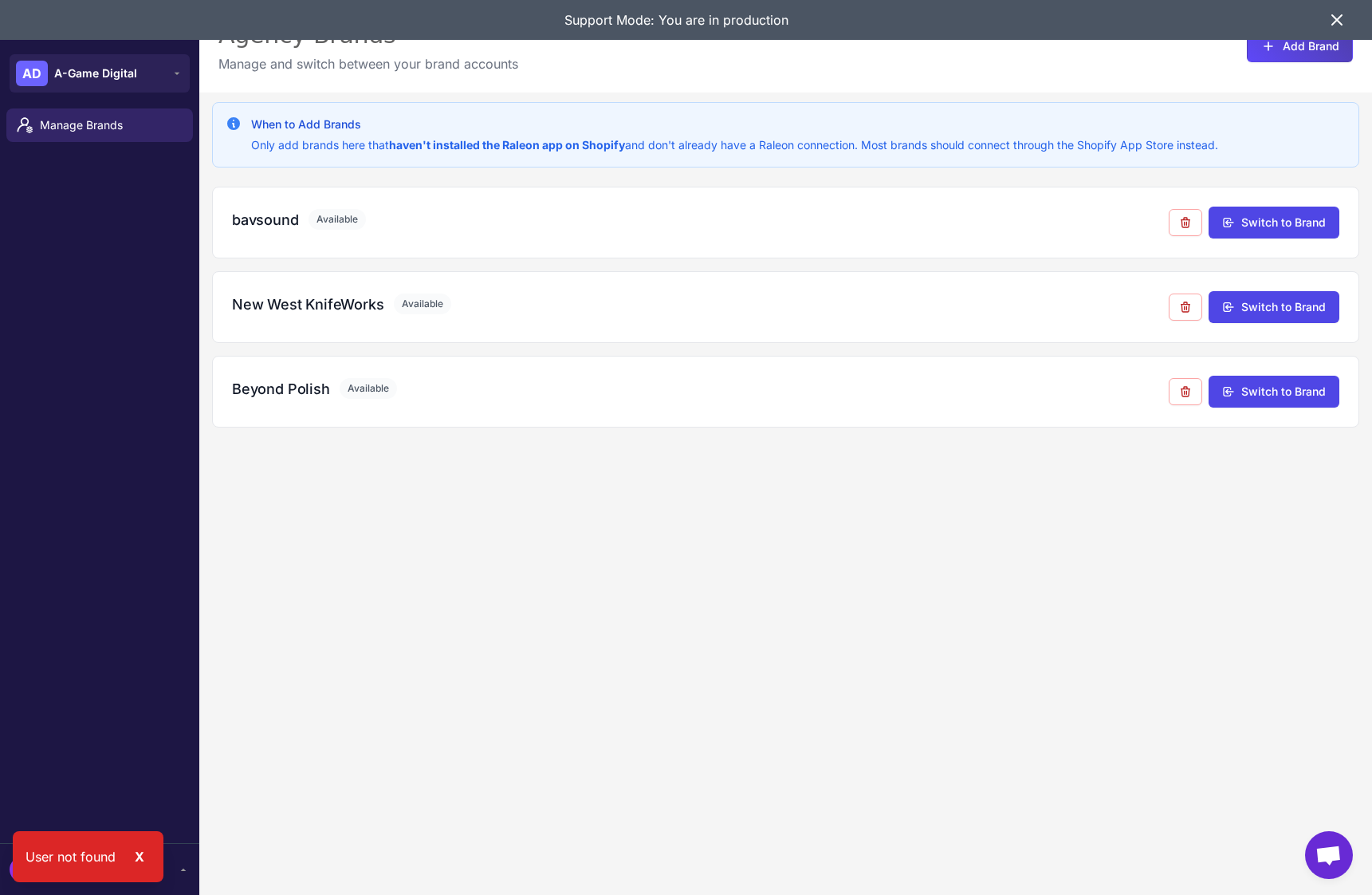
click at [528, 598] on div "When to Add Brands Only add brands here that haven't installed the Raleon app o…" at bounding box center [786, 540] width 1172 height 895
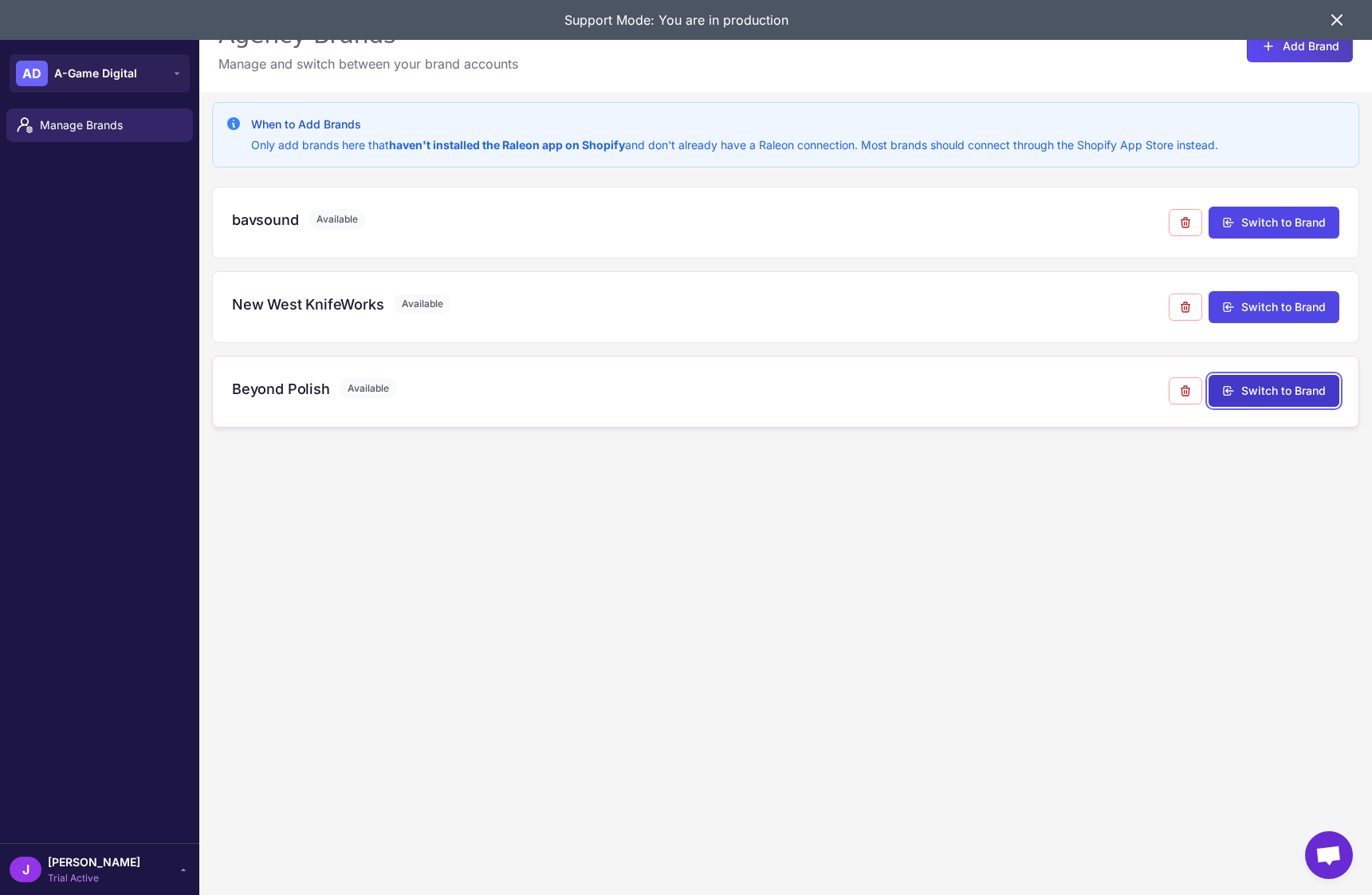
click at [1288, 390] on button "Switch to Brand" at bounding box center [1274, 390] width 131 height 32
click at [593, 593] on div "When to Add Brands Only add brands here that haven't installed the Raleon app o…" at bounding box center [786, 540] width 1172 height 895
click at [395, 563] on div "When to Add Brands Only add brands here that haven't installed the Raleon app o…" at bounding box center [786, 540] width 1172 height 895
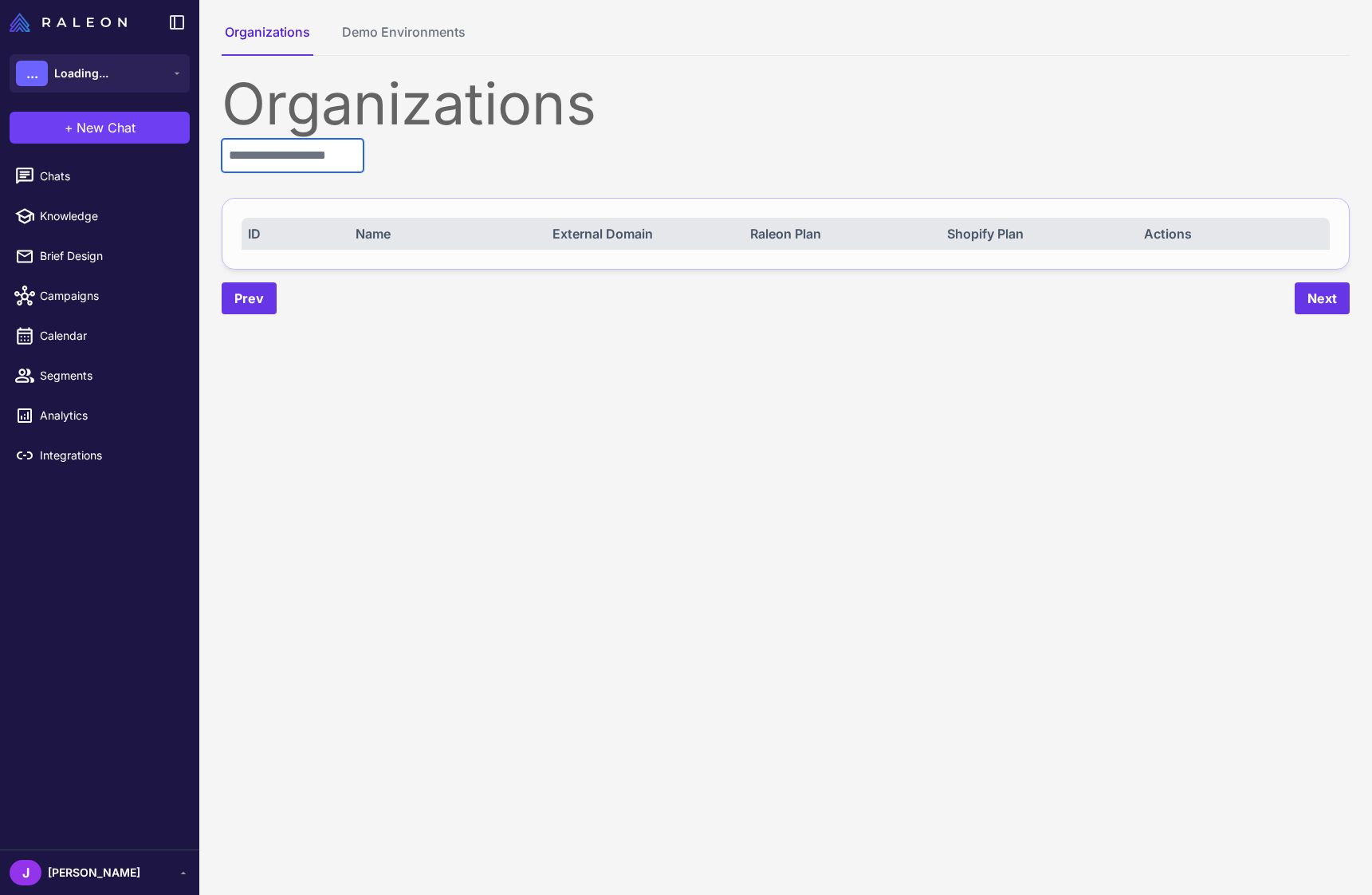
click at [300, 146] on input "text" at bounding box center [292, 155] width 142 height 33
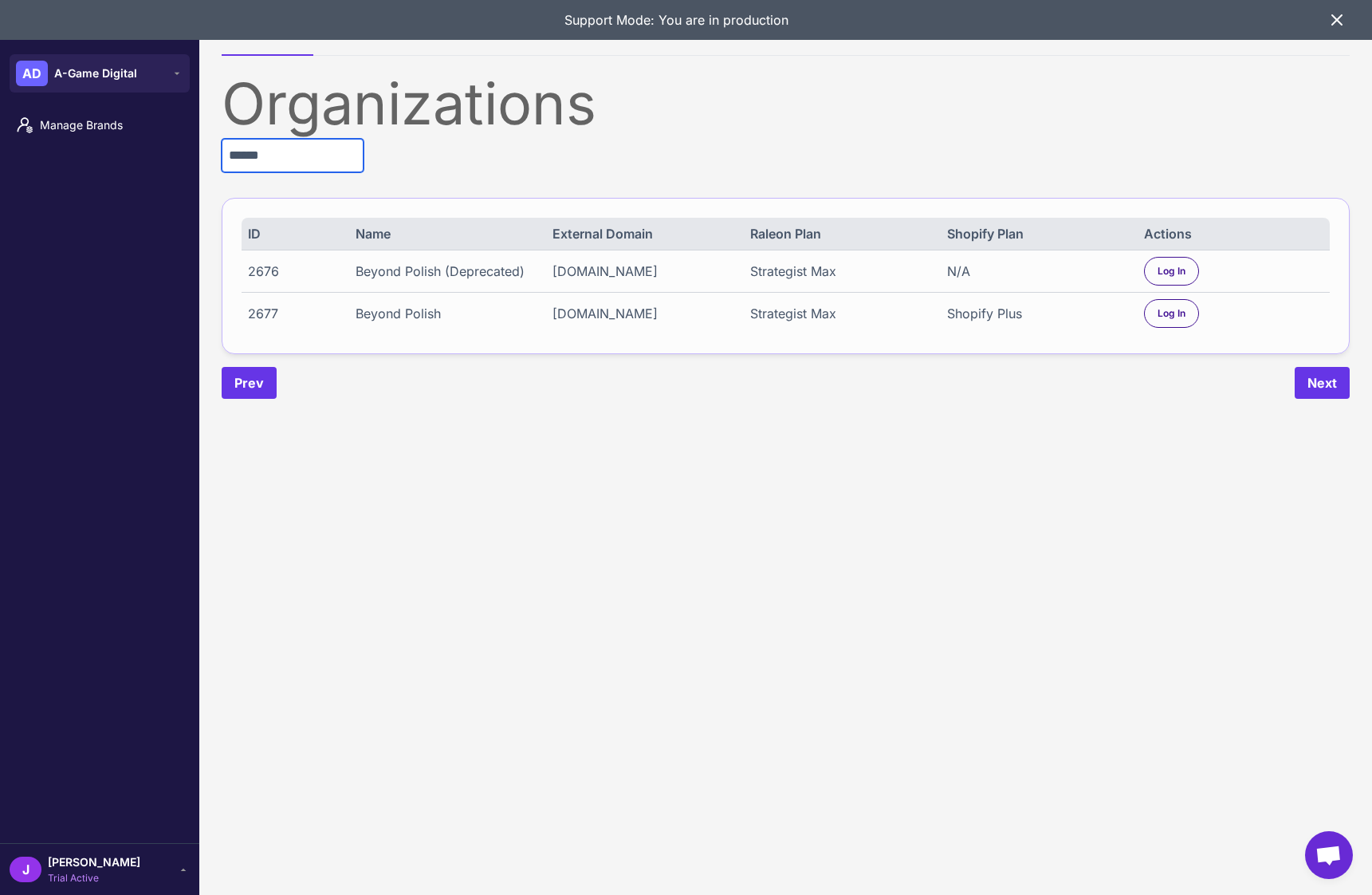
type input "******"
drag, startPoint x: 744, startPoint y: 266, endPoint x: 847, endPoint y: 273, distance: 103.2
click at [847, 273] on div "2676 Beyond Polish (Deprecated) [DOMAIN_NAME] Strategist Max N/A Log In" at bounding box center [786, 271] width 1089 height 42
drag, startPoint x: 749, startPoint y: 318, endPoint x: 841, endPoint y: 316, distance: 92.0
click at [841, 316] on div "2677 Beyond Polish [DOMAIN_NAME] Strategist Max Shopify Plus Log In" at bounding box center [786, 313] width 1089 height 42
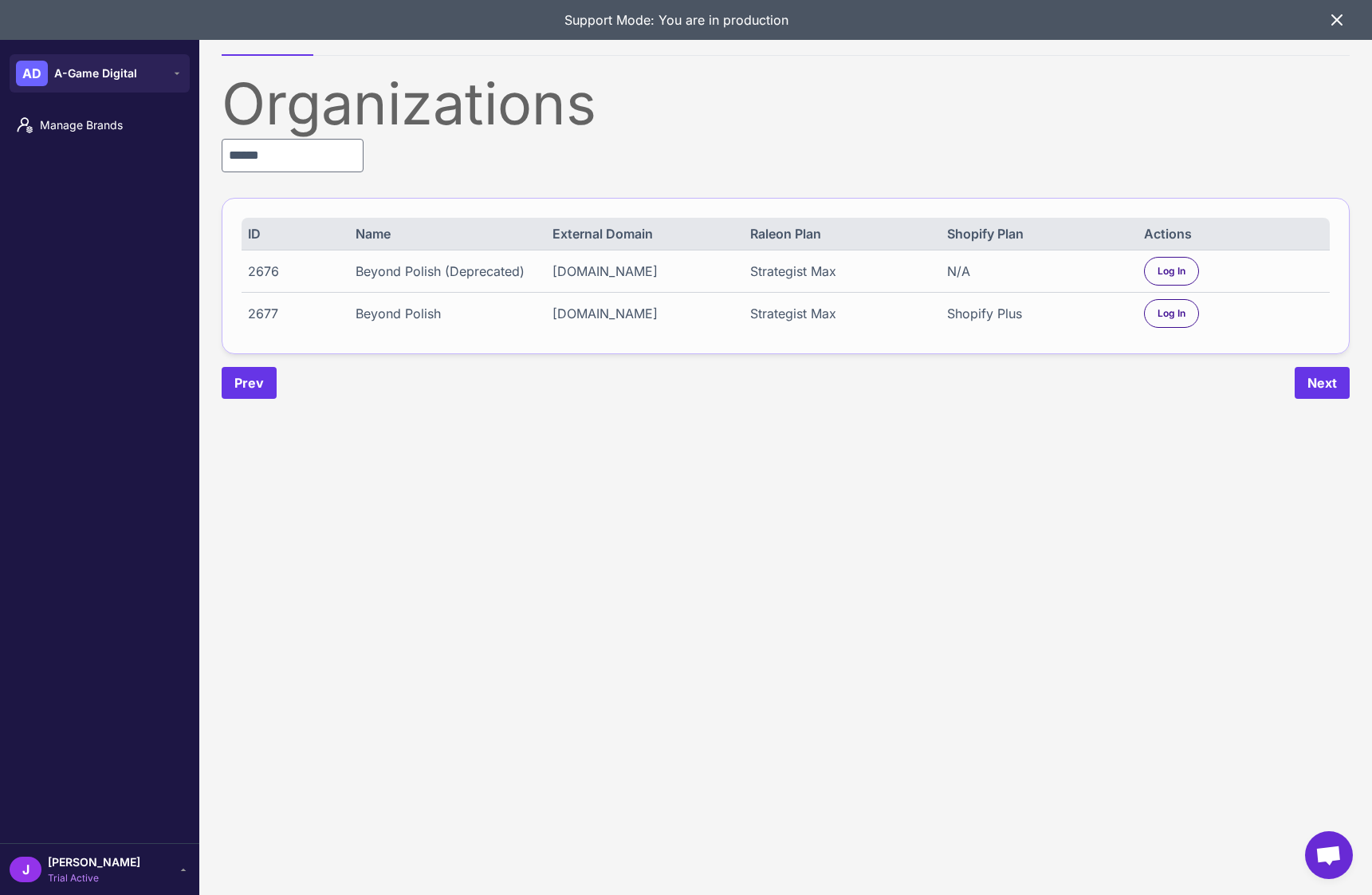
click at [752, 318] on div "Strategist Max" at bounding box center [840, 314] width 180 height 19
drag, startPoint x: 749, startPoint y: 319, endPoint x: 840, endPoint y: 320, distance: 91.0
click at [840, 320] on div "Strategist Max" at bounding box center [840, 314] width 180 height 19
drag, startPoint x: 808, startPoint y: 532, endPoint x: 1128, endPoint y: 338, distance: 374.2
click at [810, 530] on content "Organizations Demo Environments Organizations ****** ID Name External Domain Ra…" at bounding box center [786, 448] width 1172 height 895
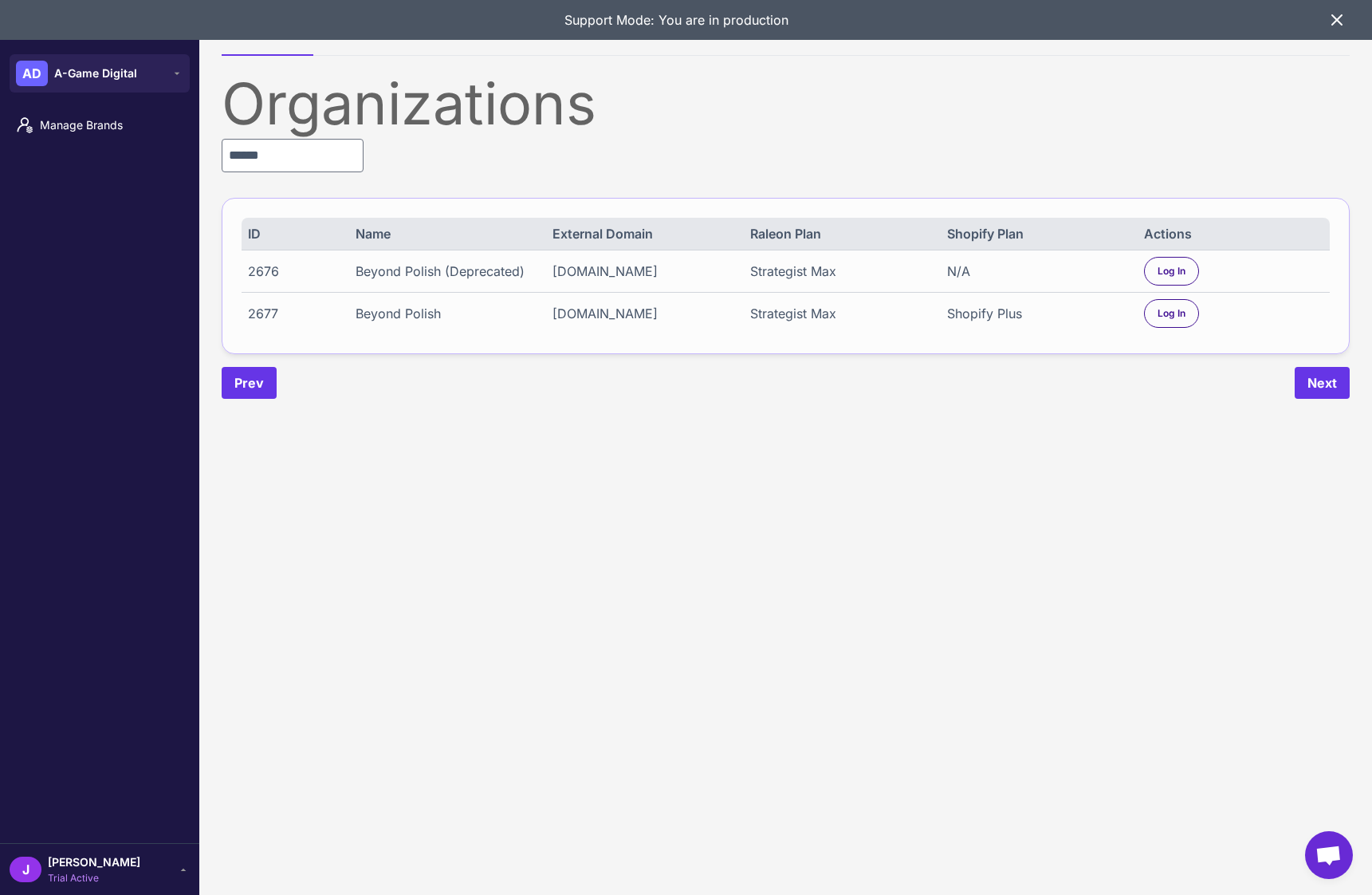
click at [996, 321] on div "Shopify Plus" at bounding box center [1037, 314] width 180 height 19
click at [472, 274] on div "Beyond Polish (Deprecated)" at bounding box center [445, 271] width 180 height 19
click at [1173, 265] on span "Log In" at bounding box center [1172, 271] width 28 height 14
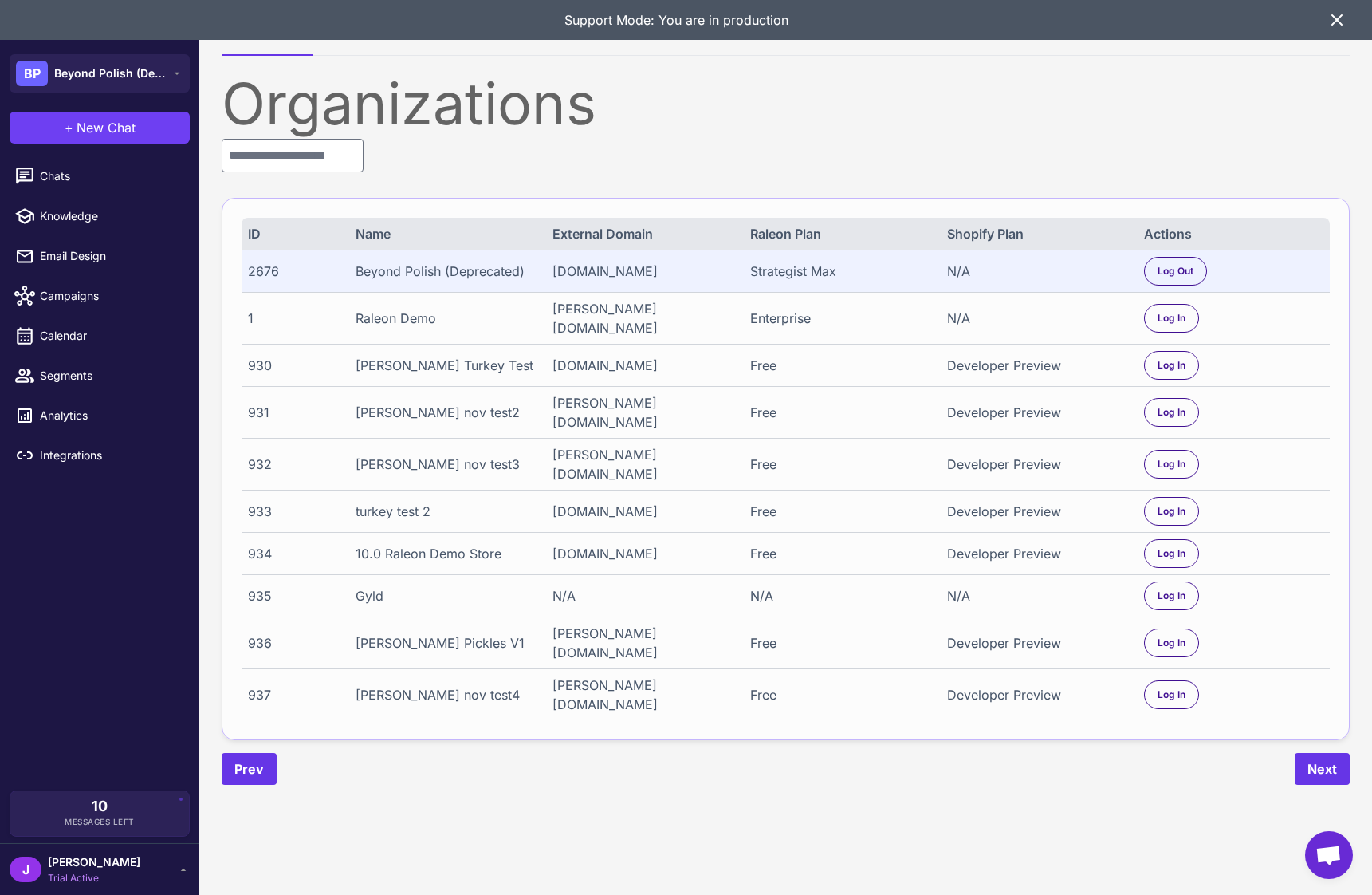
click at [73, 866] on span "[PERSON_NAME]" at bounding box center [93, 862] width 92 height 17
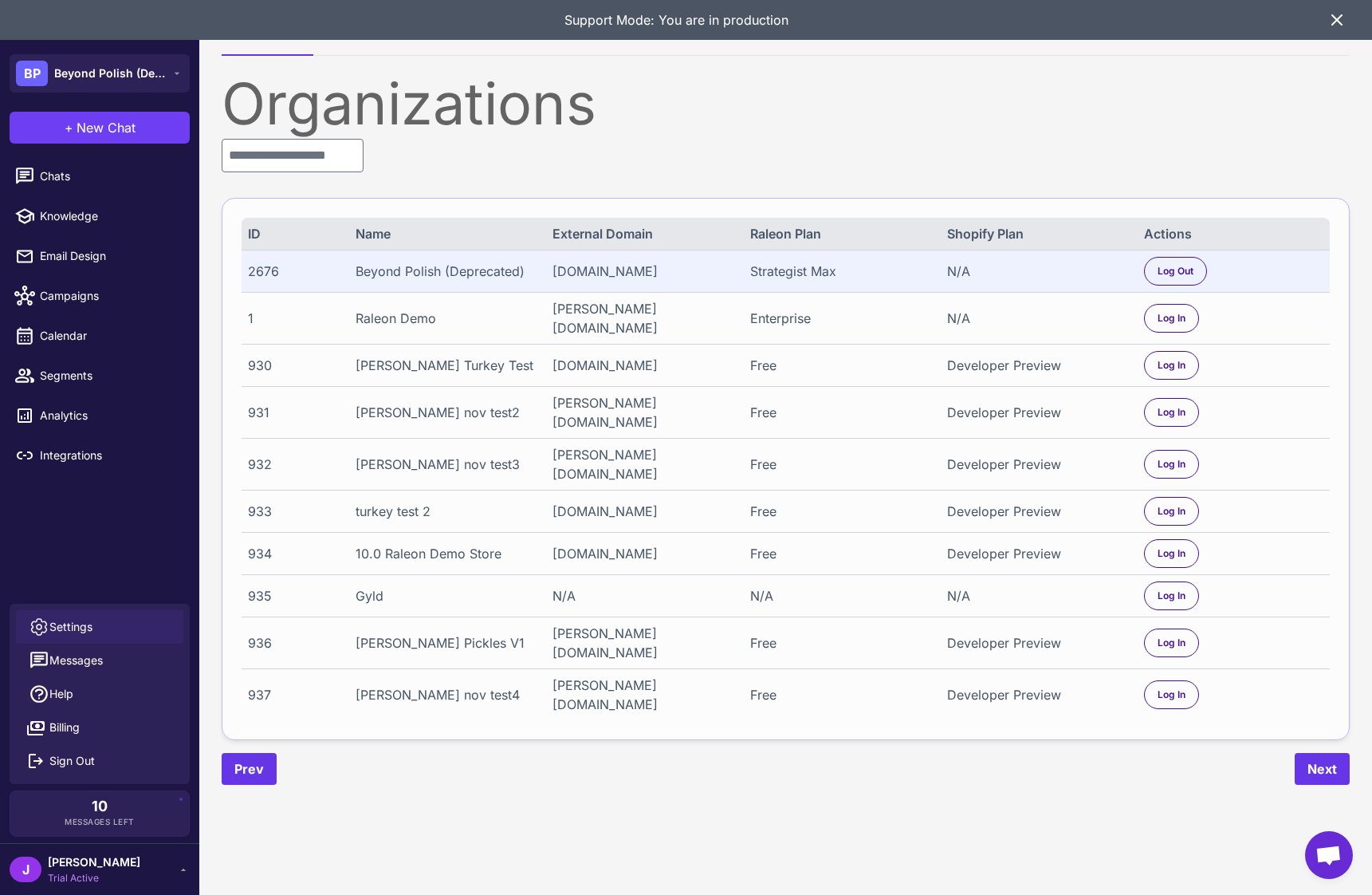
click at [62, 624] on span "Settings" at bounding box center [70, 626] width 43 height 17
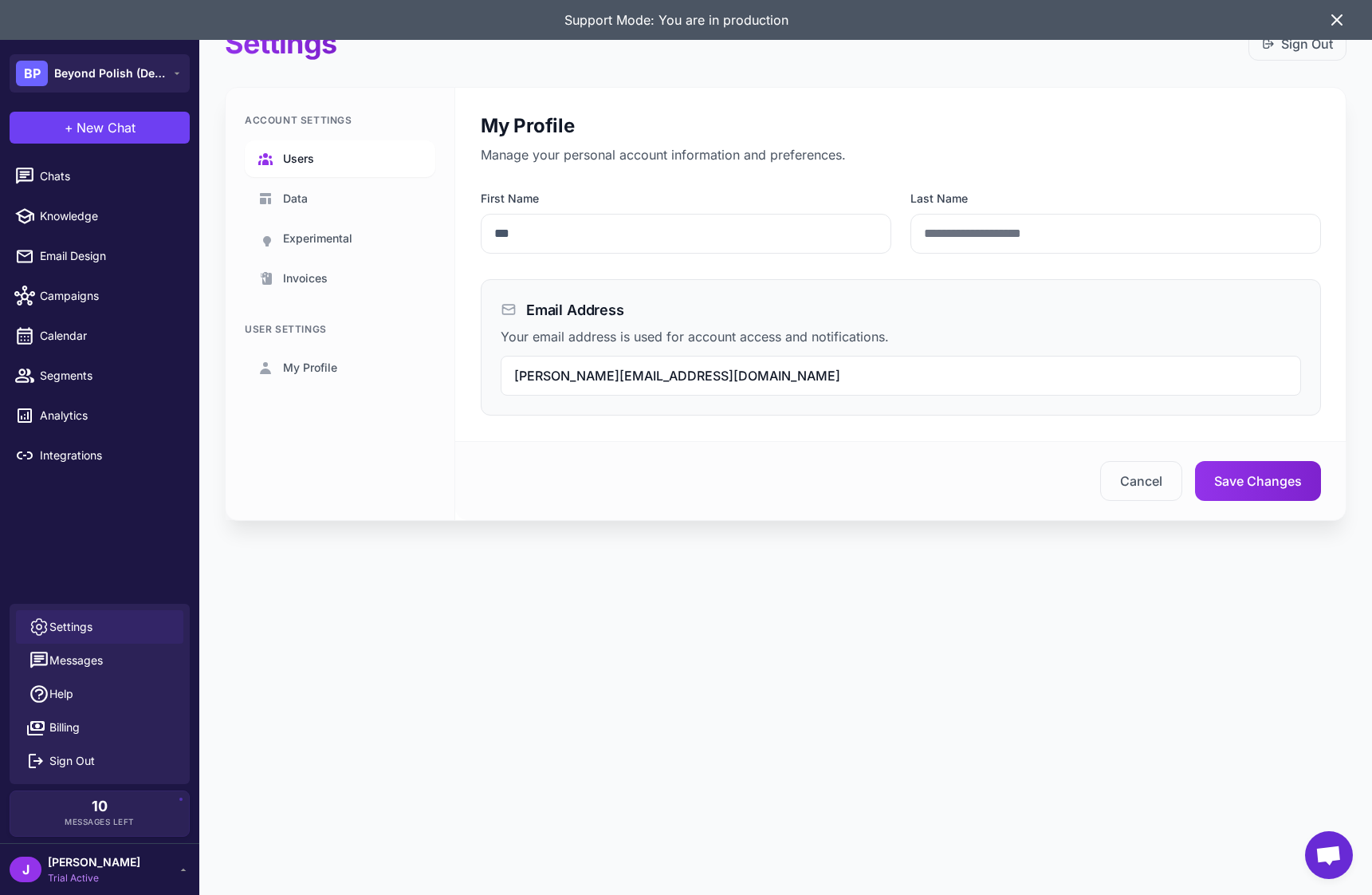
click at [297, 162] on span "Users" at bounding box center [298, 159] width 31 height 17
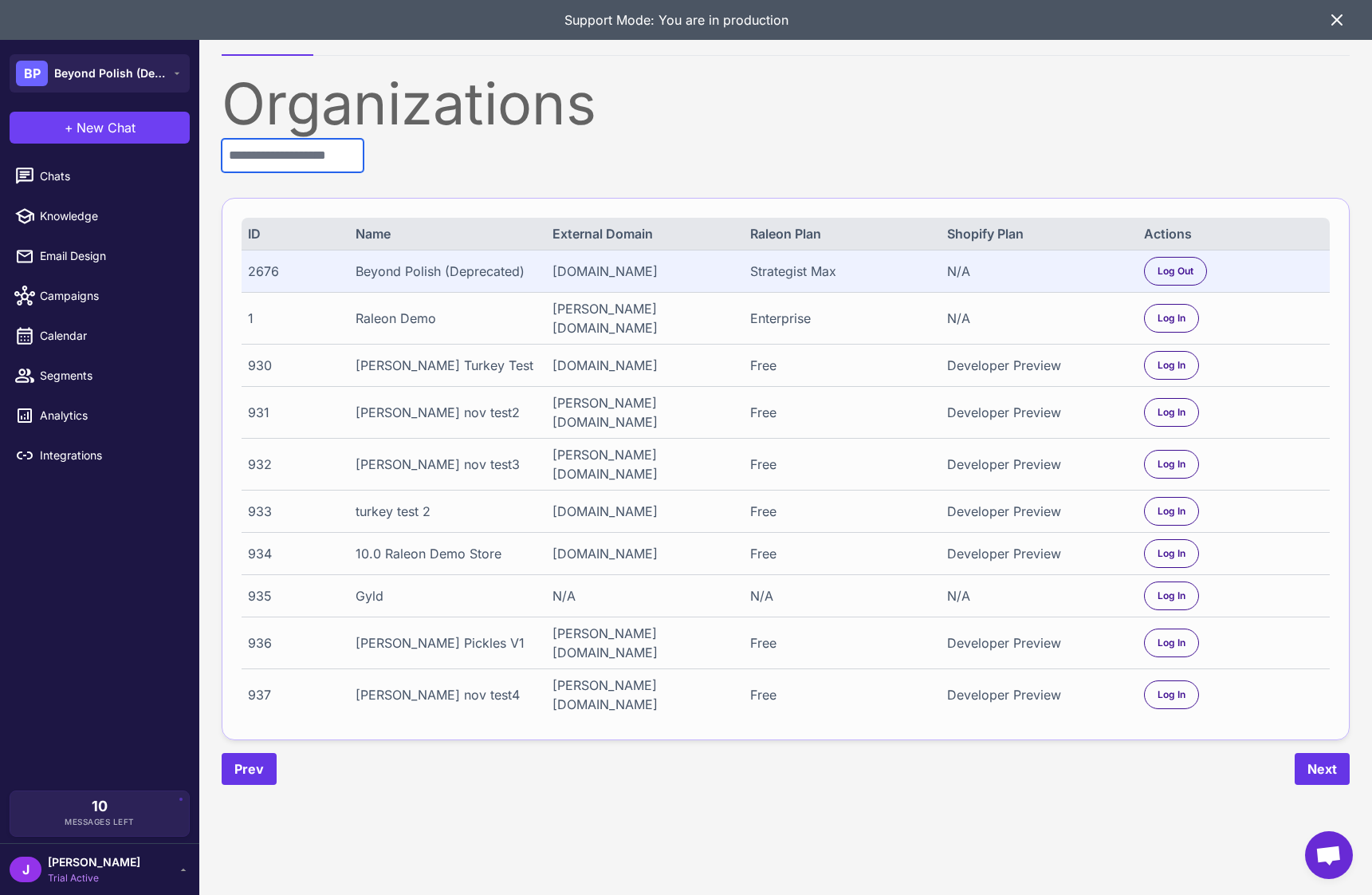
click at [295, 160] on input "text" at bounding box center [292, 155] width 142 height 33
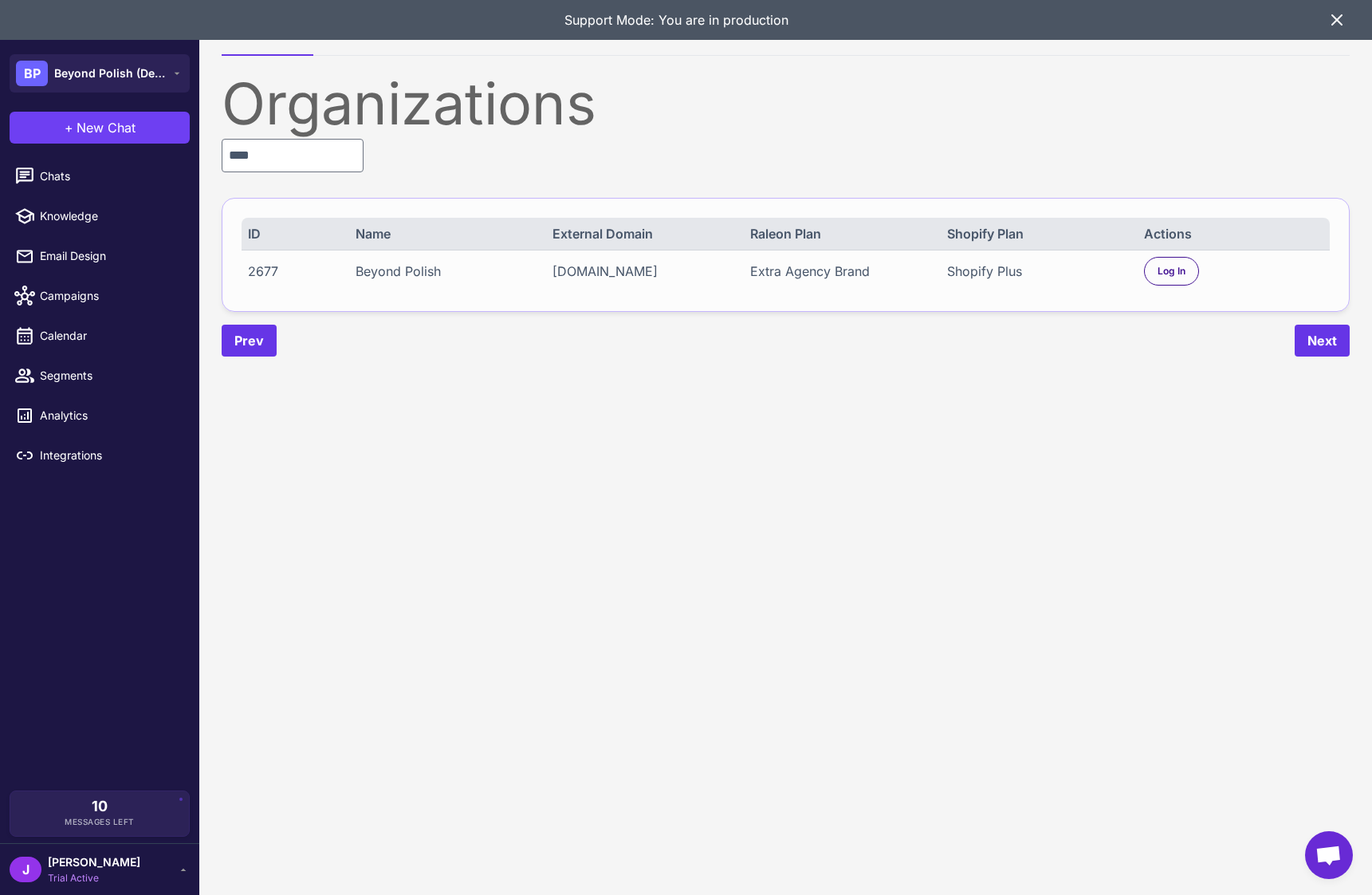
click at [798, 278] on div "Extra Agency Brand" at bounding box center [840, 271] width 180 height 19
click at [823, 353] on div "Prev Next" at bounding box center [785, 341] width 1128 height 32
click at [300, 156] on input "****" at bounding box center [292, 155] width 142 height 33
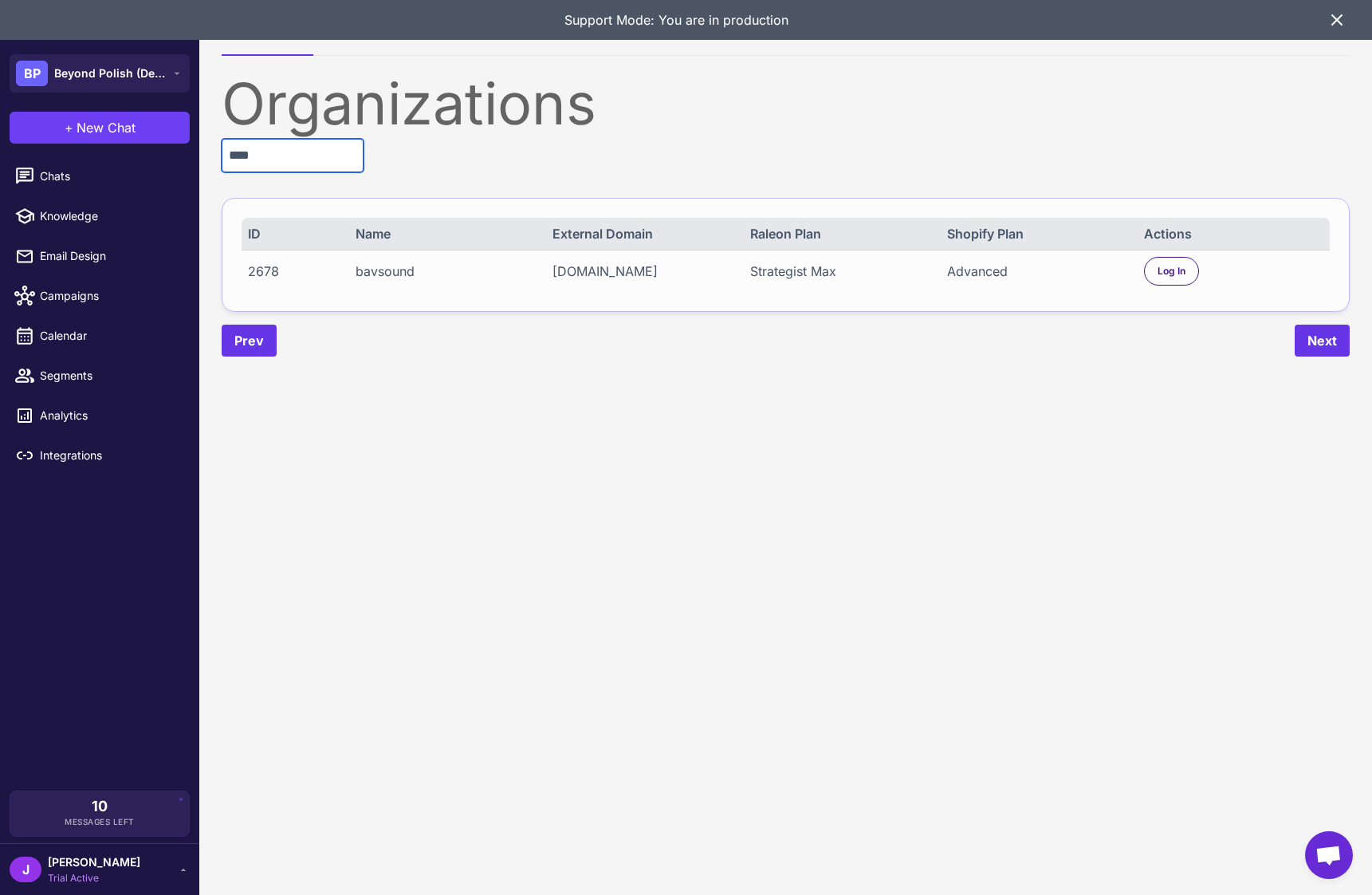
type input "****"
click at [772, 271] on div "Strategist Max" at bounding box center [840, 271] width 180 height 19
click at [772, 273] on div "Strategist Max" at bounding box center [840, 271] width 180 height 19
click at [1168, 269] on span "Log In" at bounding box center [1172, 271] width 28 height 14
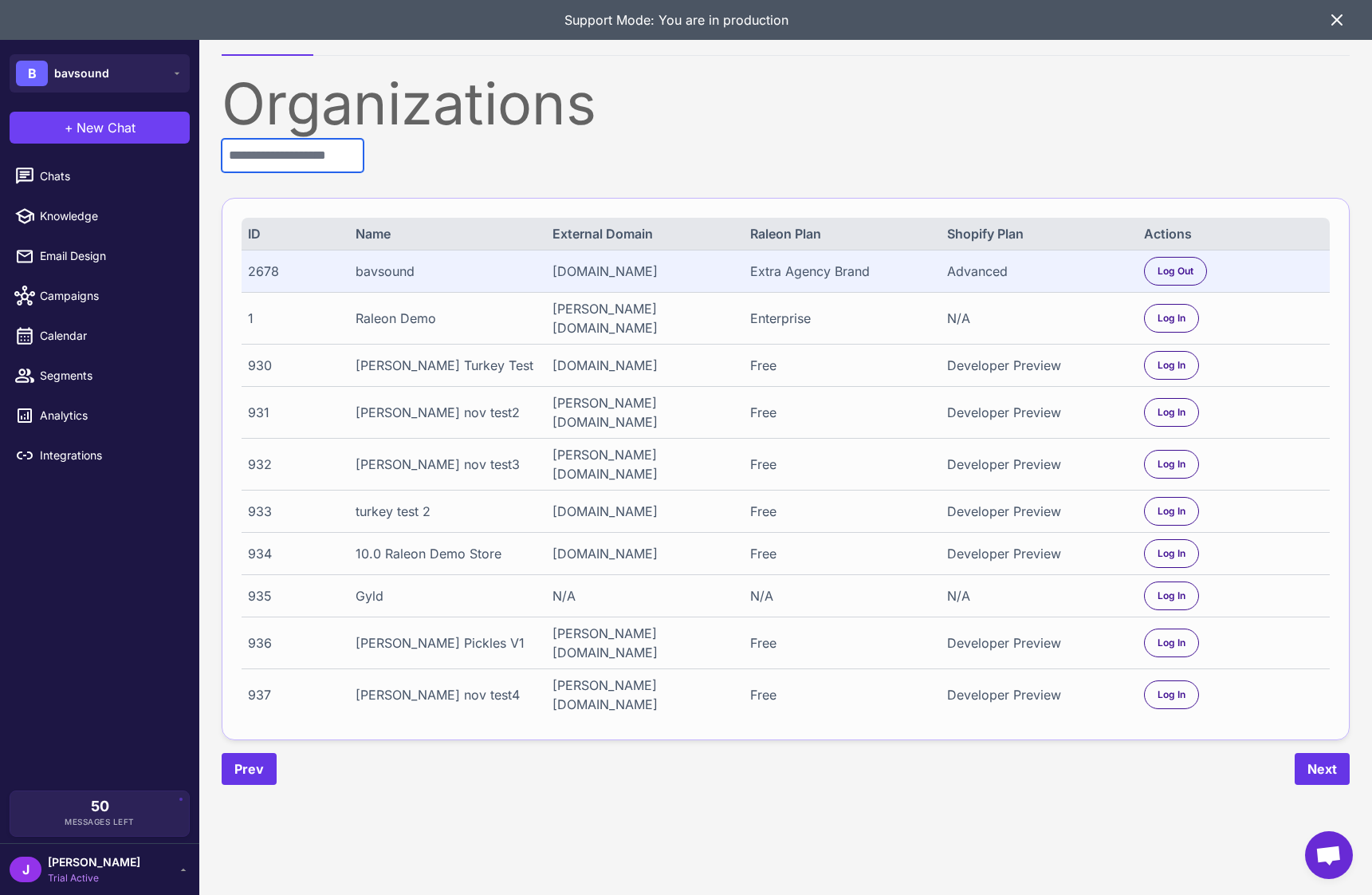
click at [265, 152] on input "text" at bounding box center [292, 155] width 142 height 33
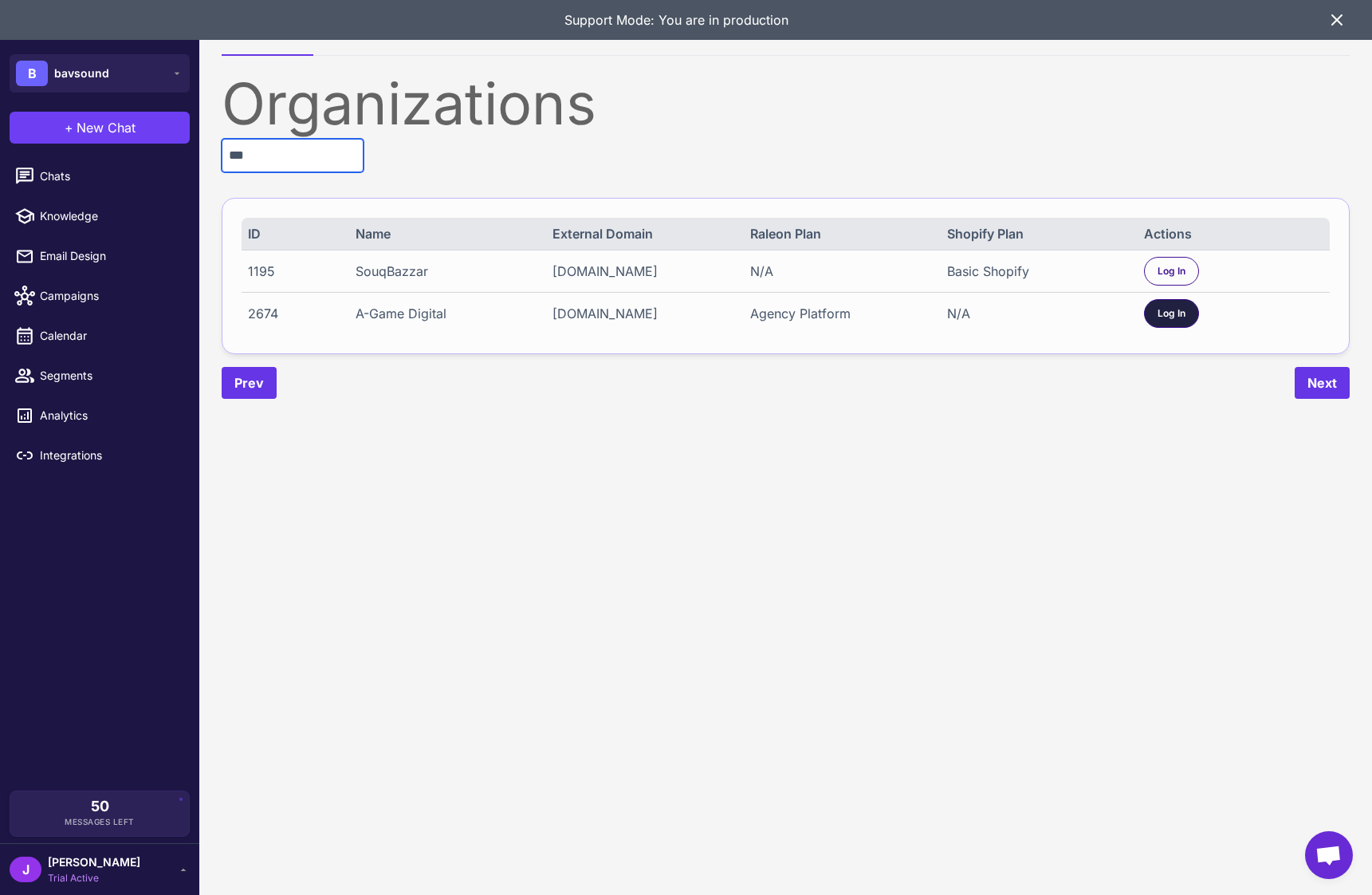
type input "***"
click at [1171, 320] on span "Log In" at bounding box center [1172, 313] width 28 height 14
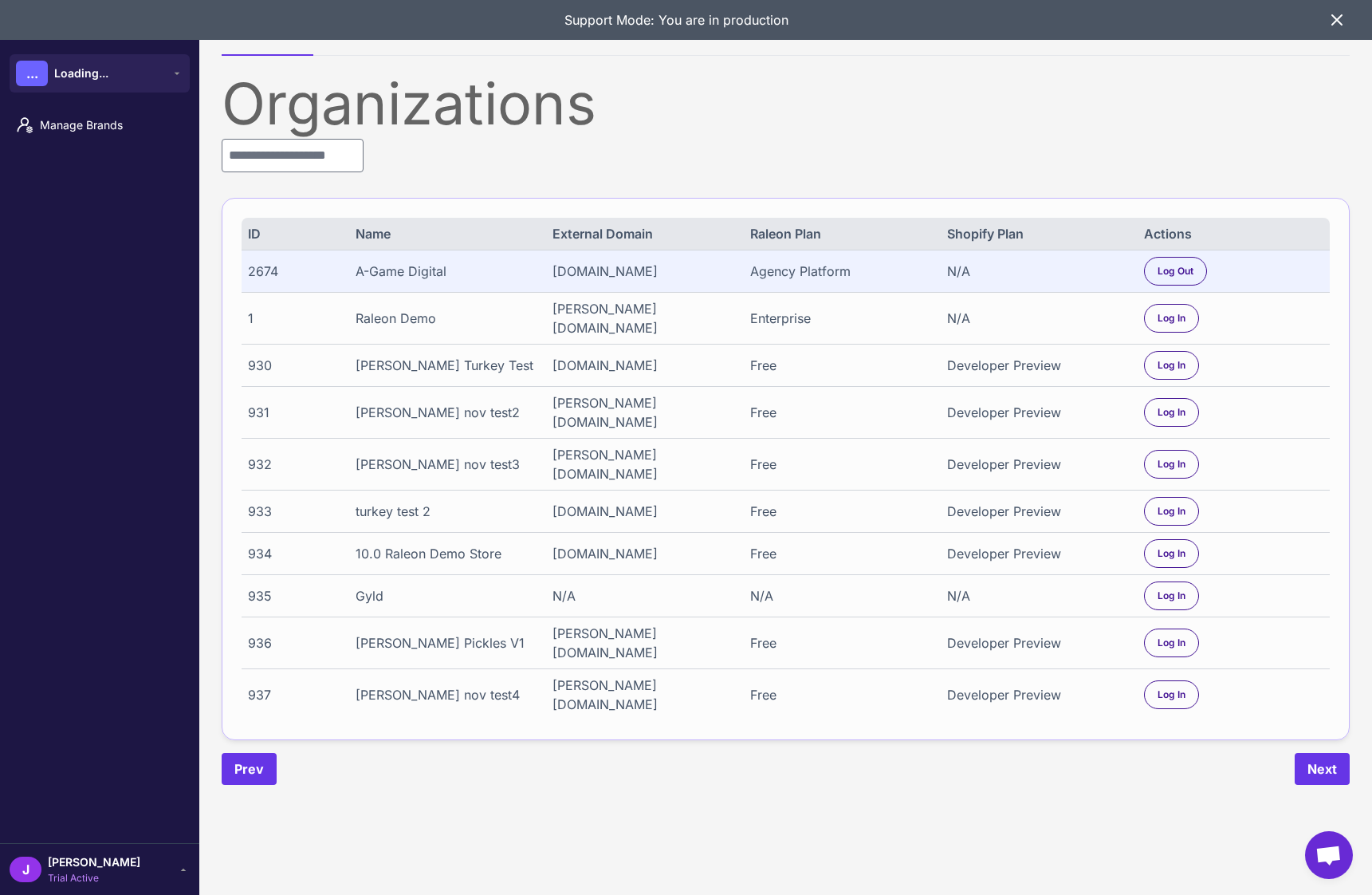
click at [163, 877] on div "J Jay Trial Active" at bounding box center [100, 869] width 181 height 32
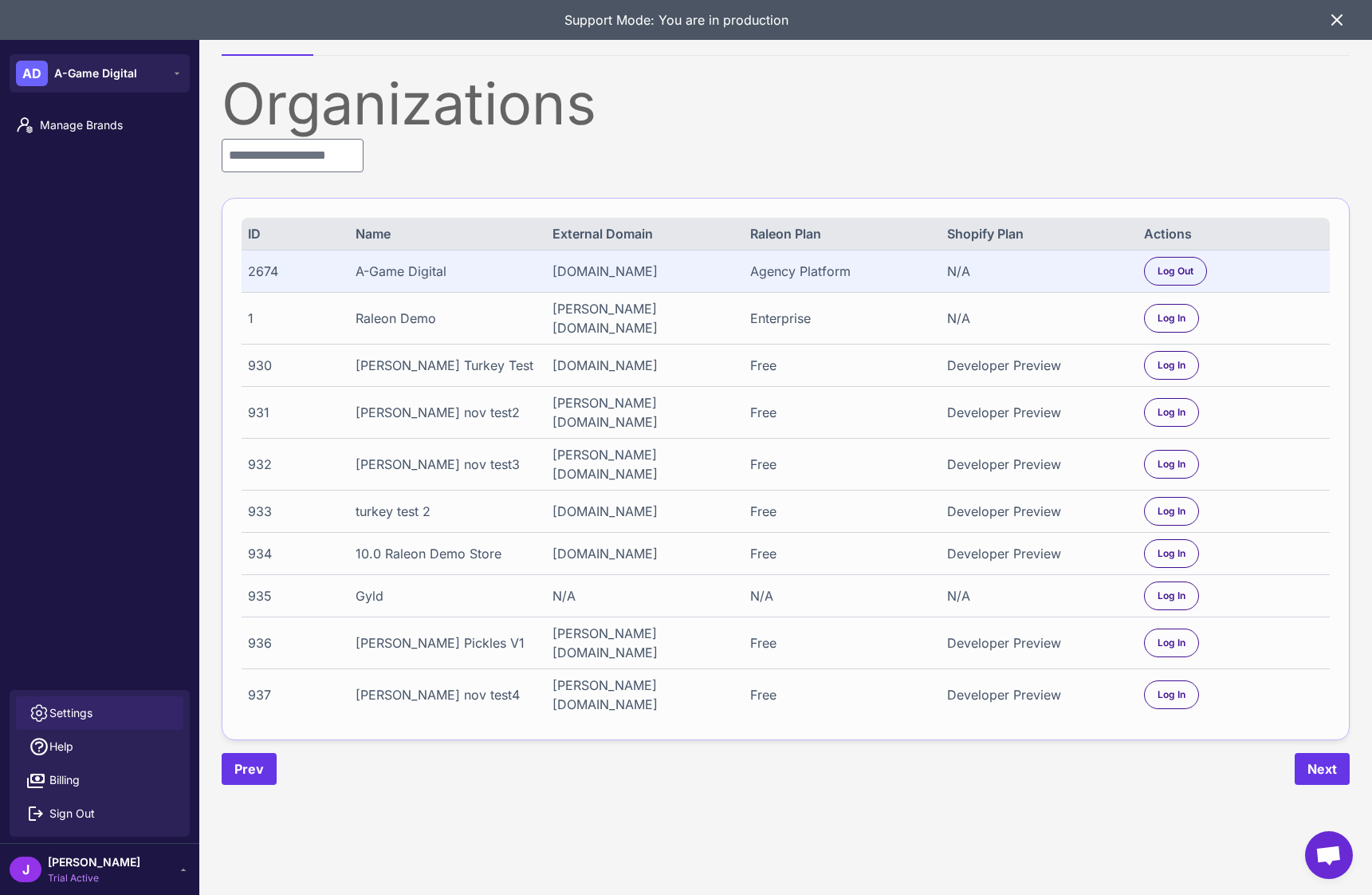
click at [62, 704] on span "Settings" at bounding box center [70, 713] width 43 height 17
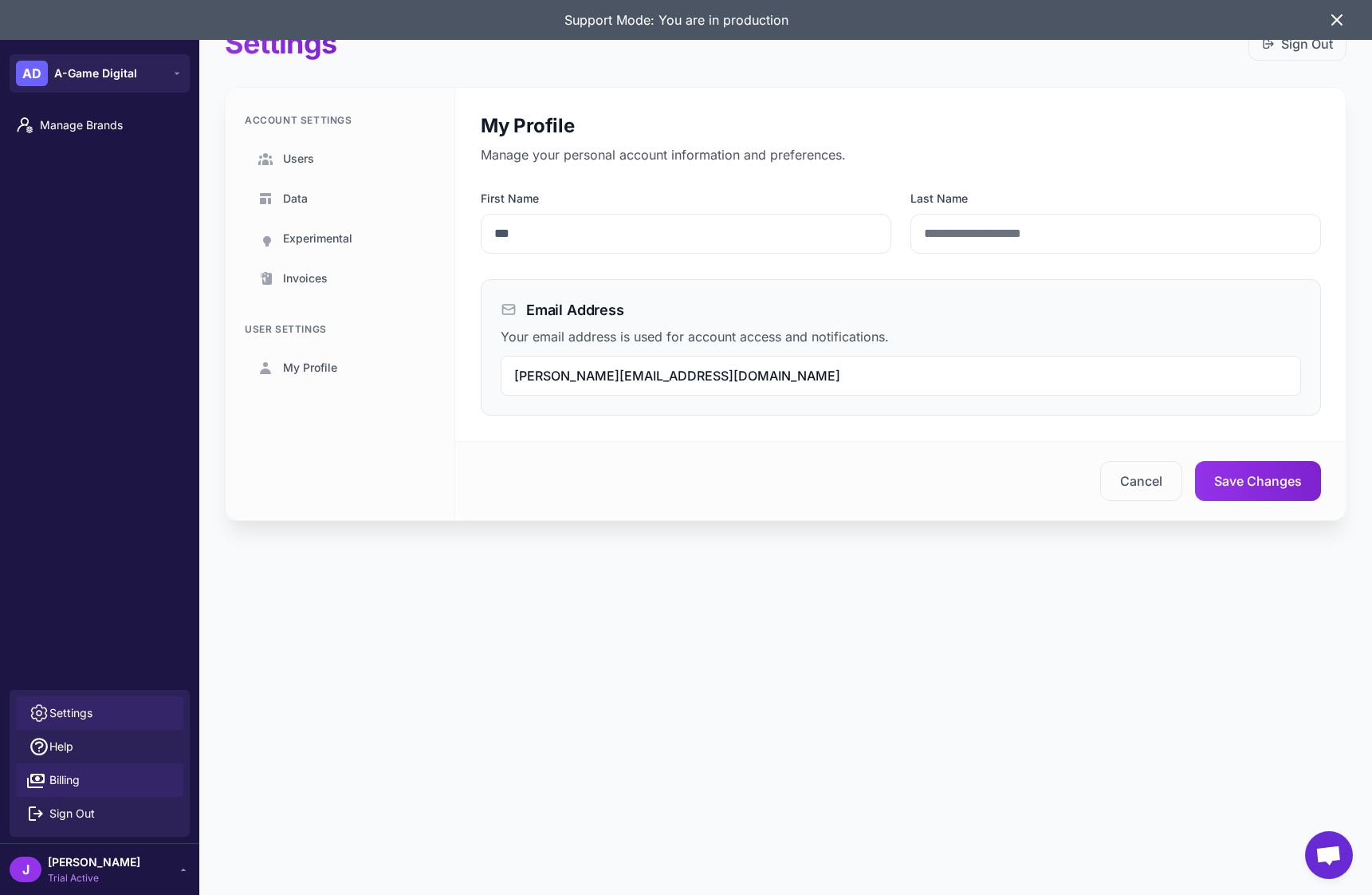
click at [61, 769] on link "Billing" at bounding box center [100, 779] width 167 height 33
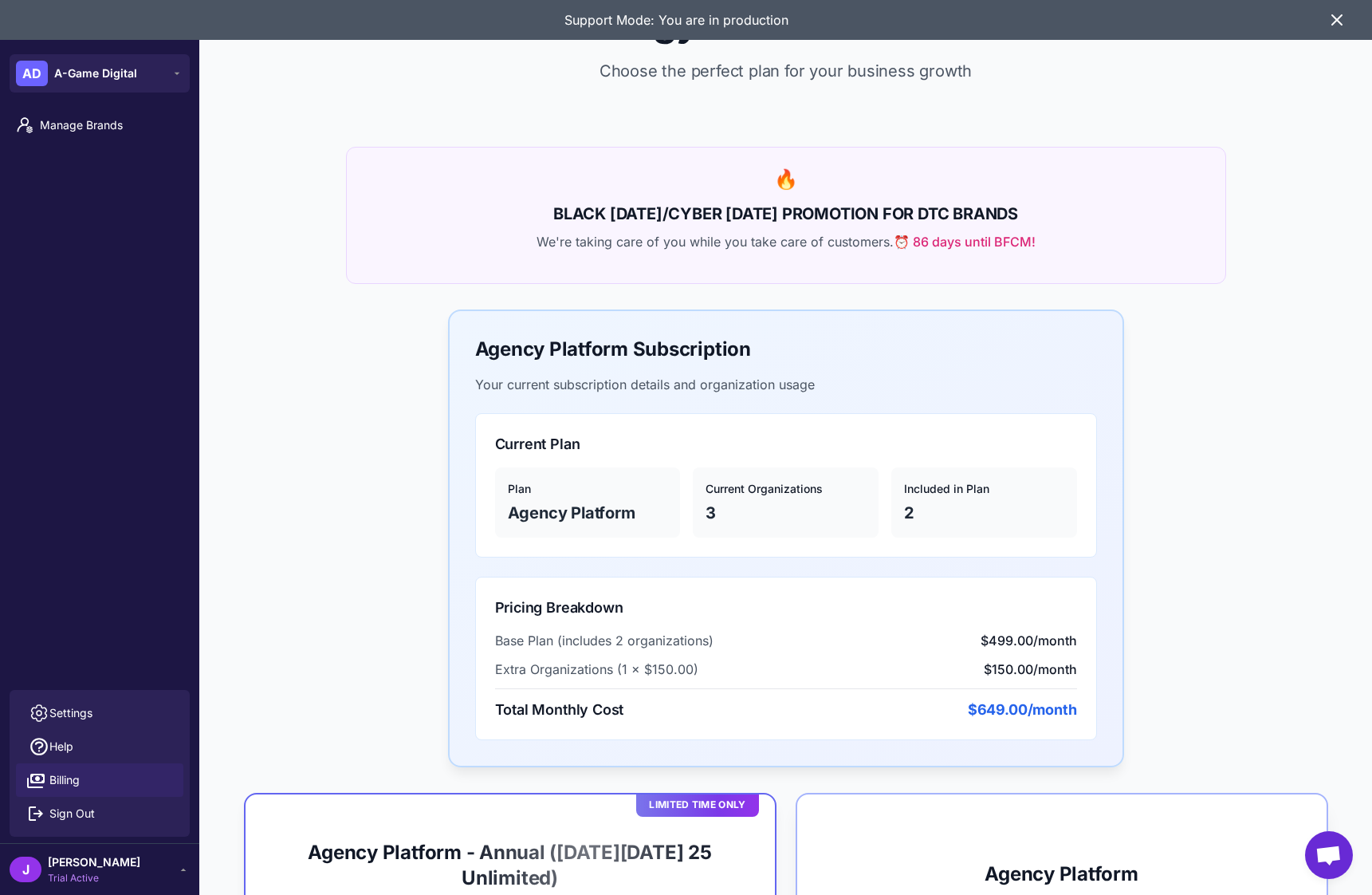
scroll to position [19, 0]
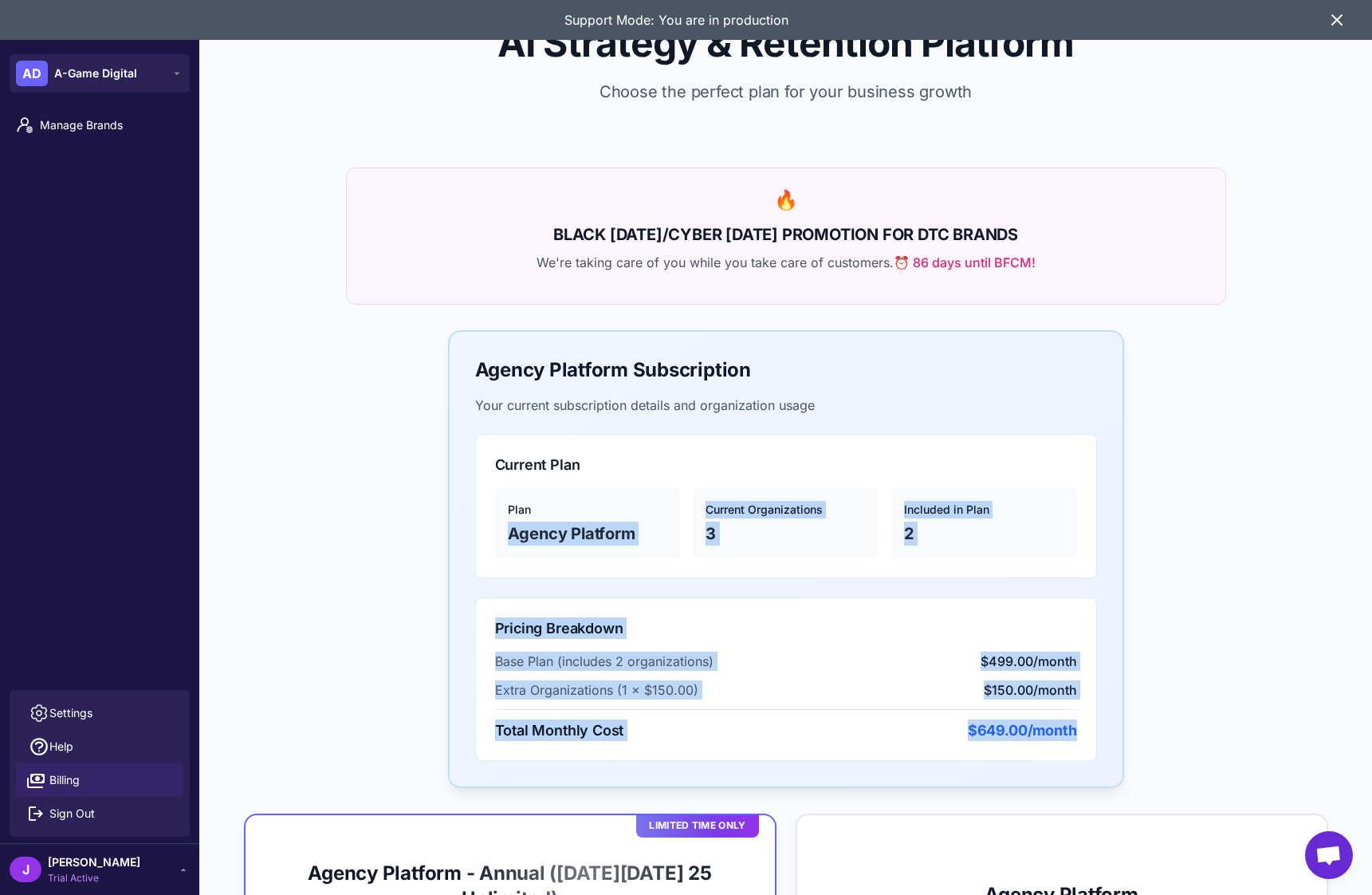
drag, startPoint x: 1078, startPoint y: 732, endPoint x: 460, endPoint y: 519, distance: 653.7
click at [460, 519] on div "Agency Platform Subscription Your current subscription details and organization…" at bounding box center [787, 559] width 676 height 458
click at [682, 649] on div "Pricing Breakdown Base Plan (includes 2 organizations) $499.00/month Extra Orga…" at bounding box center [786, 679] width 622 height 163
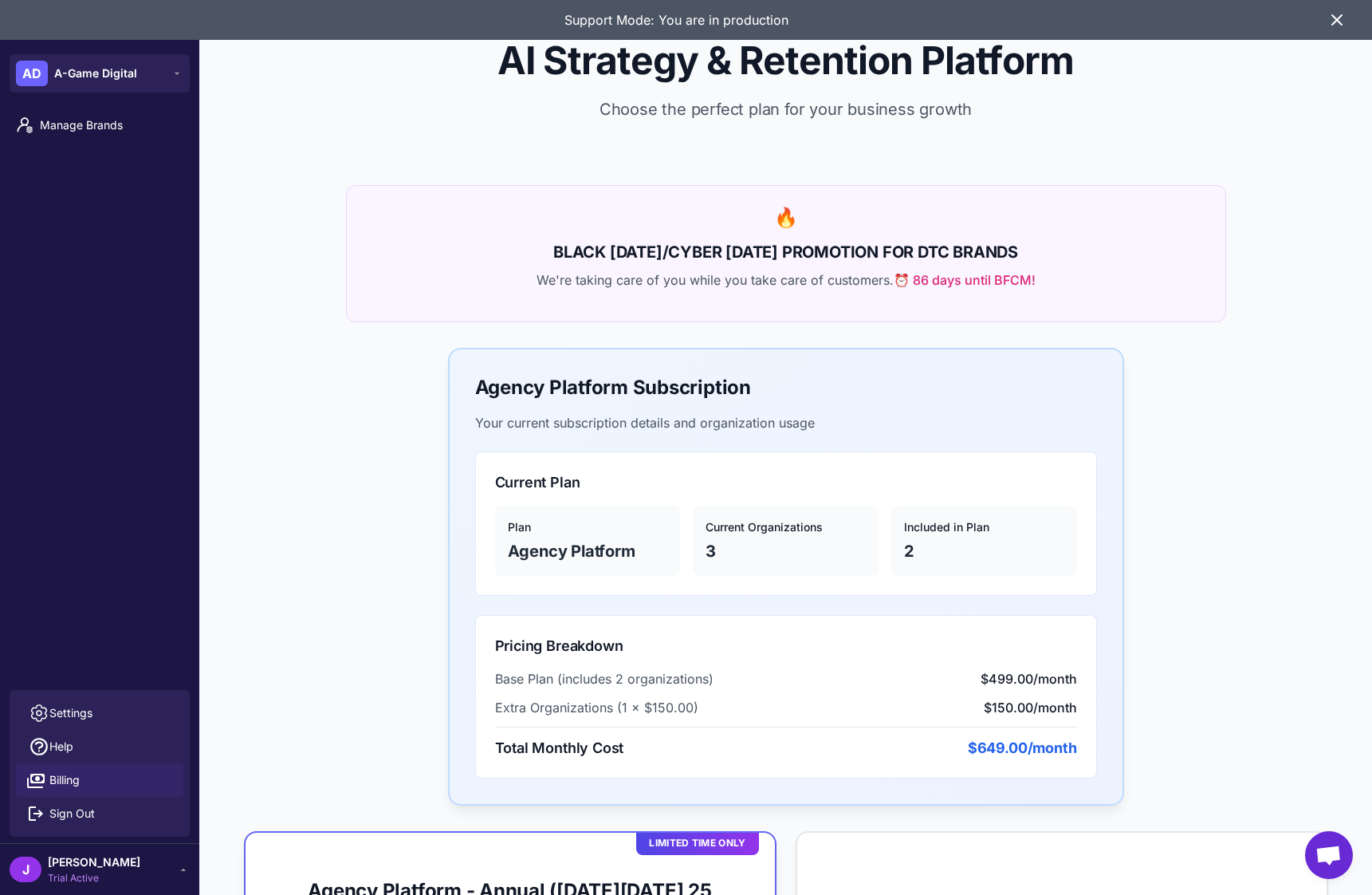
scroll to position [0, 0]
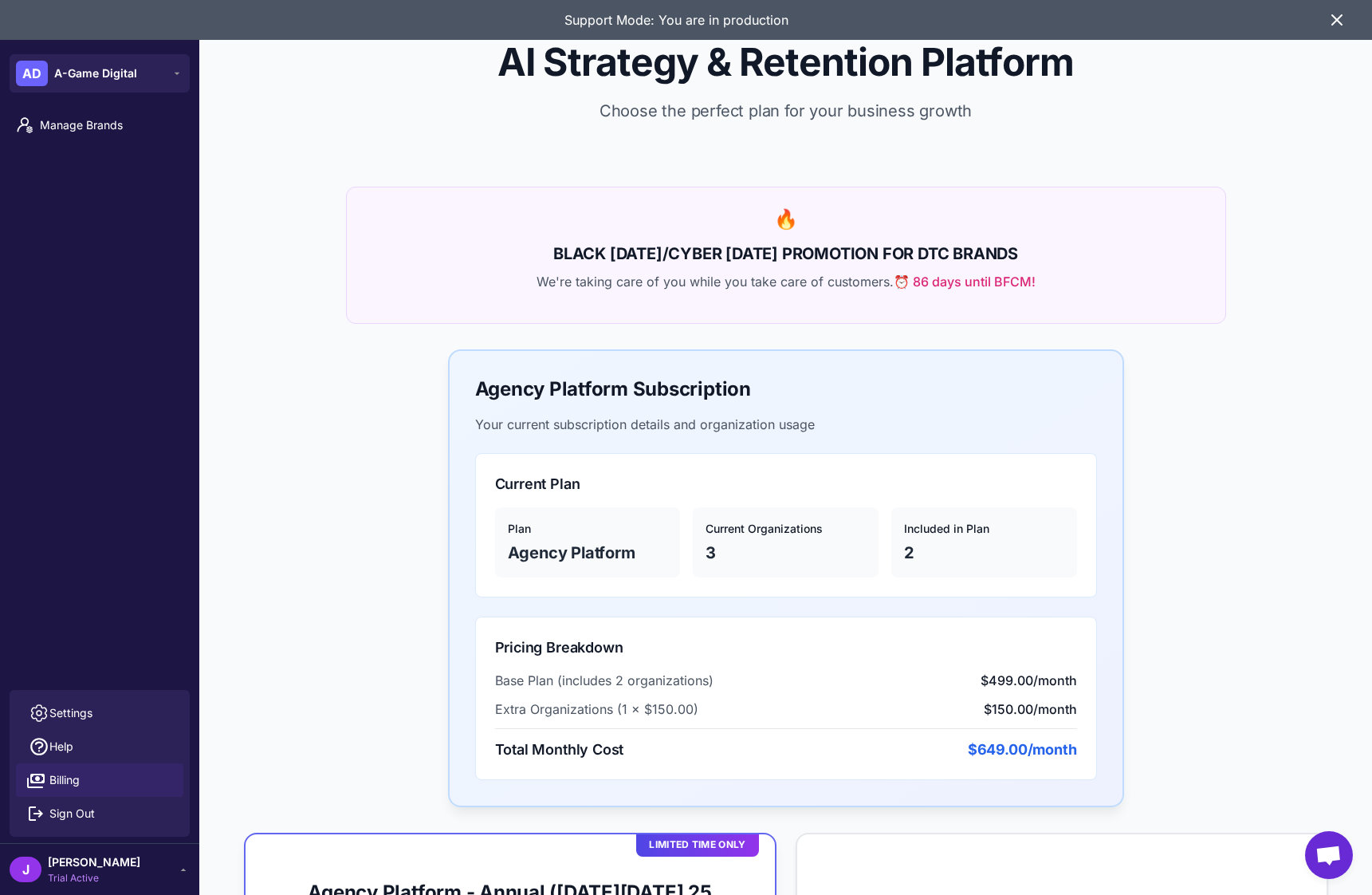
drag, startPoint x: 918, startPoint y: 289, endPoint x: 1094, endPoint y: 295, distance: 176.1
click at [1094, 295] on div "🔥 BLACK FRIDAY/CYBER MONDAY PROMOTION FOR DTC BRANDS We're taking care of you w…" at bounding box center [786, 255] width 881 height 137
click at [80, 122] on span "Manage Brands" at bounding box center [110, 125] width 141 height 17
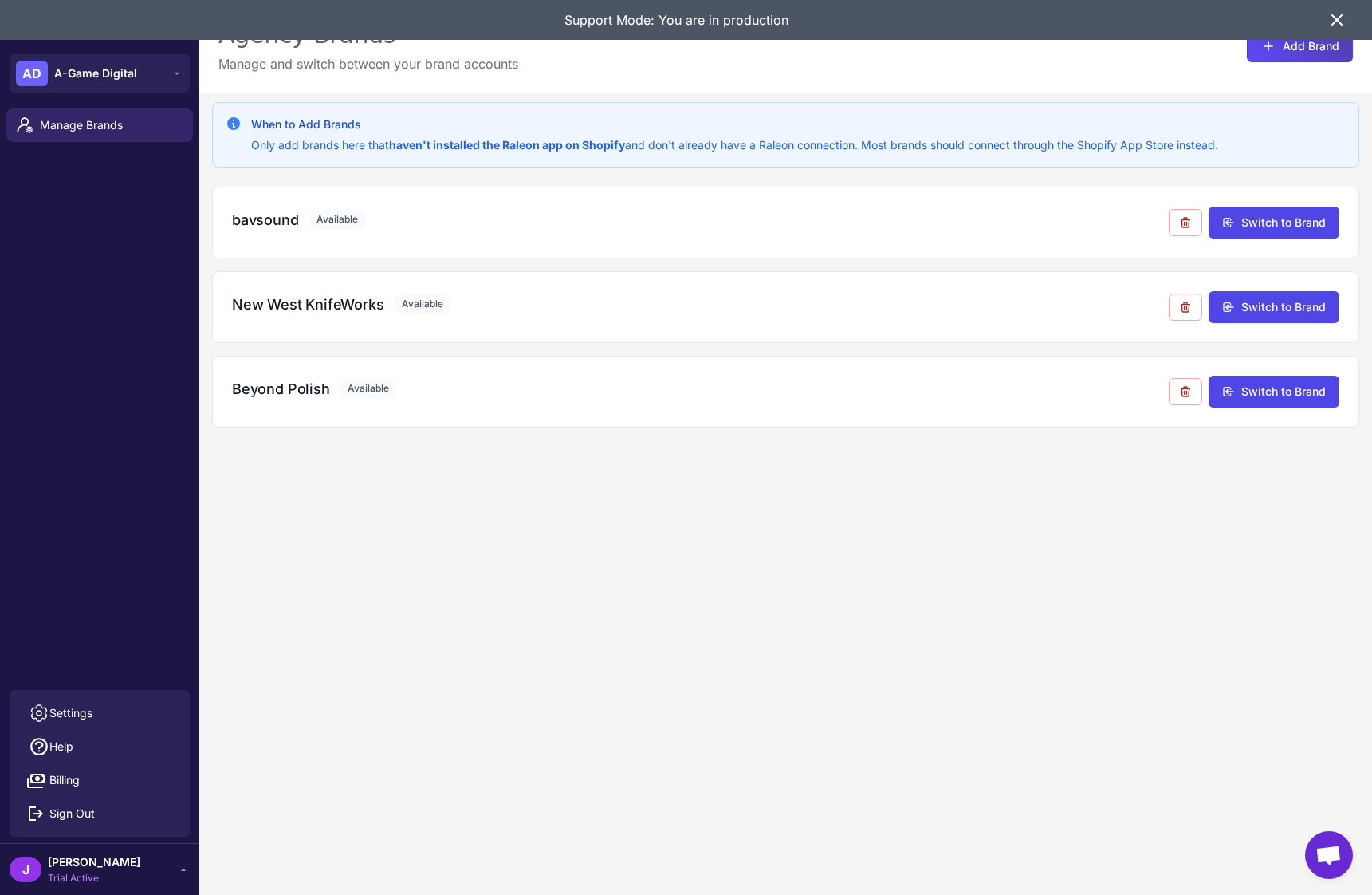
drag, startPoint x: 1340, startPoint y: 17, endPoint x: 1348, endPoint y: 28, distance: 13.6
click at [1340, 17] on icon at bounding box center [1337, 20] width 10 height 10
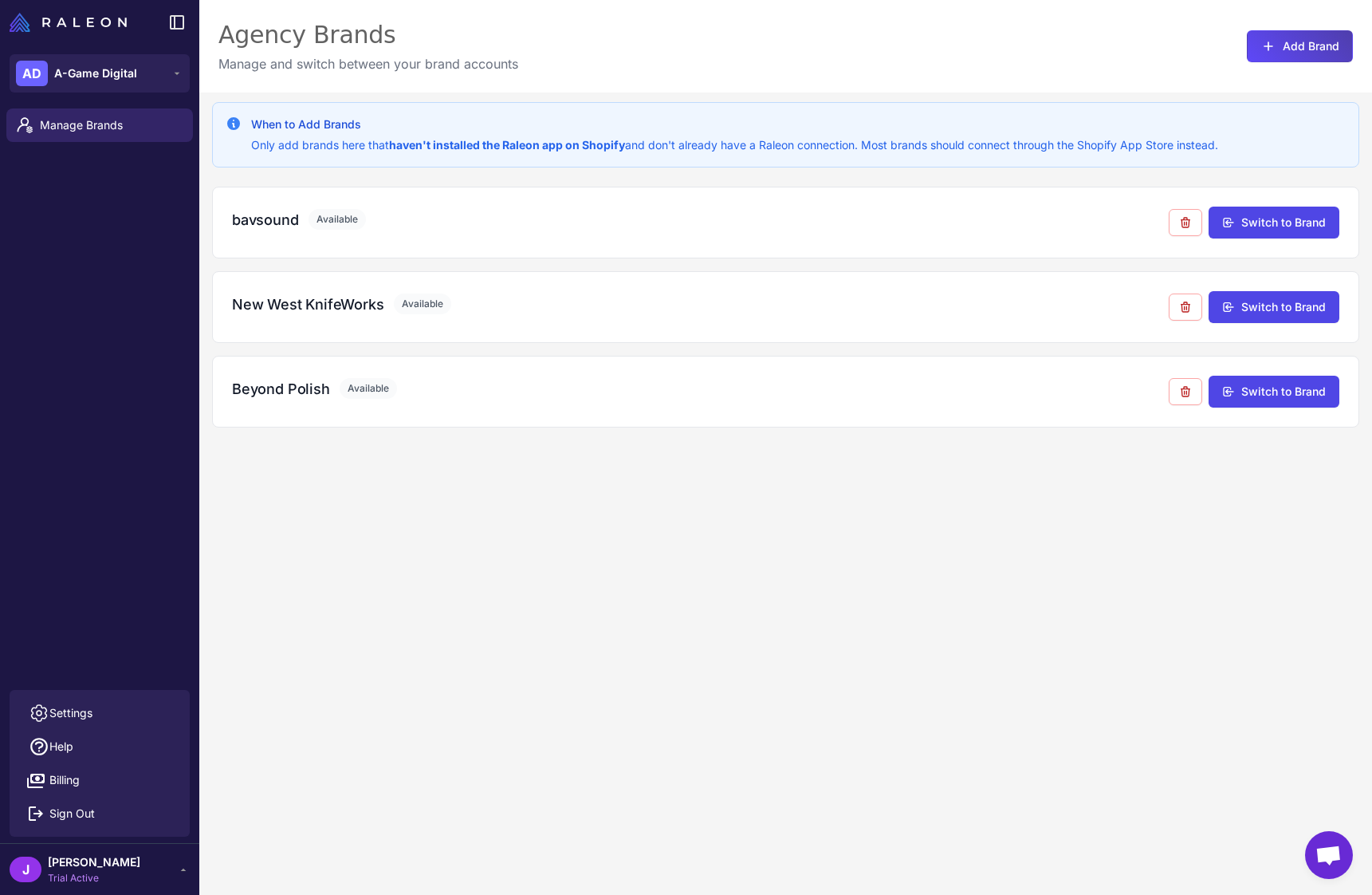
click at [375, 565] on div "When to Add Brands Only add brands here that haven't installed the Raleon app o…" at bounding box center [786, 540] width 1172 height 895
click at [516, 543] on div "When to Add Brands Only add brands here that haven't installed the Raleon app o…" at bounding box center [786, 540] width 1172 height 895
click at [471, 536] on div "When to Add Brands Only add brands here that haven't installed the Raleon app o…" at bounding box center [786, 540] width 1172 height 895
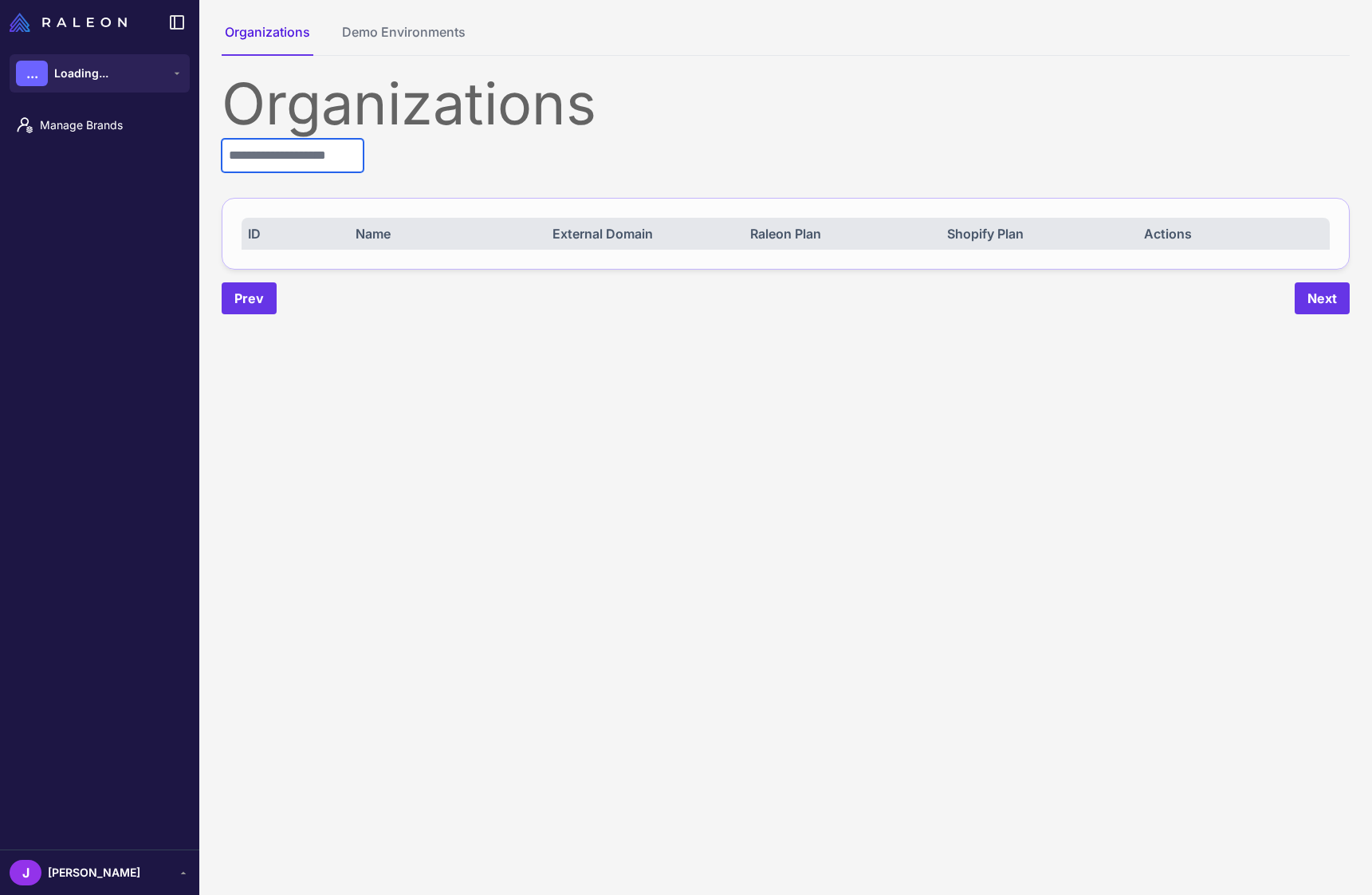
click at [295, 149] on input "text" at bounding box center [292, 155] width 142 height 33
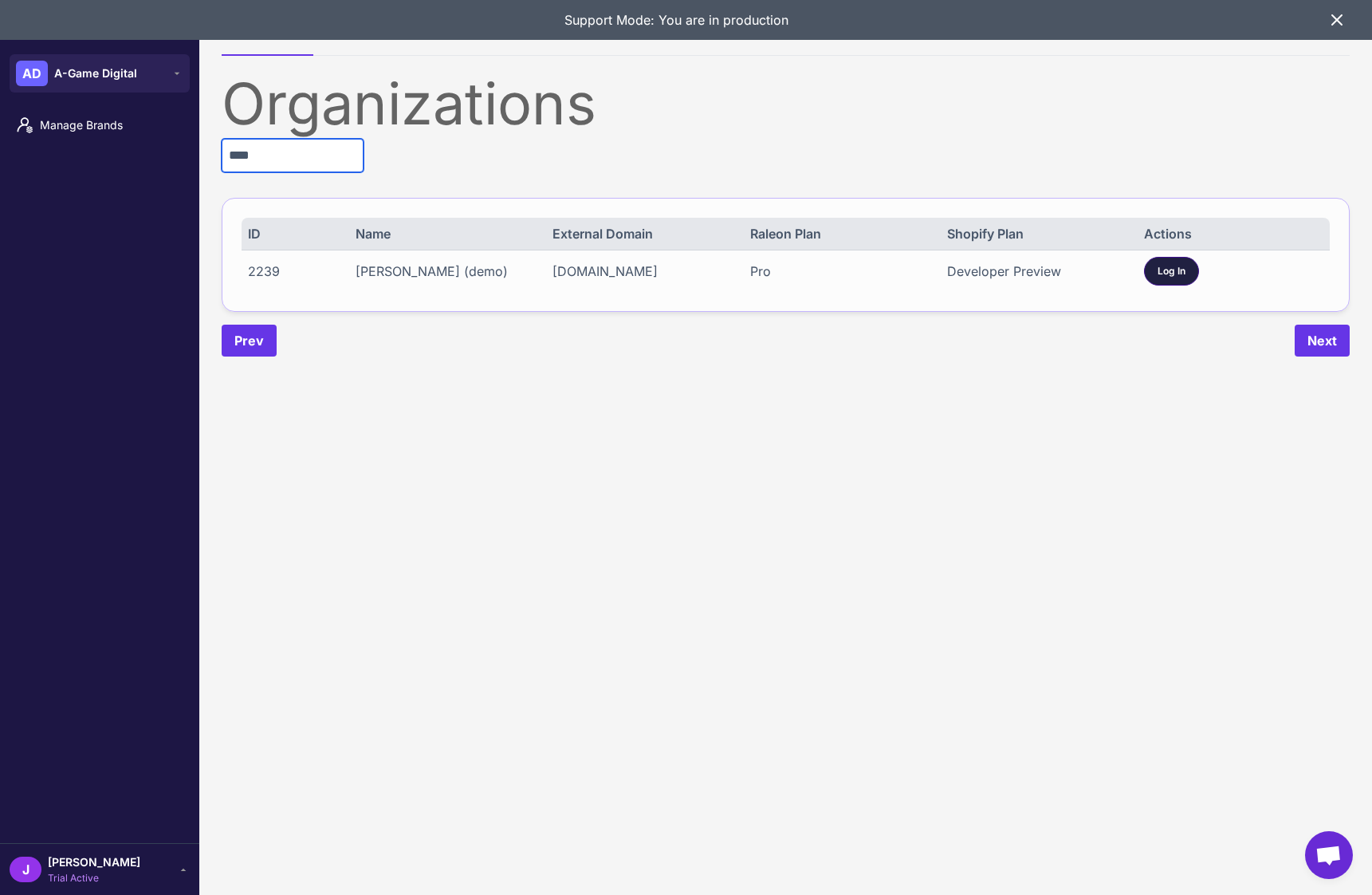
type input "****"
click at [1190, 274] on div "Log In" at bounding box center [1172, 271] width 55 height 29
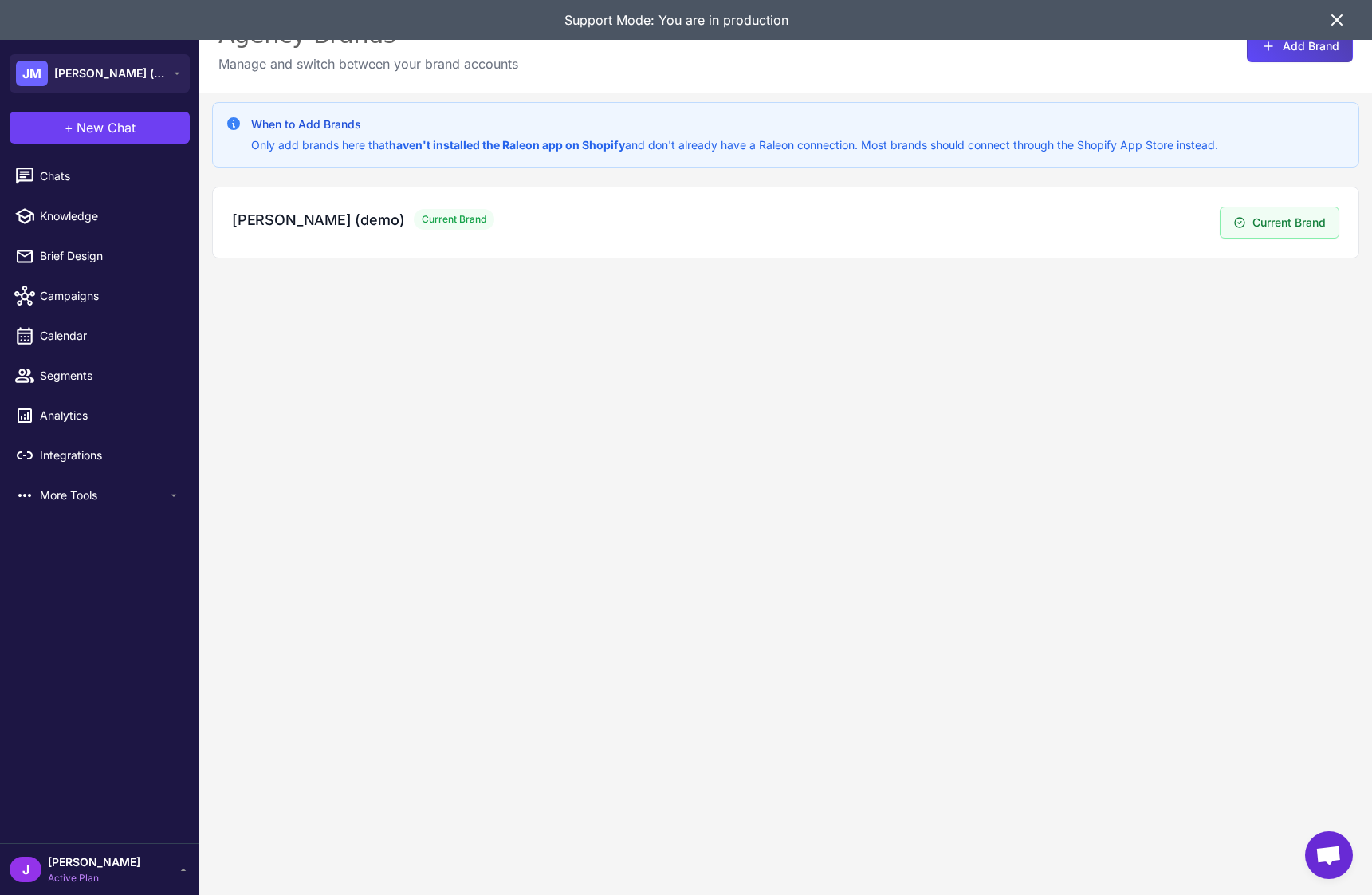
click at [1338, 11] on icon at bounding box center [1337, 20] width 19 height 19
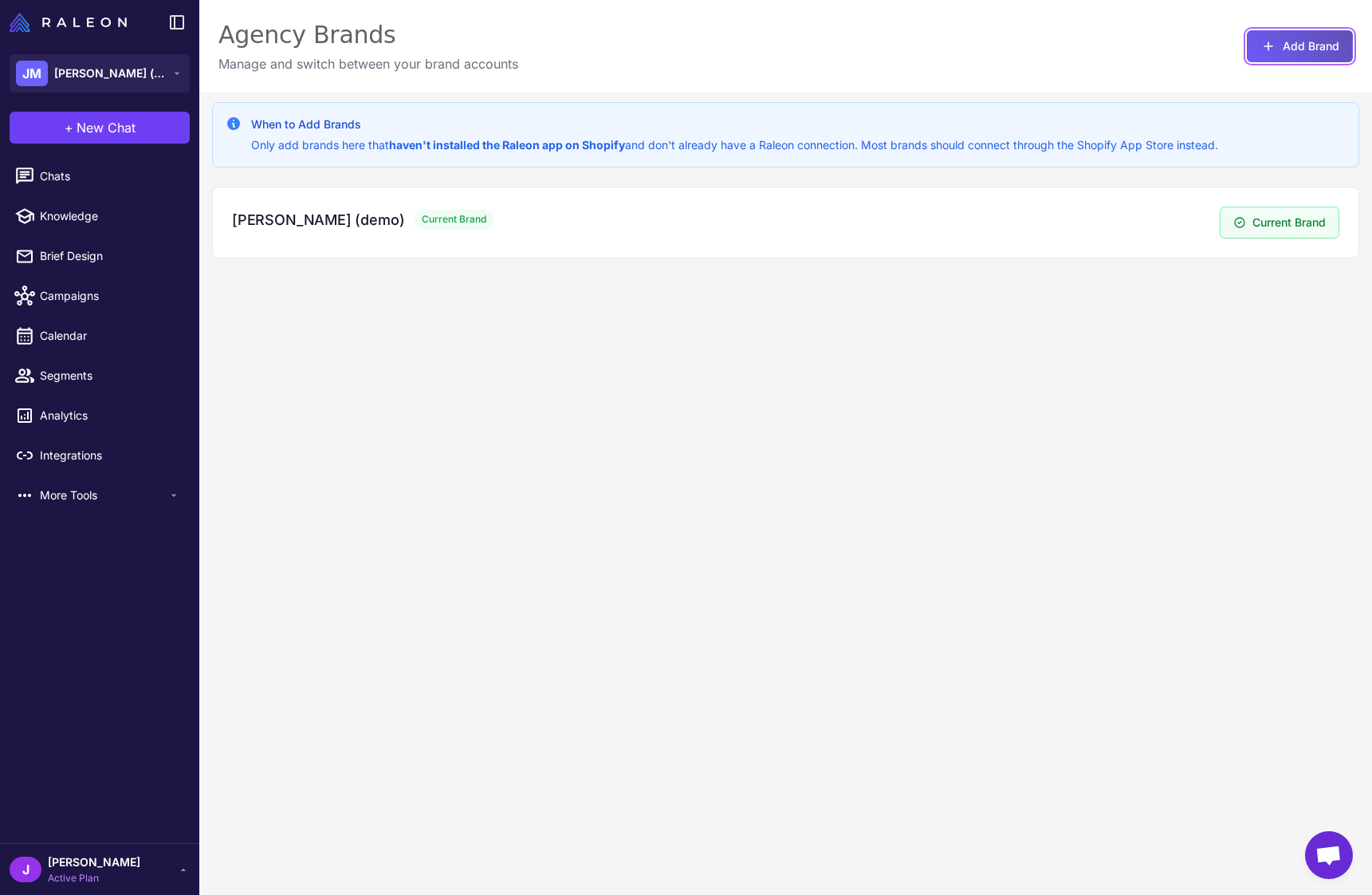
click at [1306, 48] on button "Add Brand" at bounding box center [1301, 47] width 106 height 32
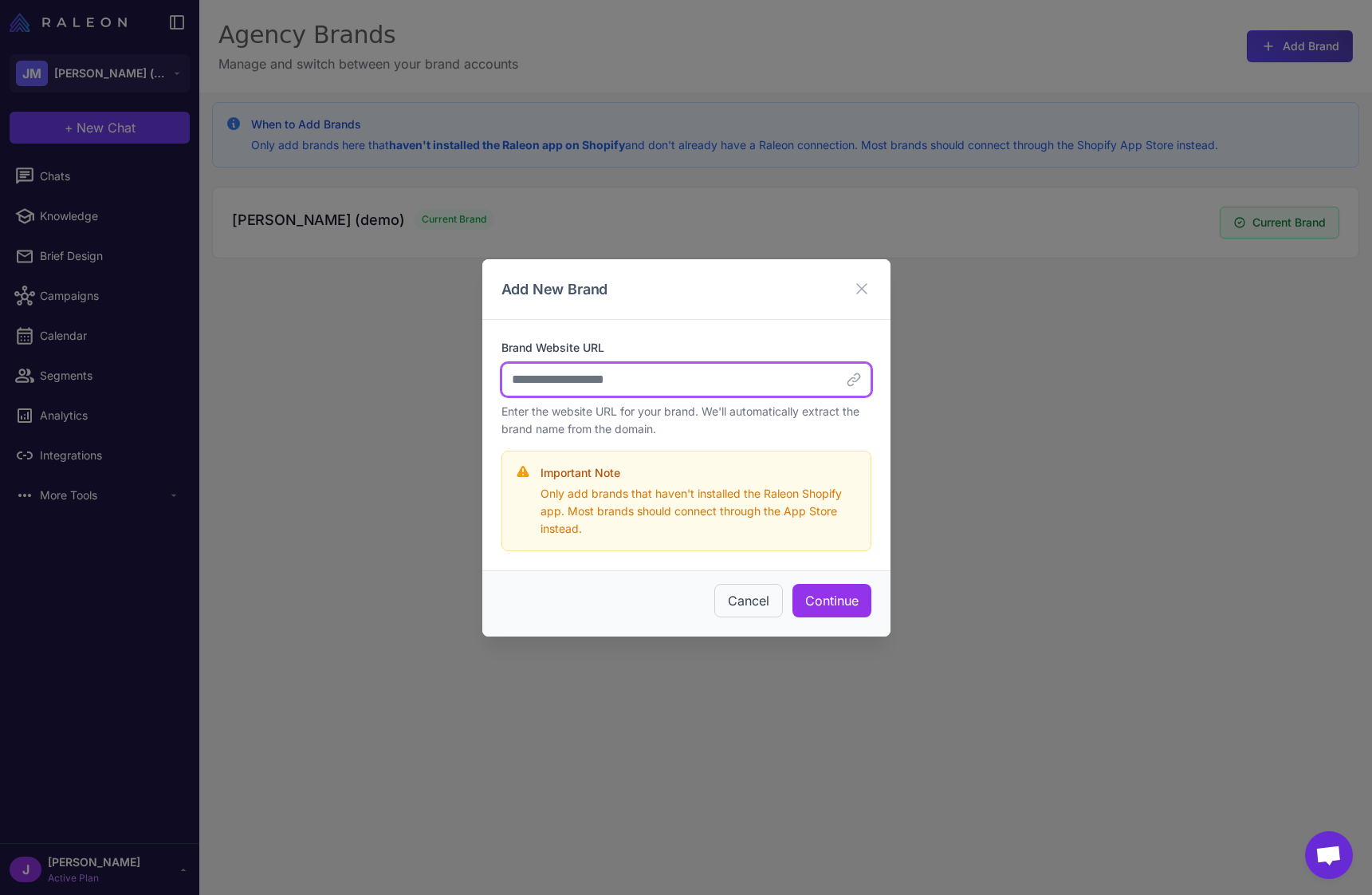
click at [676, 388] on input "Brand Website URL" at bounding box center [686, 379] width 370 height 33
type input "********"
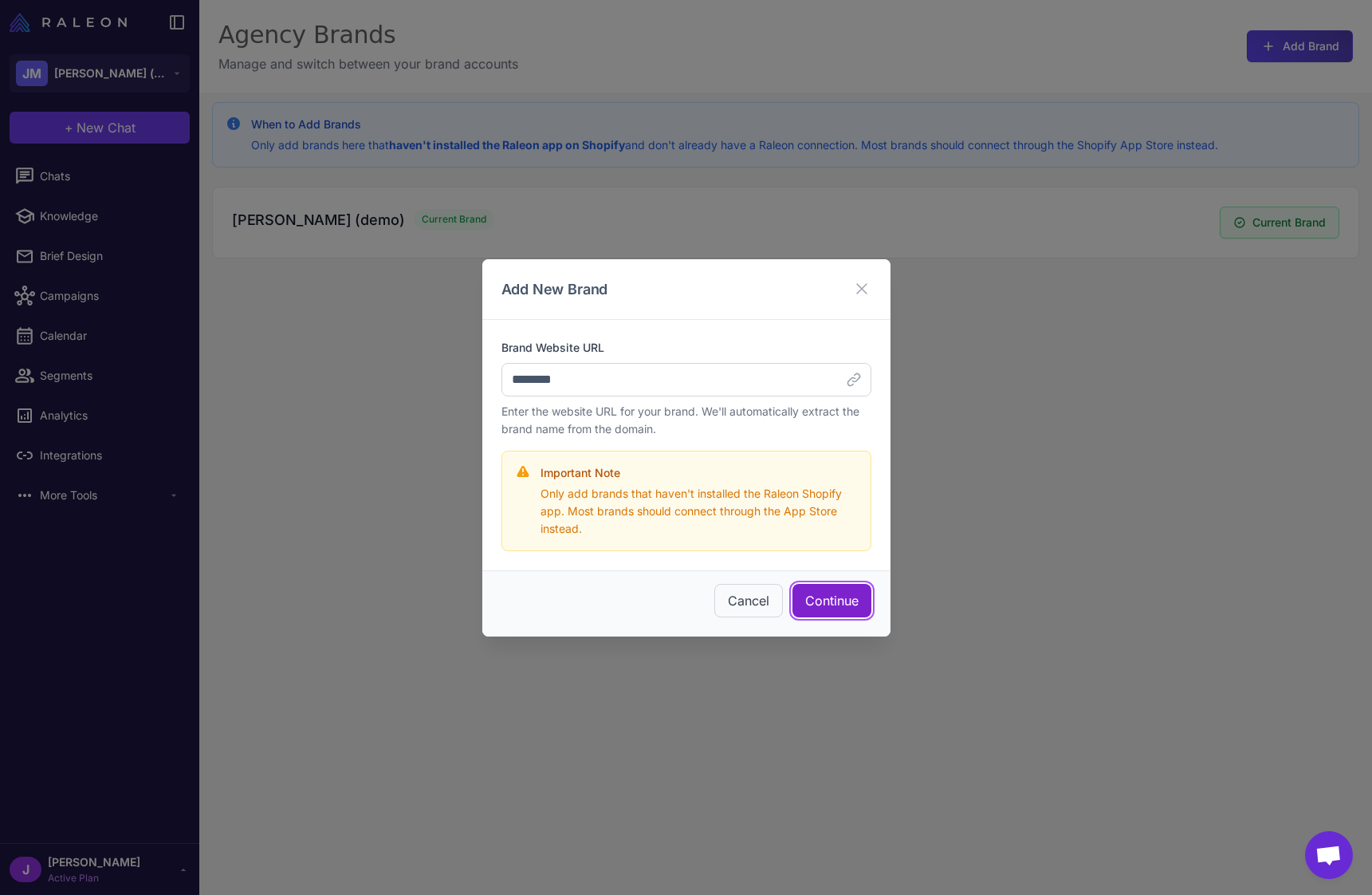
click at [837, 592] on button "Continue" at bounding box center [831, 600] width 79 height 33
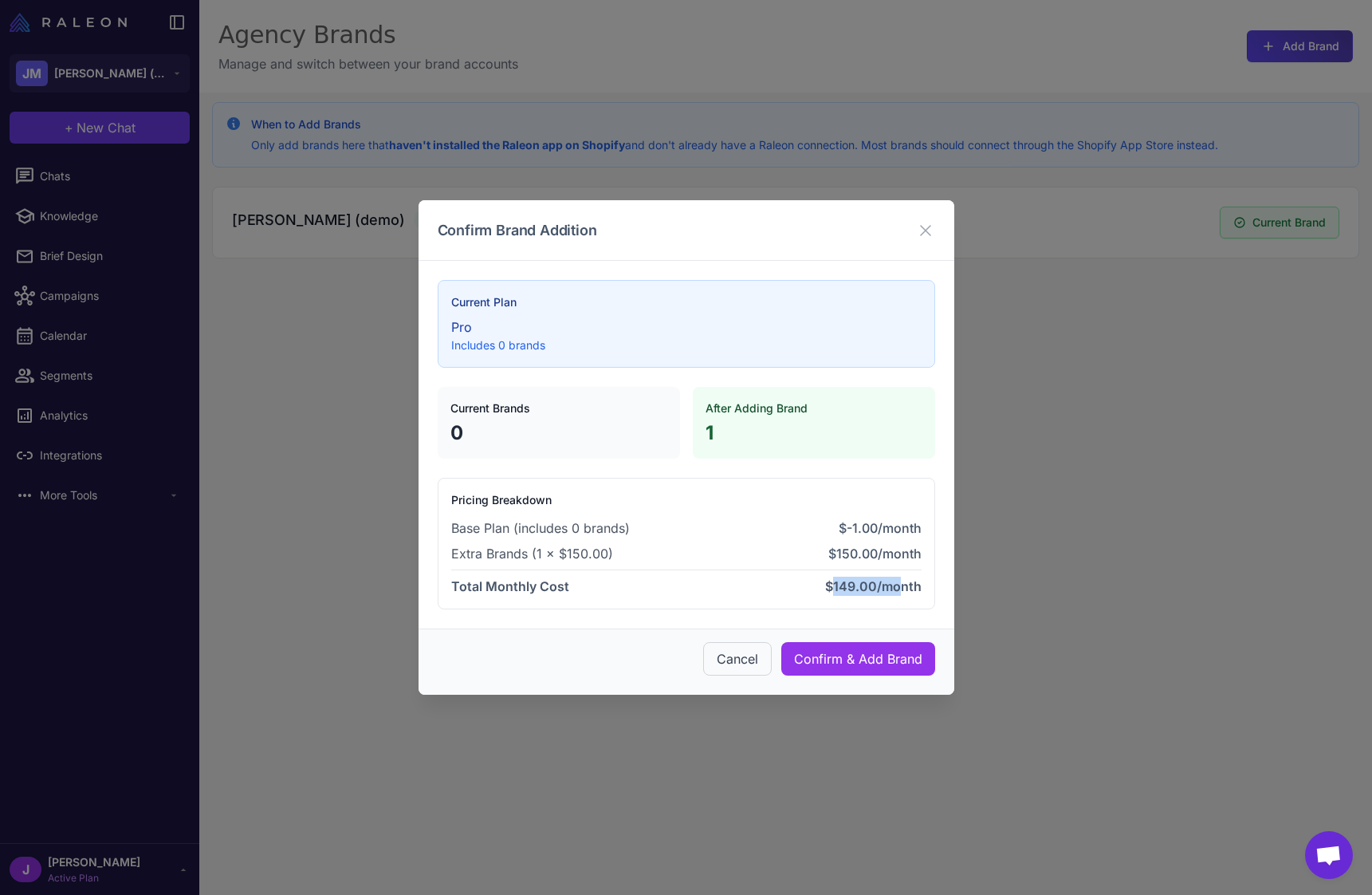
drag, startPoint x: 830, startPoint y: 580, endPoint x: 892, endPoint y: 583, distance: 62.1
click at [892, 583] on span "$149.00/month" at bounding box center [874, 585] width 97 height 16
click at [657, 586] on div "Total Monthly Cost $149.00/month" at bounding box center [686, 582] width 470 height 27
click at [863, 659] on button "Confirm & Add Brand" at bounding box center [858, 658] width 154 height 33
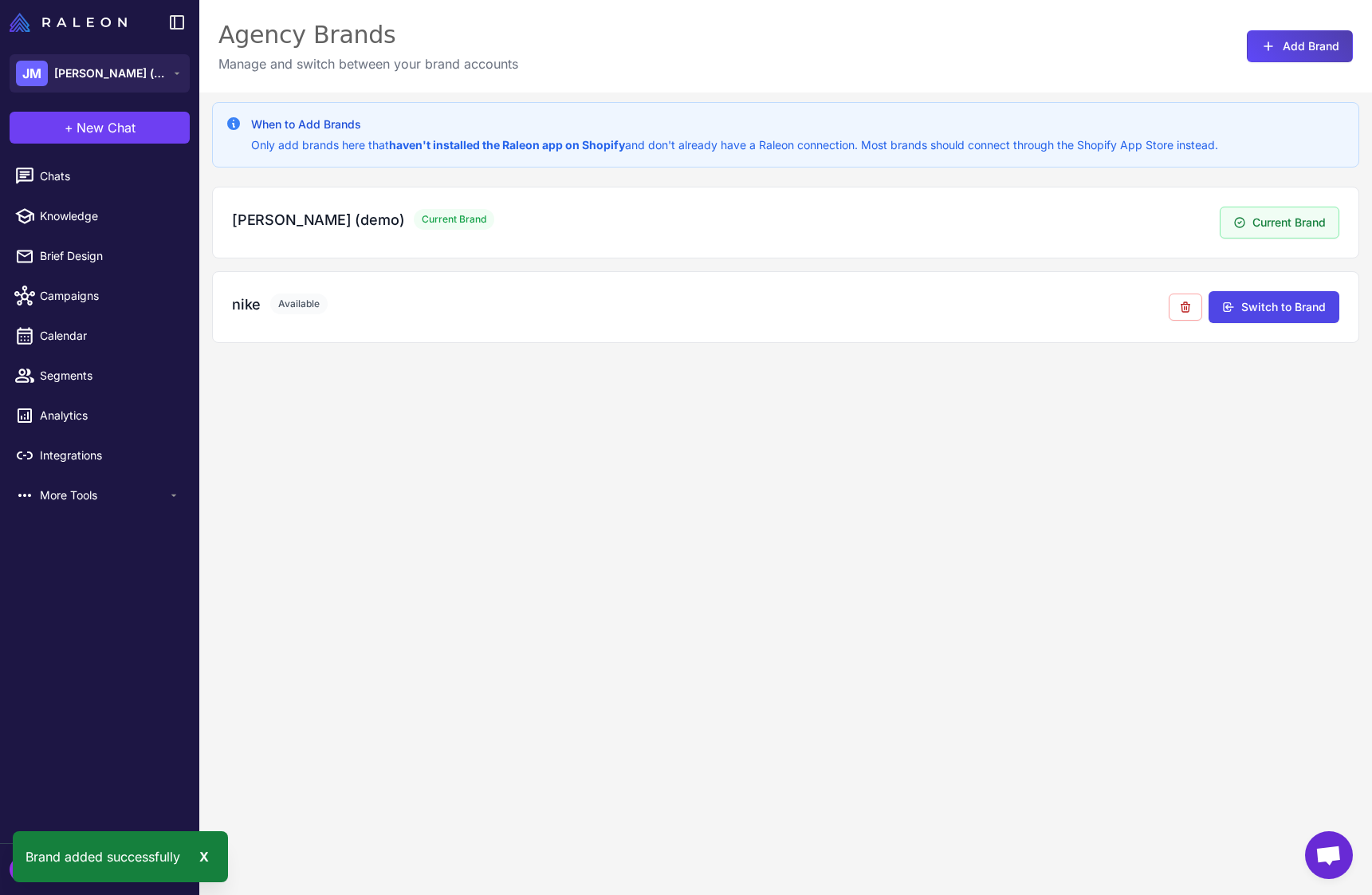
click at [385, 668] on div "When to Add Brands Only add brands here that haven't installed the Raleon app o…" at bounding box center [786, 540] width 1172 height 895
click at [579, 541] on div "When to Add Brands Only add brands here that haven't installed the Raleon app o…" at bounding box center [786, 540] width 1172 height 895
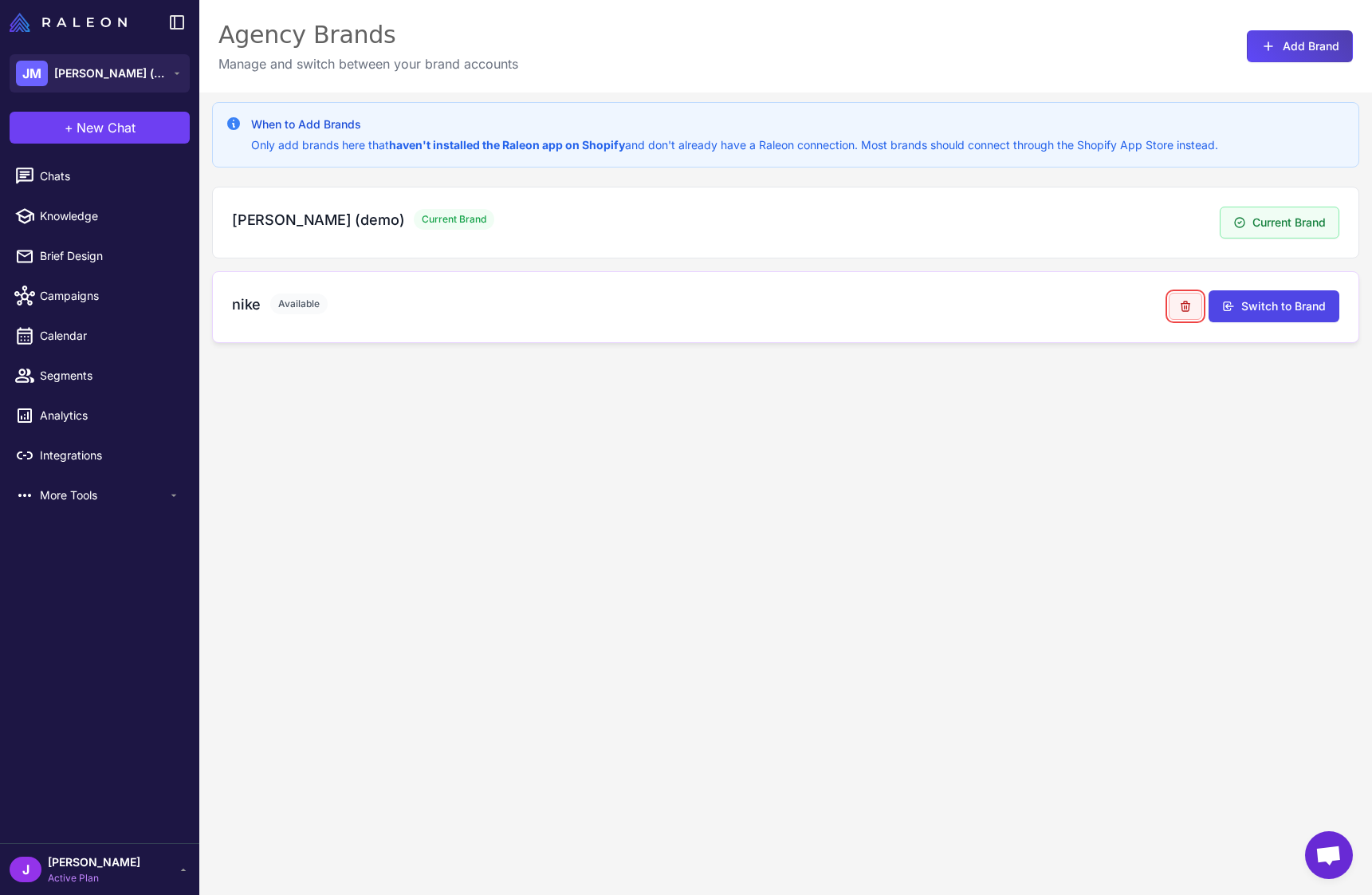
click at [1179, 305] on icon at bounding box center [1185, 306] width 12 height 12
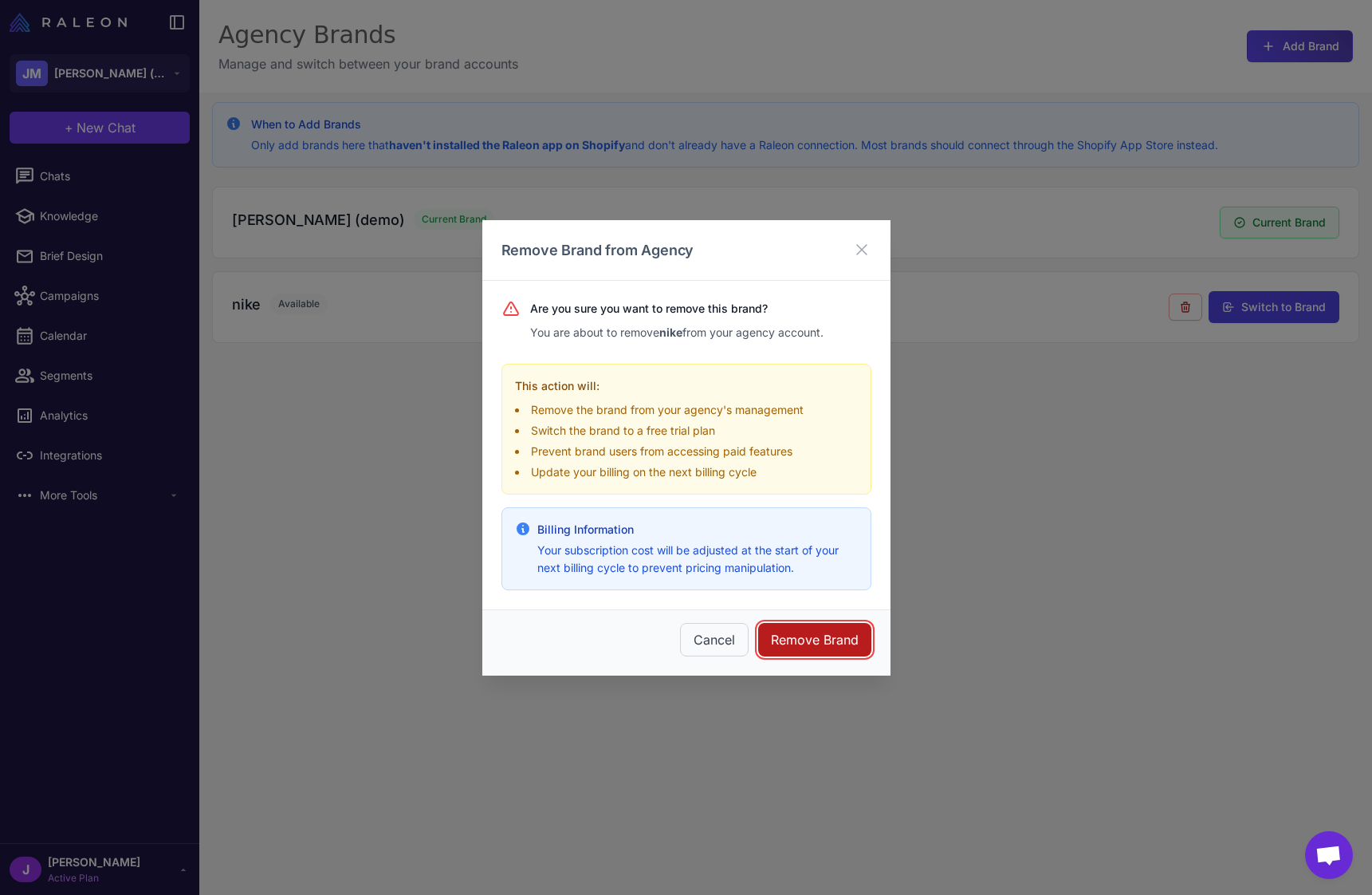
click at [829, 642] on button "Remove Brand" at bounding box center [814, 638] width 113 height 33
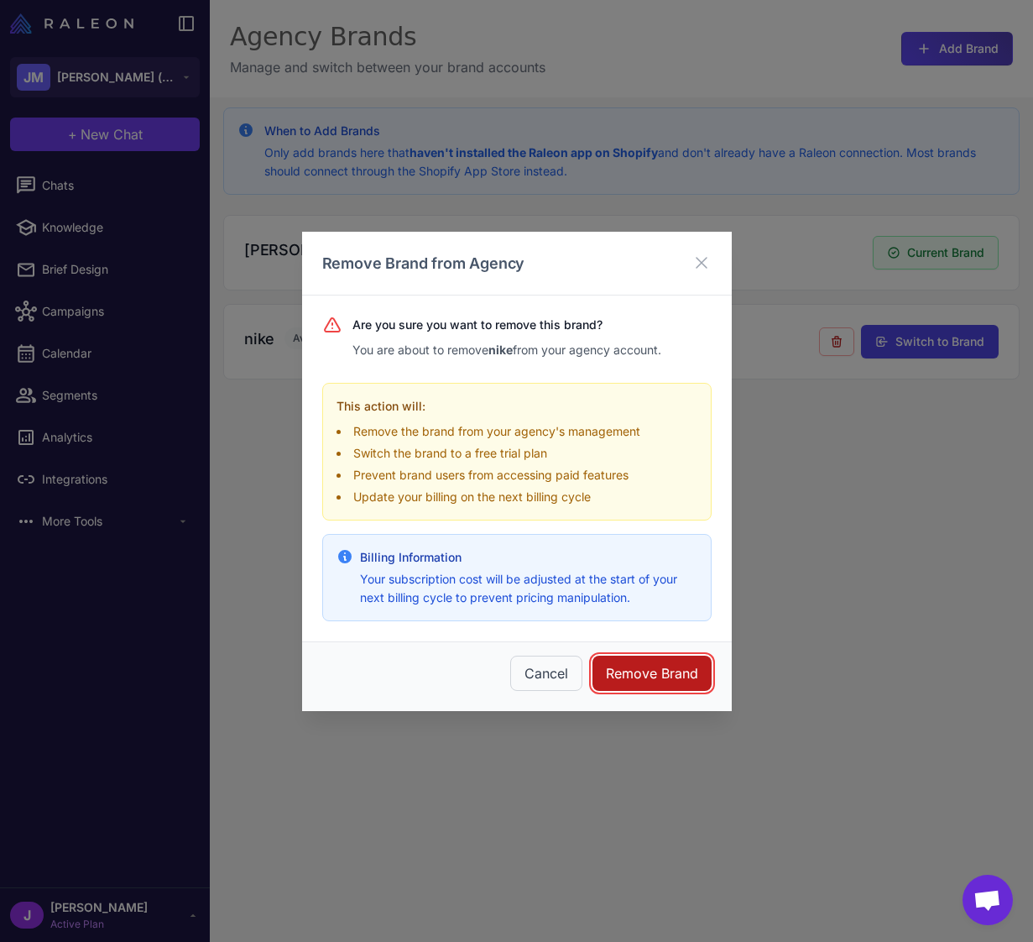
click at [626, 674] on button "Remove Brand" at bounding box center [651, 672] width 119 height 35
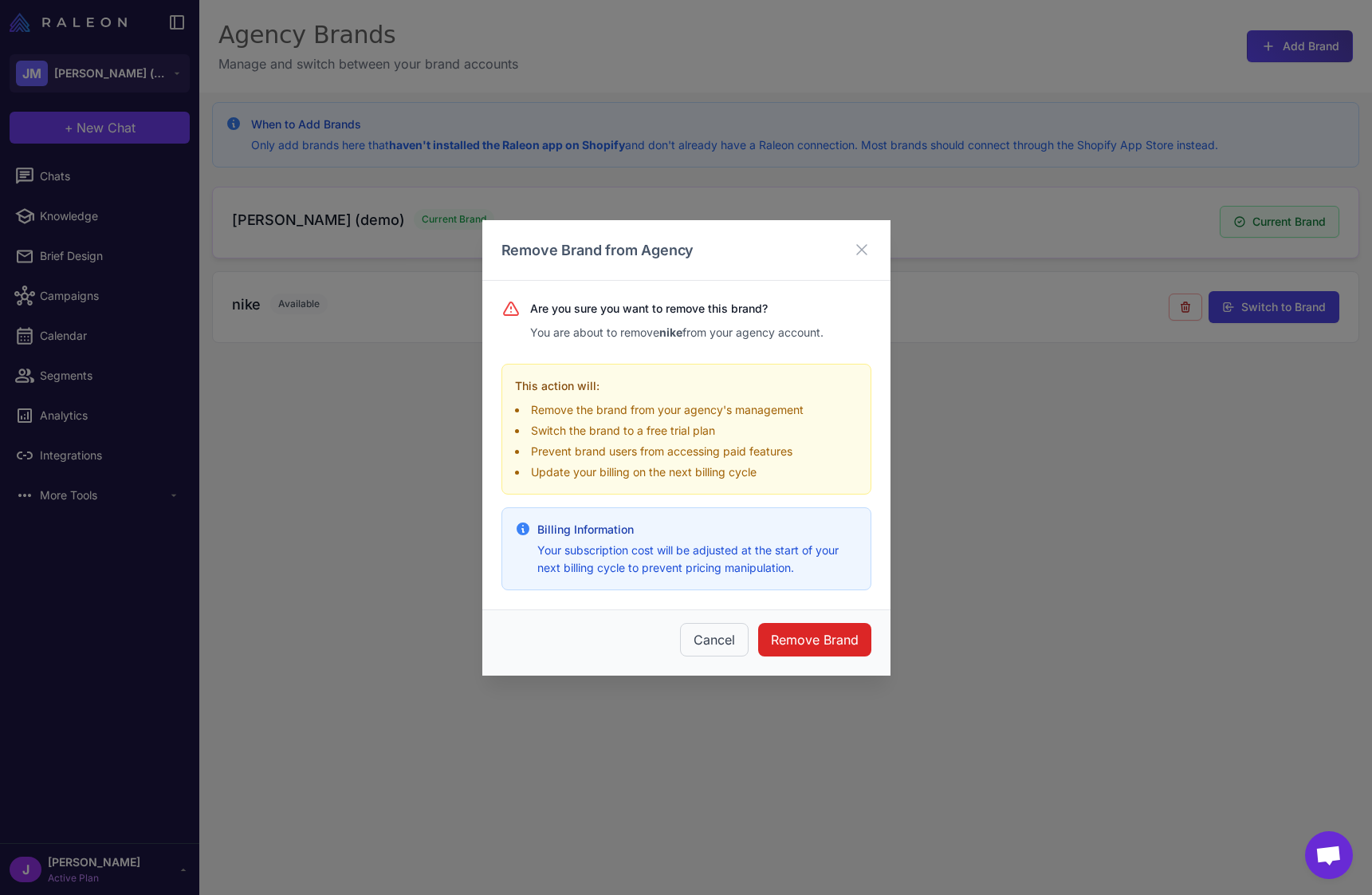
drag, startPoint x: 870, startPoint y: 243, endPoint x: 867, endPoint y: 252, distance: 9.5
click at [870, 244] on icon at bounding box center [862, 250] width 19 height 19
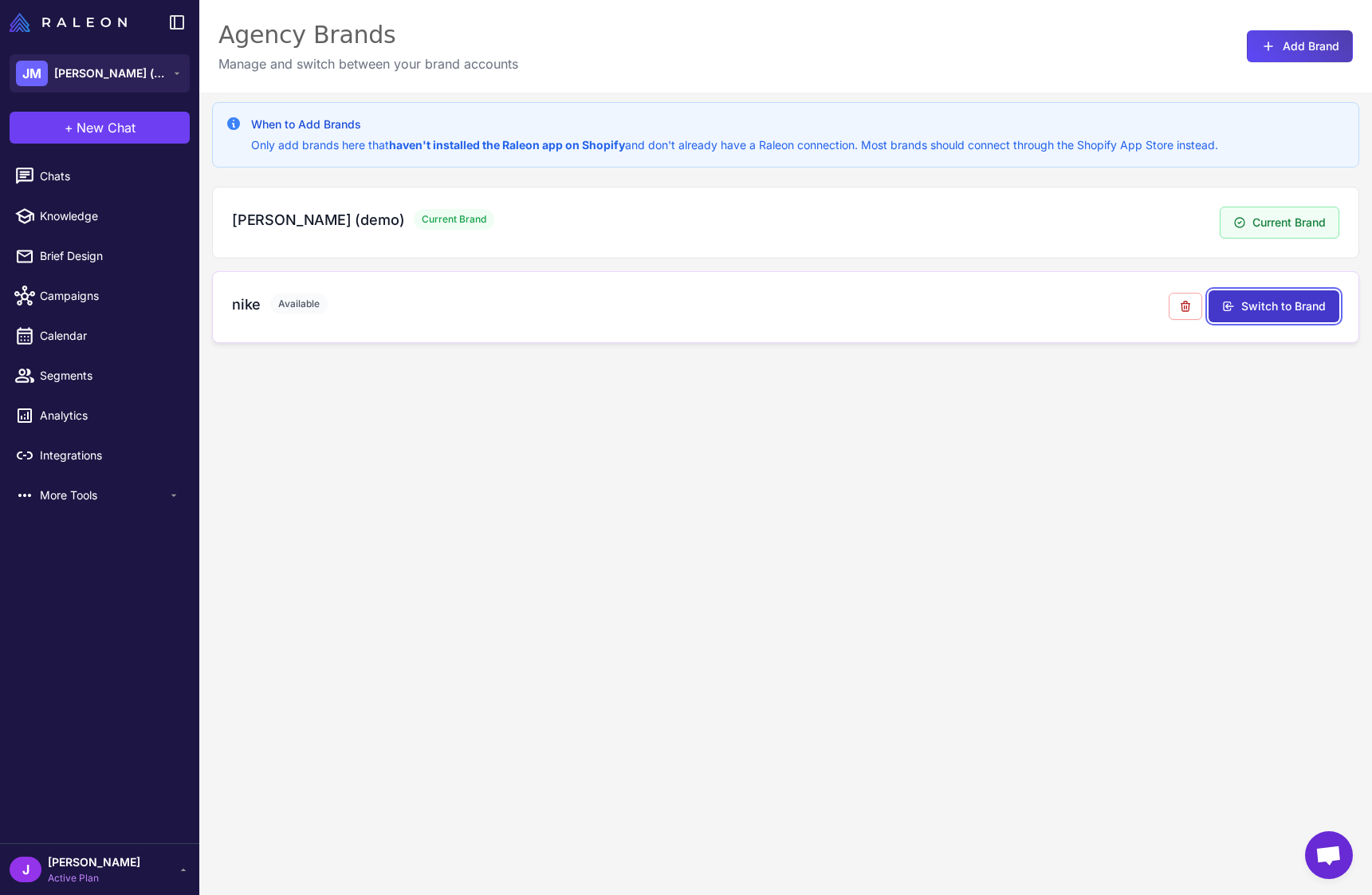
click at [1252, 313] on button "Switch to Brand" at bounding box center [1274, 306] width 131 height 32
